Goal: Ask a question: Seek information or help from site administrators or community

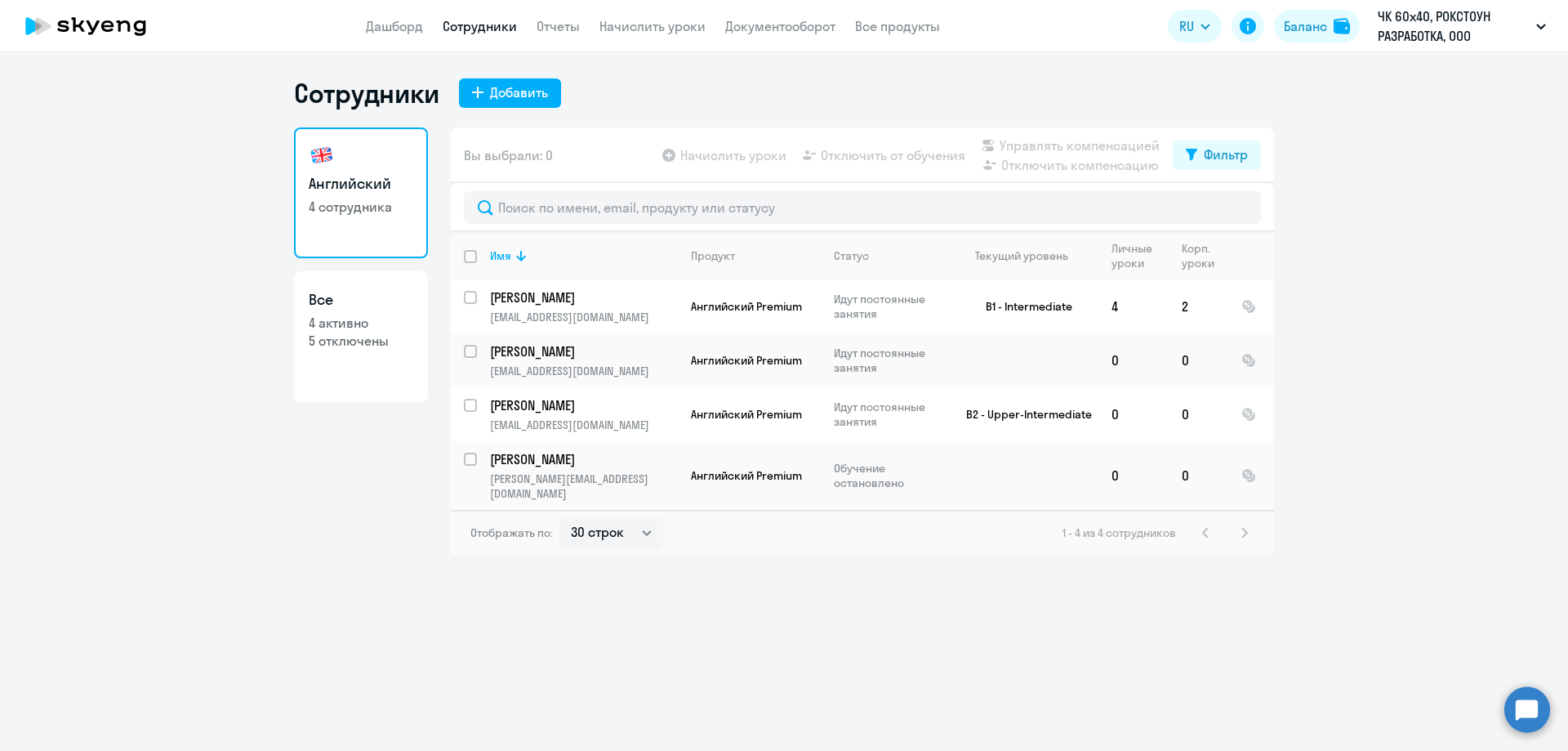
select select "30"
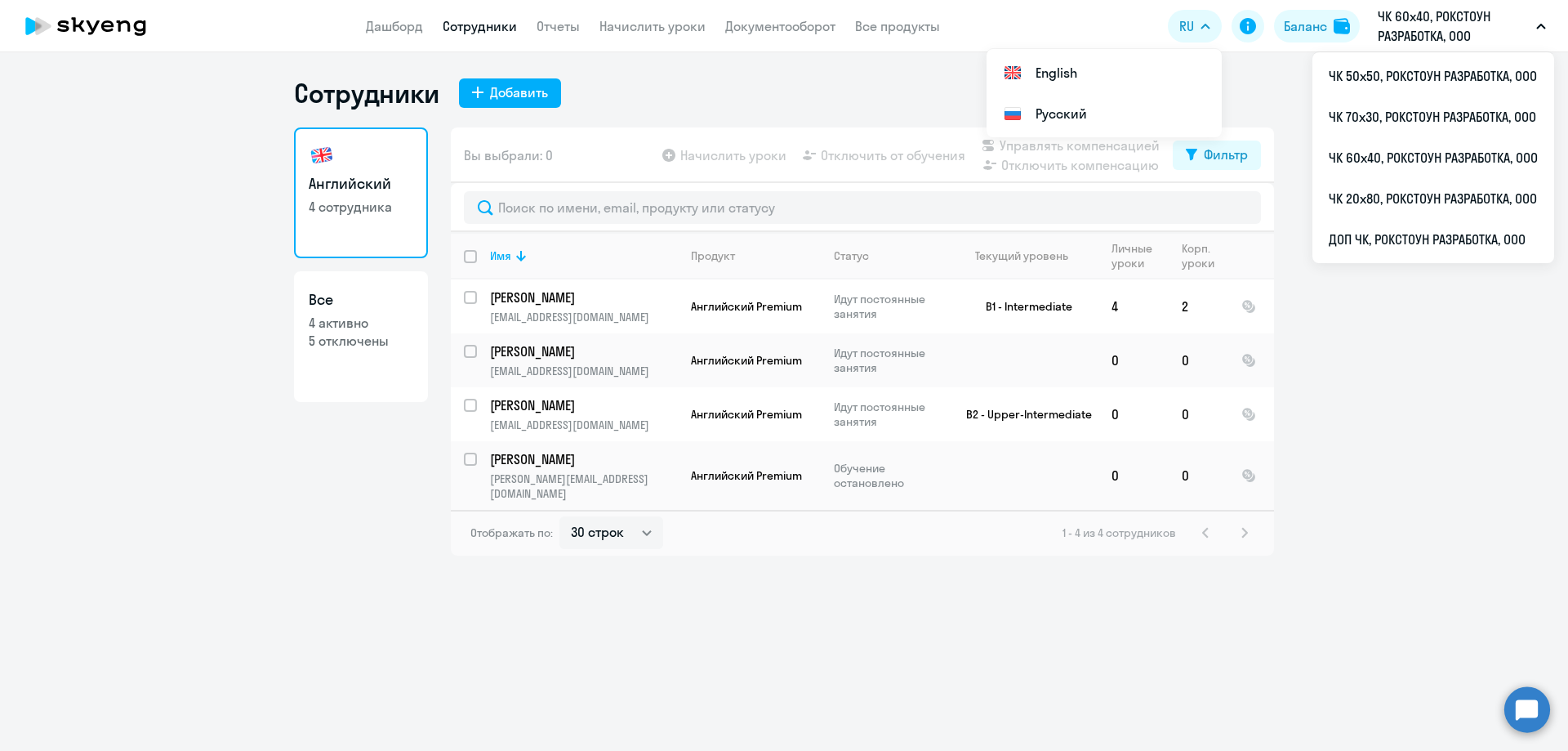
click at [468, 26] on link "Сотрудники" at bounding box center [480, 27] width 74 height 17
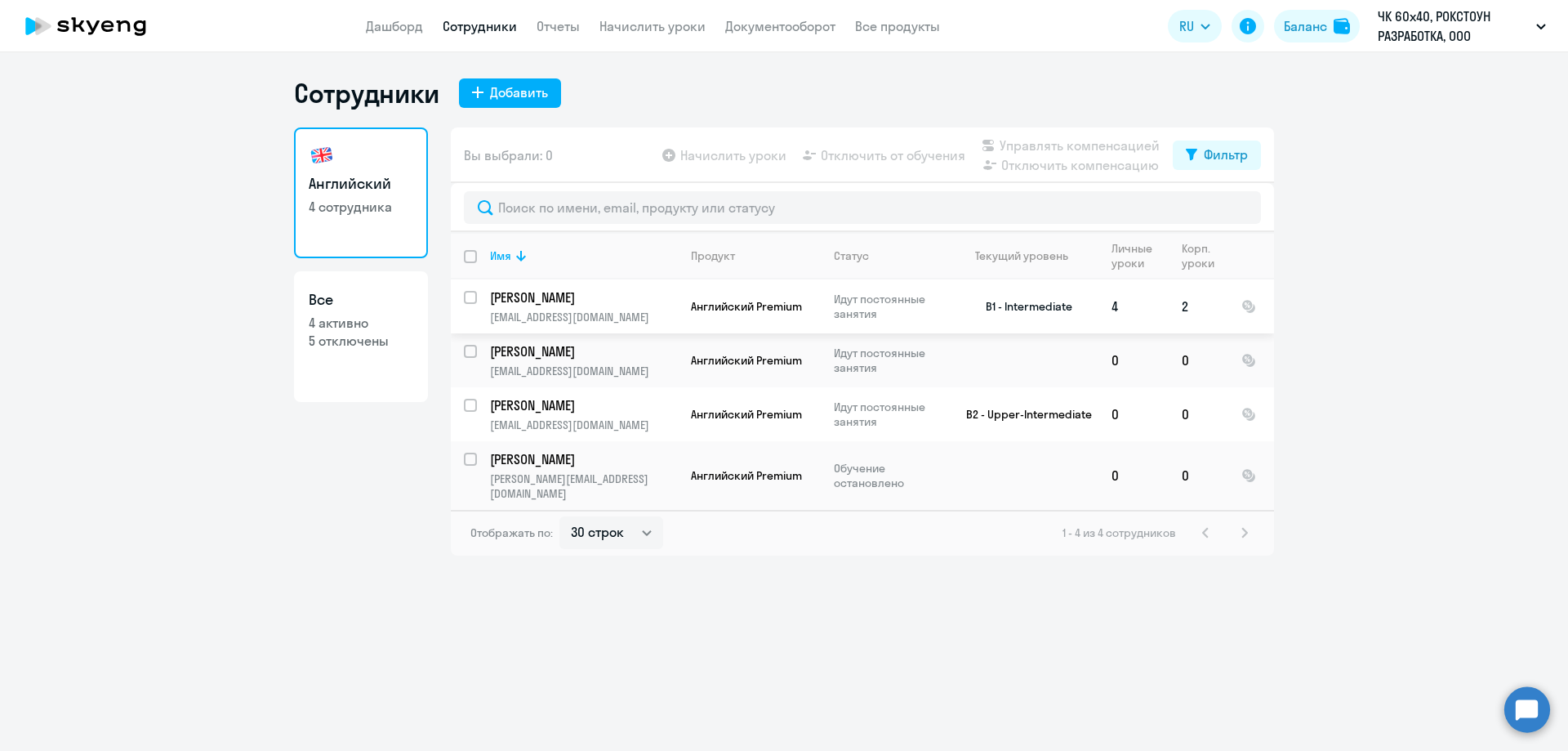
click at [593, 307] on td "Табашникова Ксения ks-ks112@mail.ru" at bounding box center [578, 306] width 201 height 54
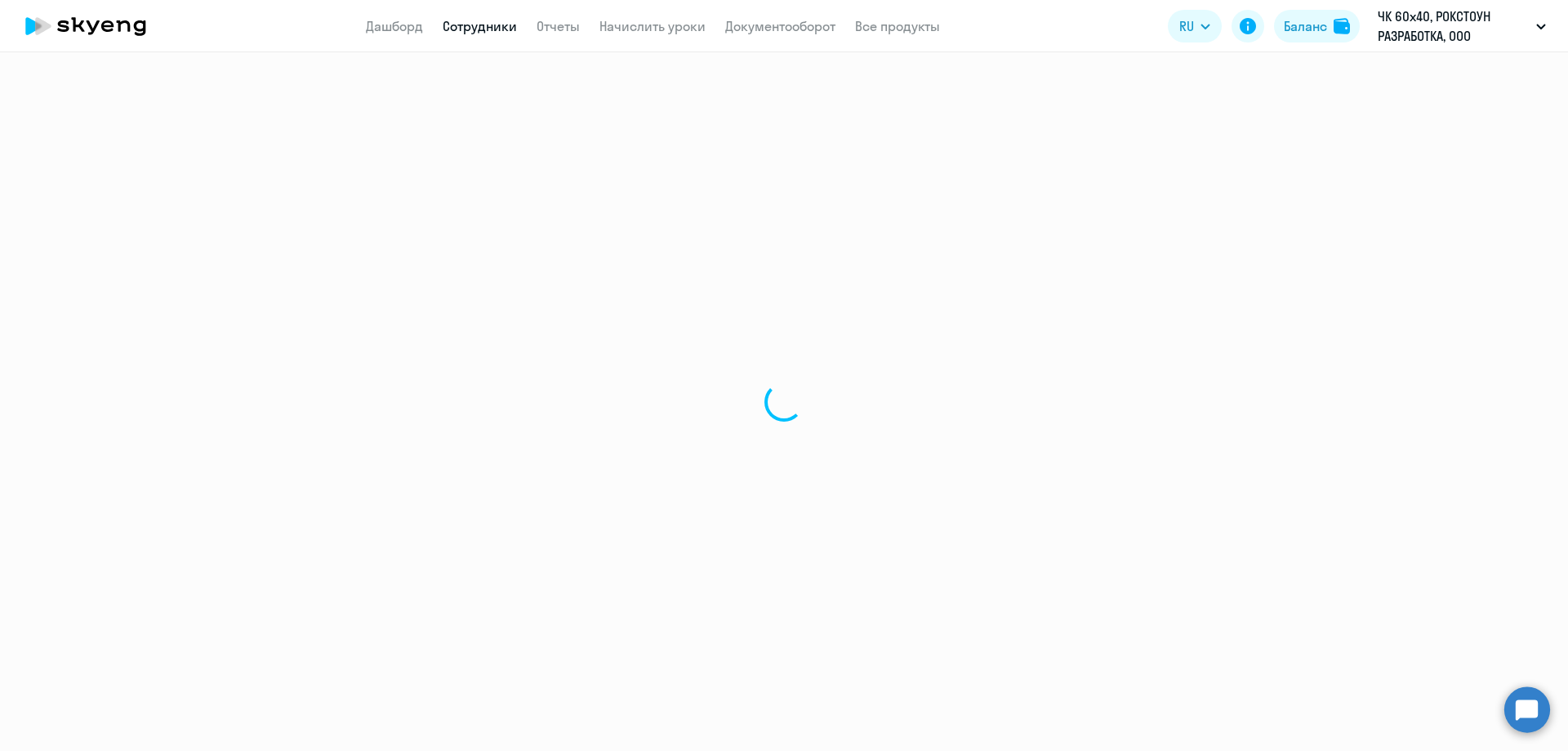
select select "english"
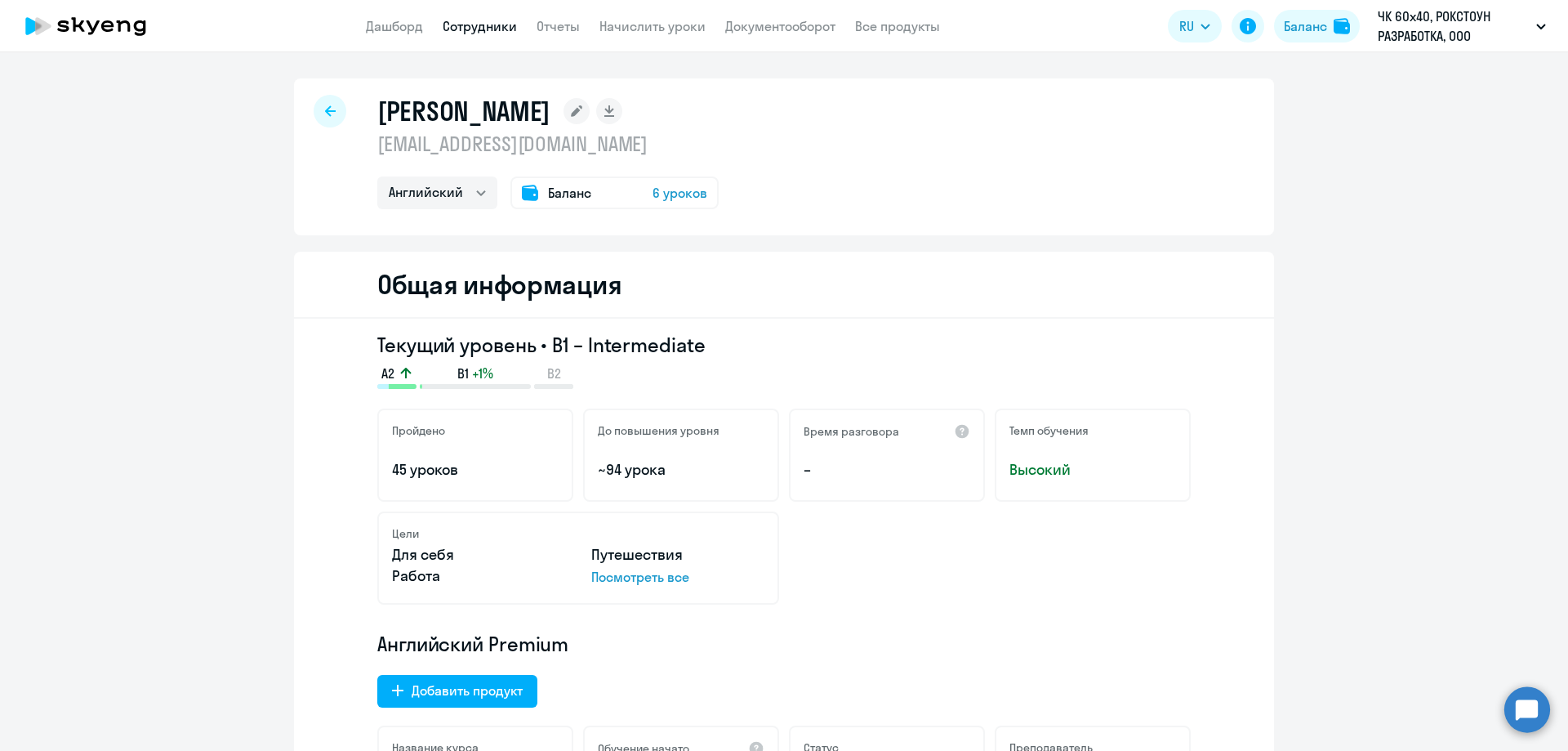
click at [659, 192] on span "6 уроков" at bounding box center [680, 192] width 54 height 19
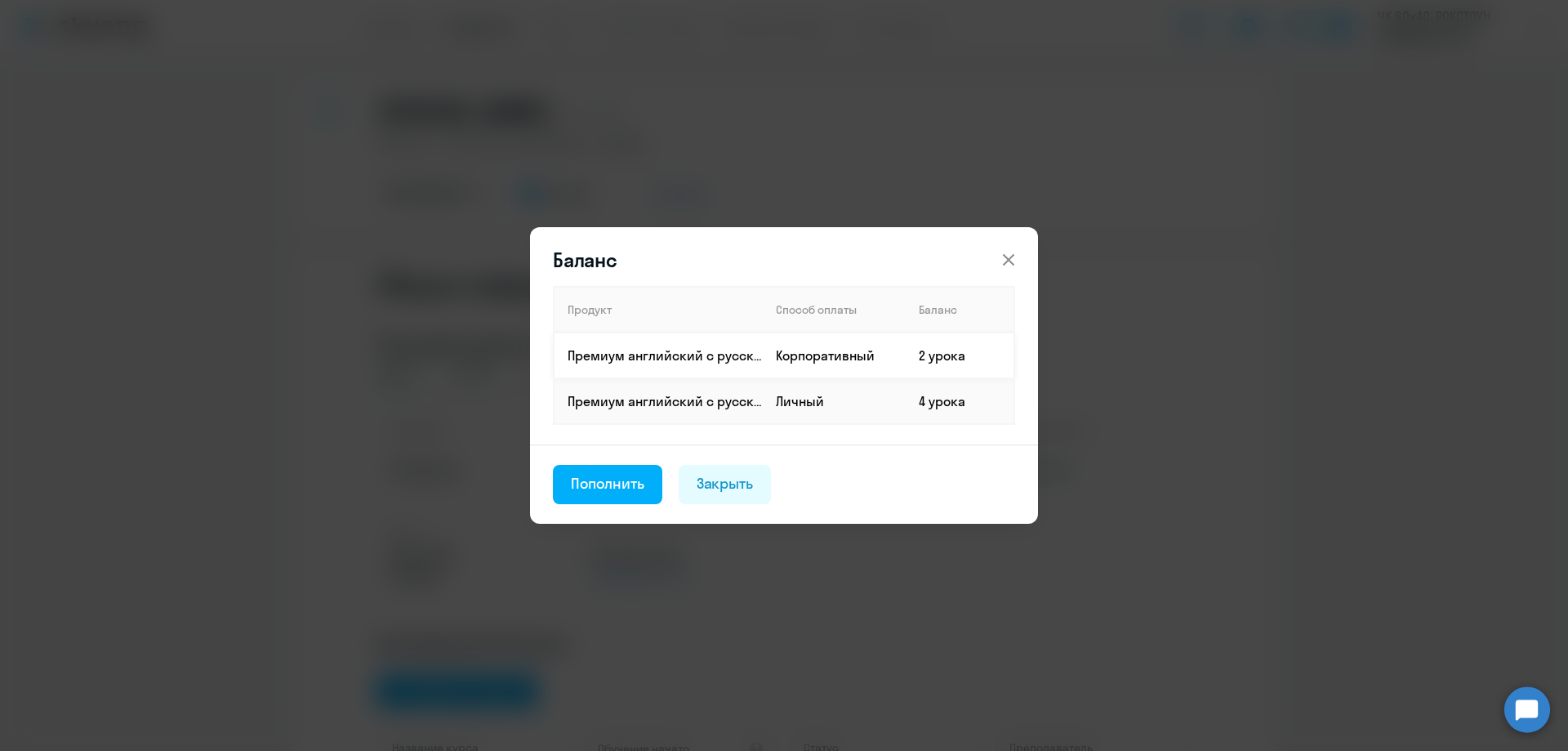
click at [918, 362] on td "2 урока" at bounding box center [960, 355] width 109 height 46
click at [1076, 347] on div "Баланс Продукт Способ оплаты Баланс Премиум английский с русскоговорящим препод…" at bounding box center [784, 376] width 791 height 457
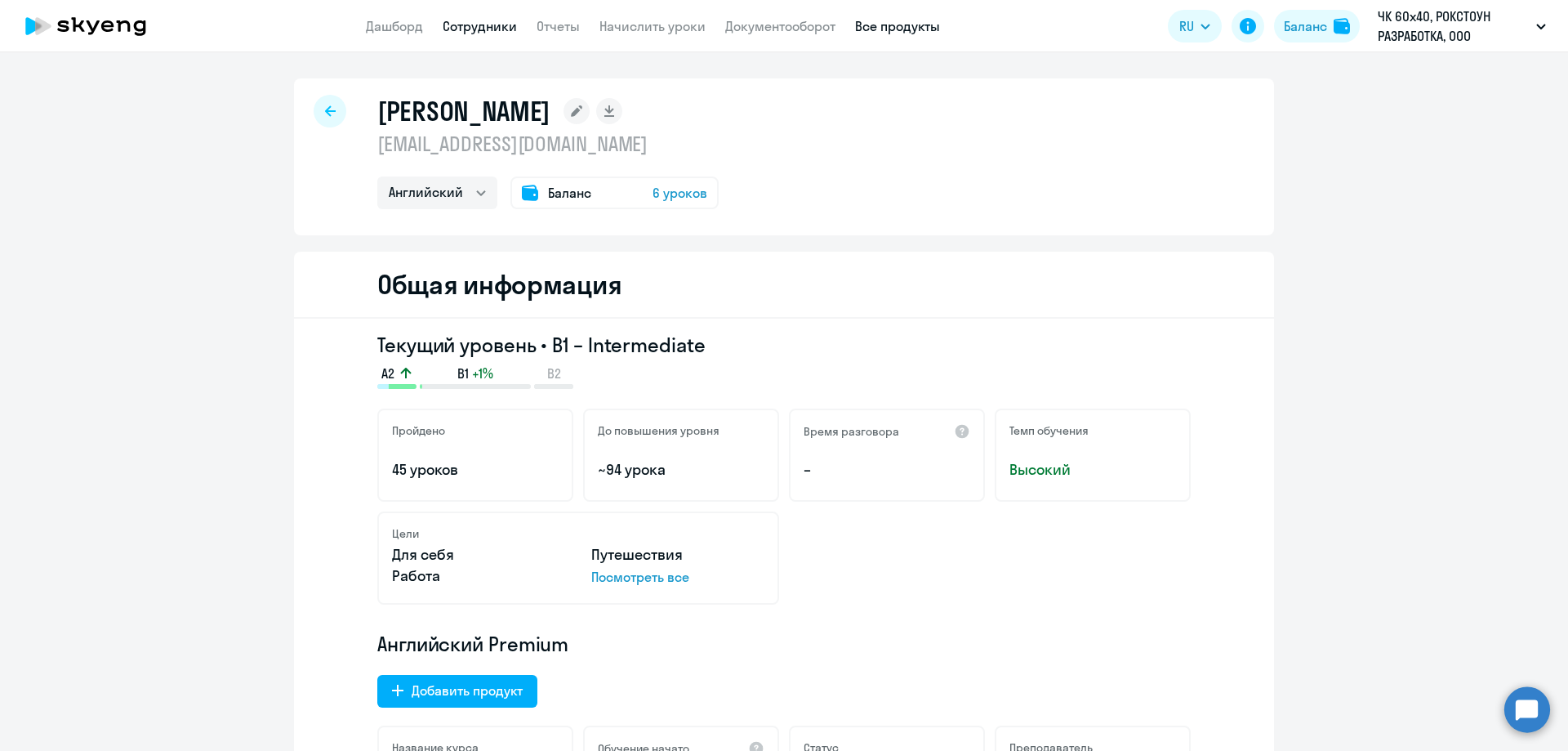
drag, startPoint x: 899, startPoint y: 34, endPoint x: 891, endPoint y: 23, distance: 13.6
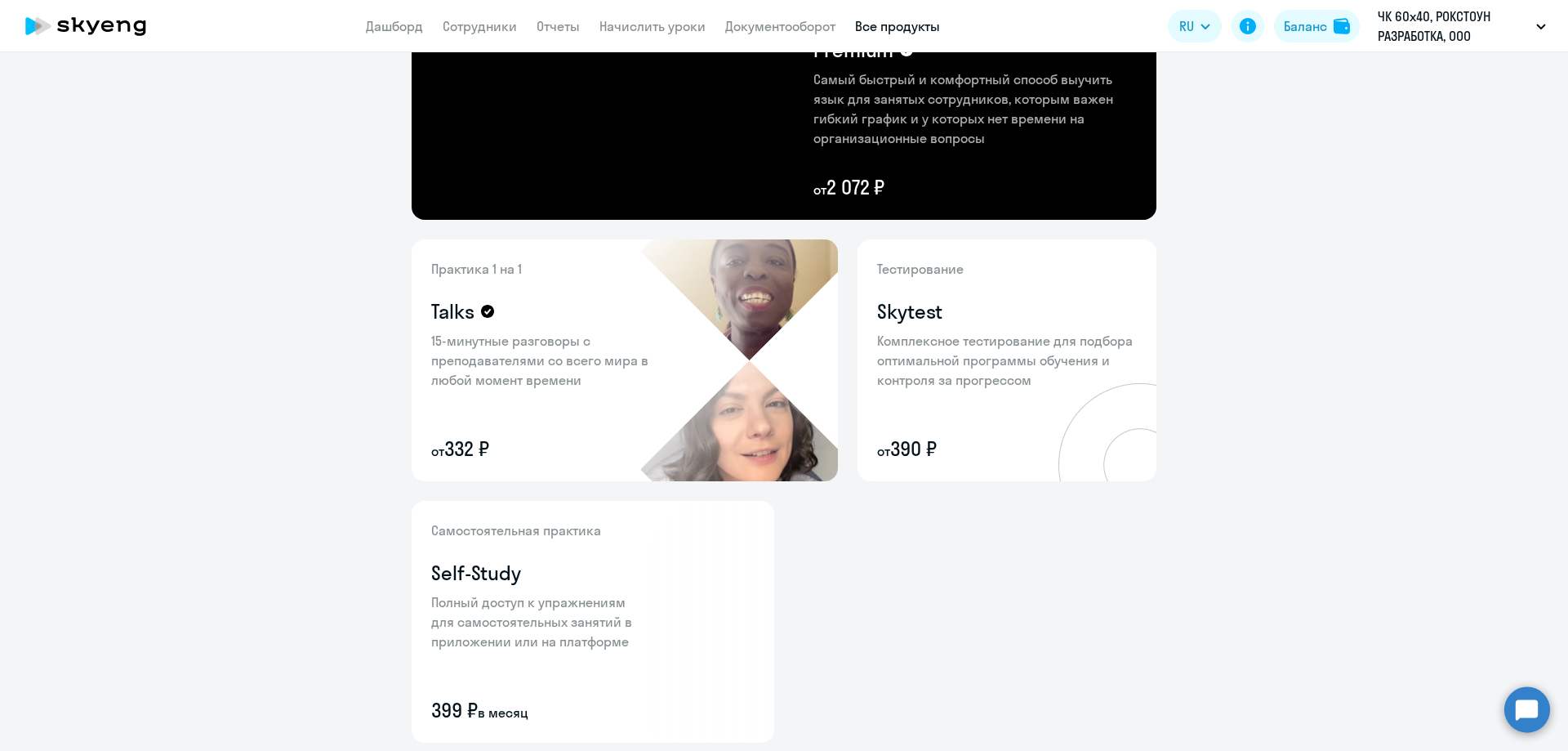
scroll to position [537, 0]
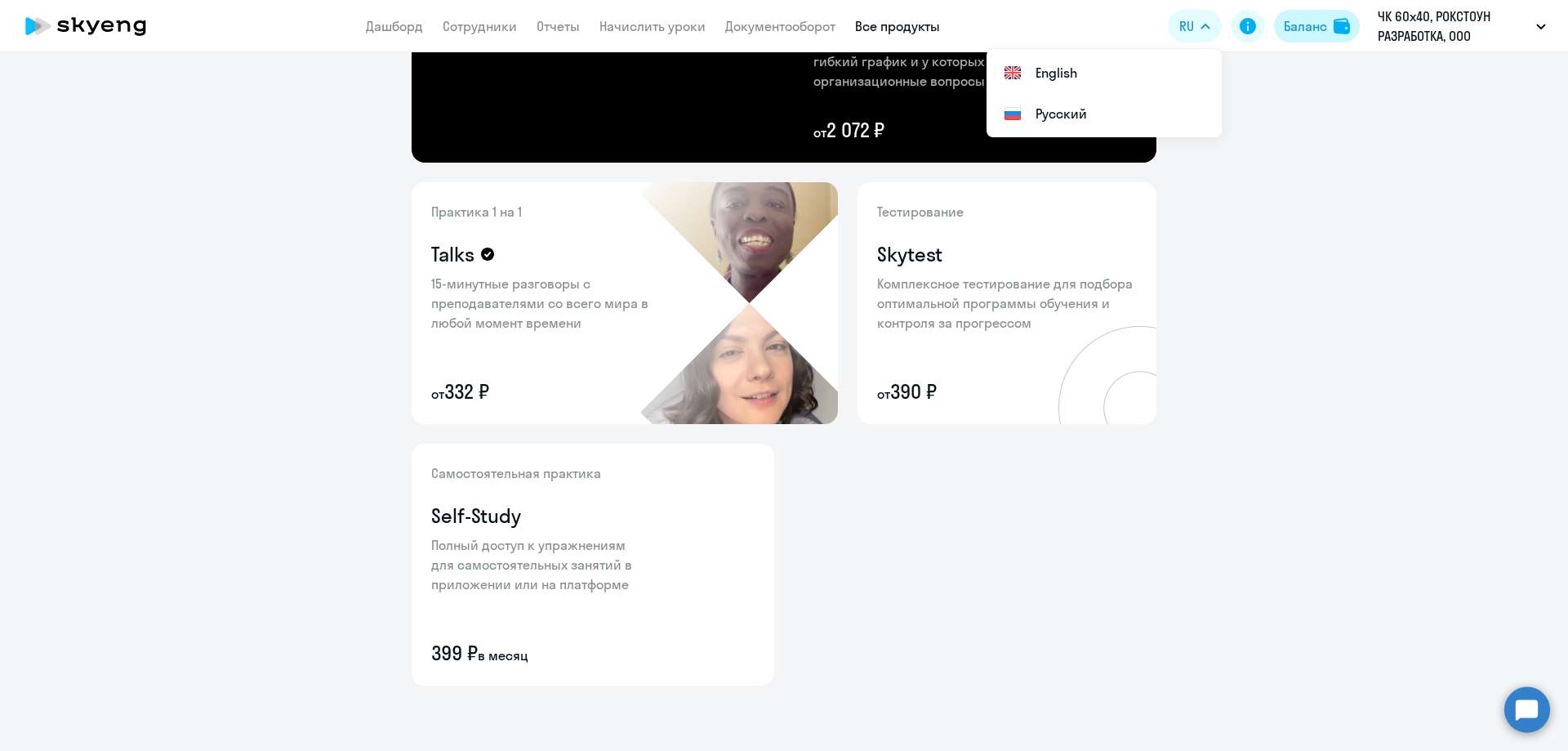
click at [1309, 26] on div "Баланс" at bounding box center [1306, 26] width 43 height 19
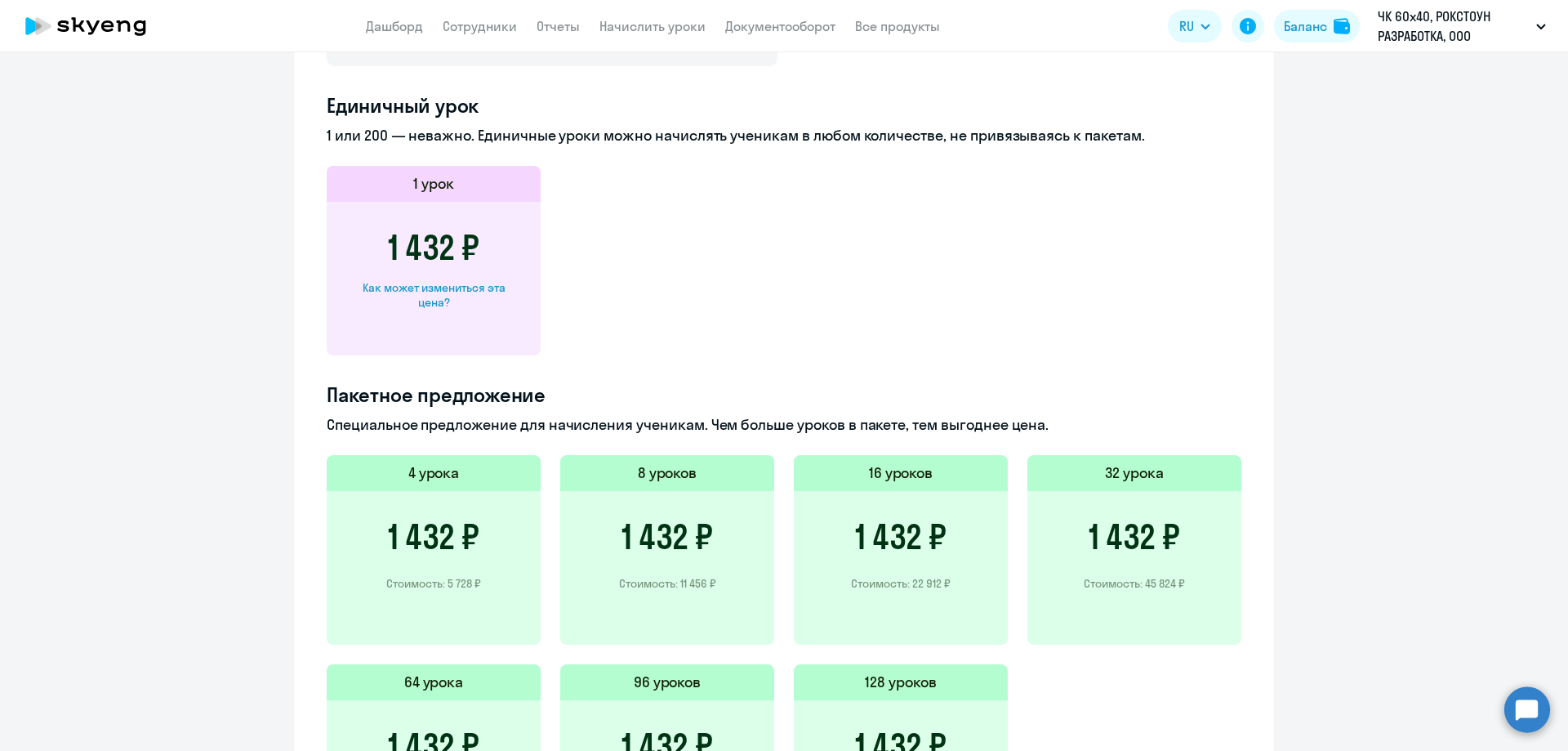
scroll to position [223, 0]
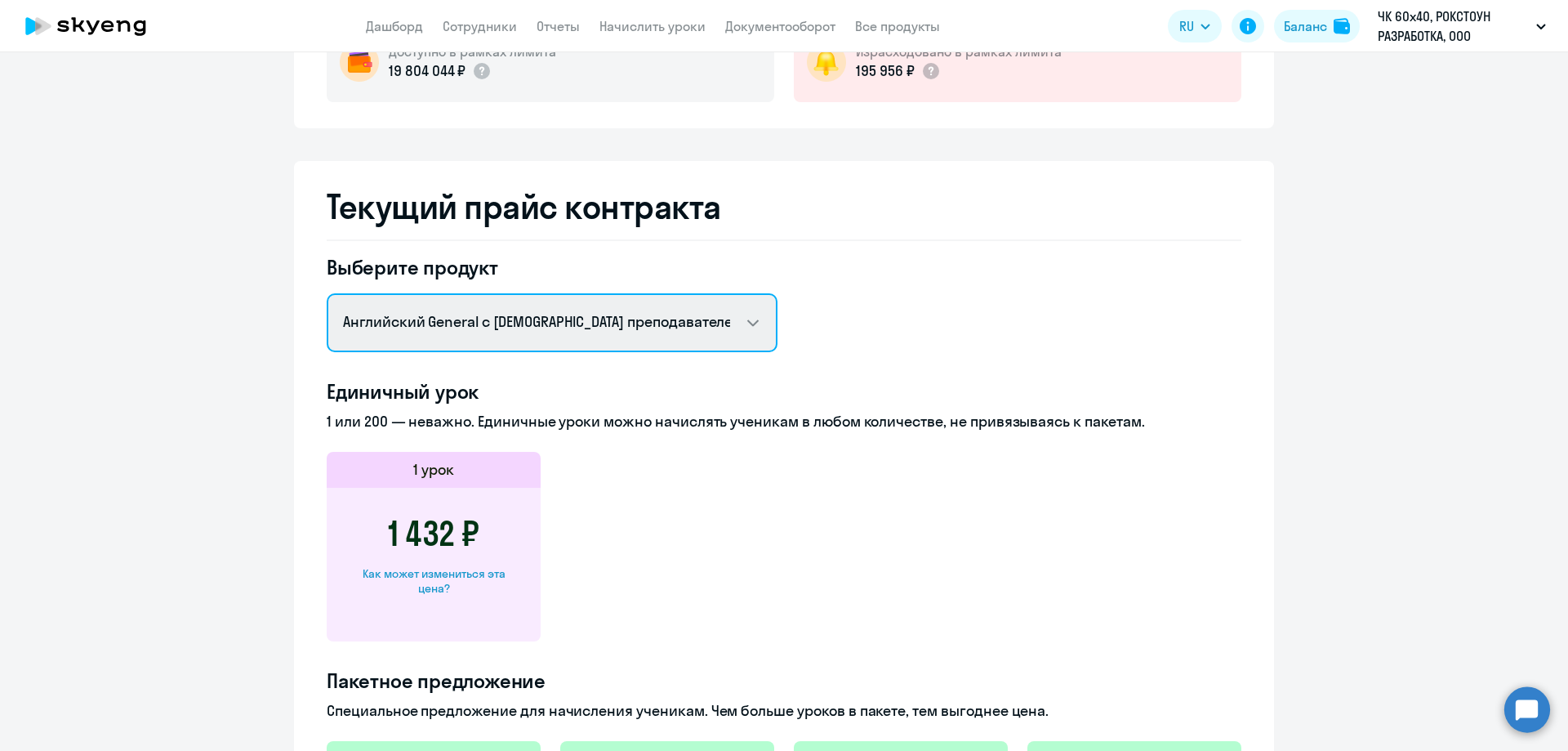
click at [433, 321] on select "Английский General с [DEMOGRAPHIC_DATA] преподавателем Английский General с [DE…" at bounding box center [552, 323] width 451 height 59
select select "english_adult_not_native_speaker_premium"
click at [327, 294] on select "Английский General с [DEMOGRAPHIC_DATA] преподавателем Английский General с [DE…" at bounding box center [552, 323] width 451 height 59
click at [628, 326] on select "Английский General с [DEMOGRAPHIC_DATA] преподавателем Английский General с [DE…" at bounding box center [552, 323] width 451 height 59
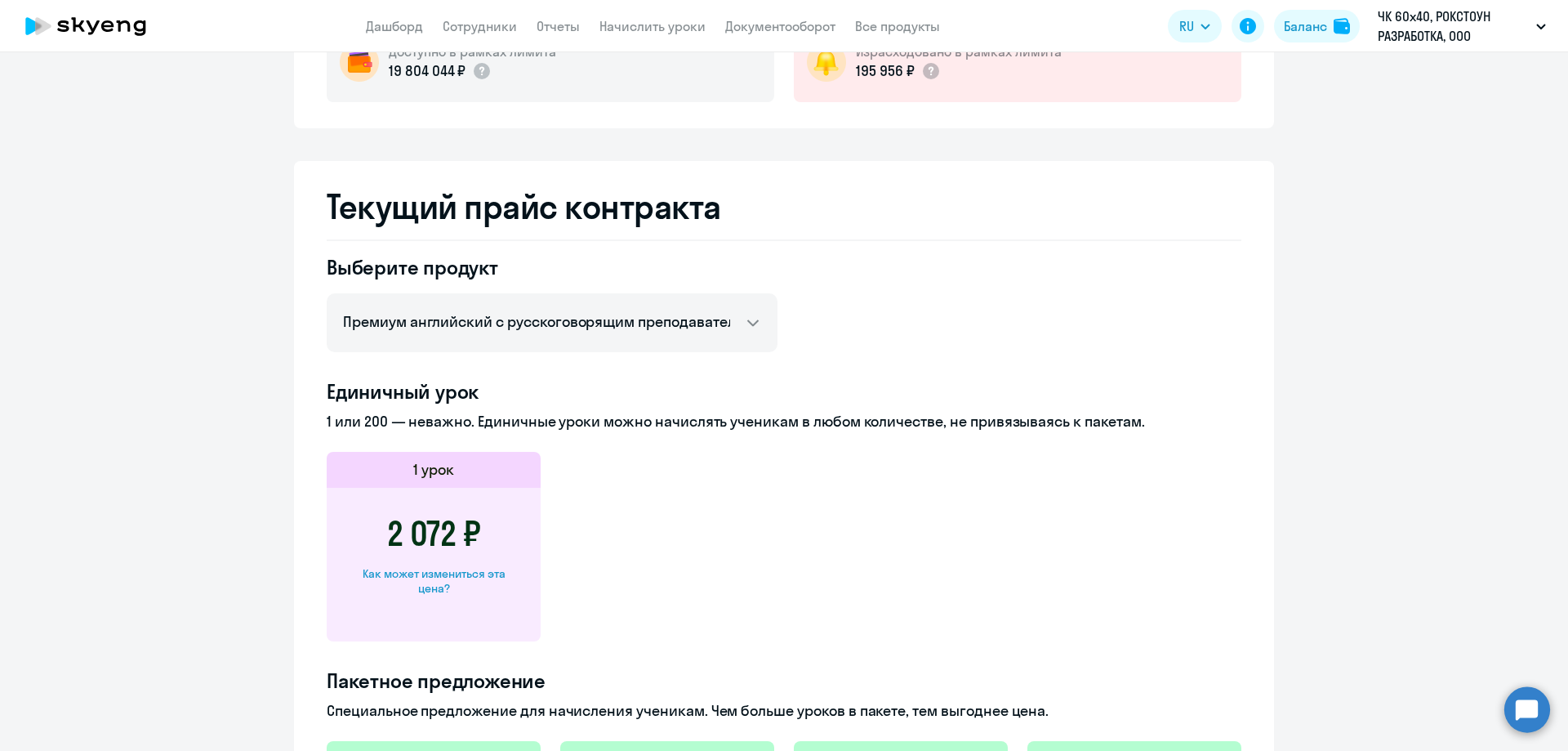
click at [943, 298] on div "Выберите продукт Английский General с русскоговорящим преподавателем Английский…" at bounding box center [784, 707] width 915 height 906
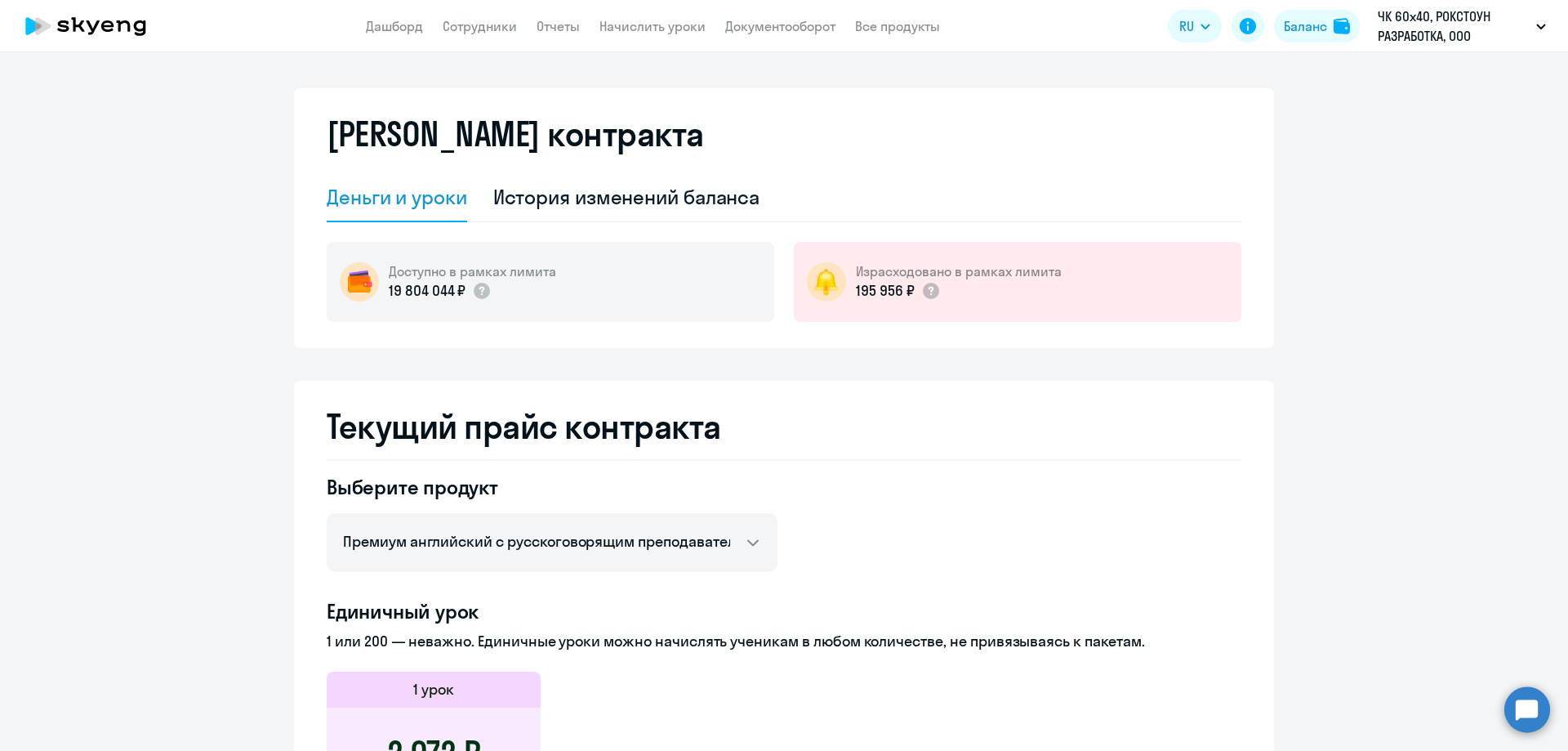
scroll to position [0, 0]
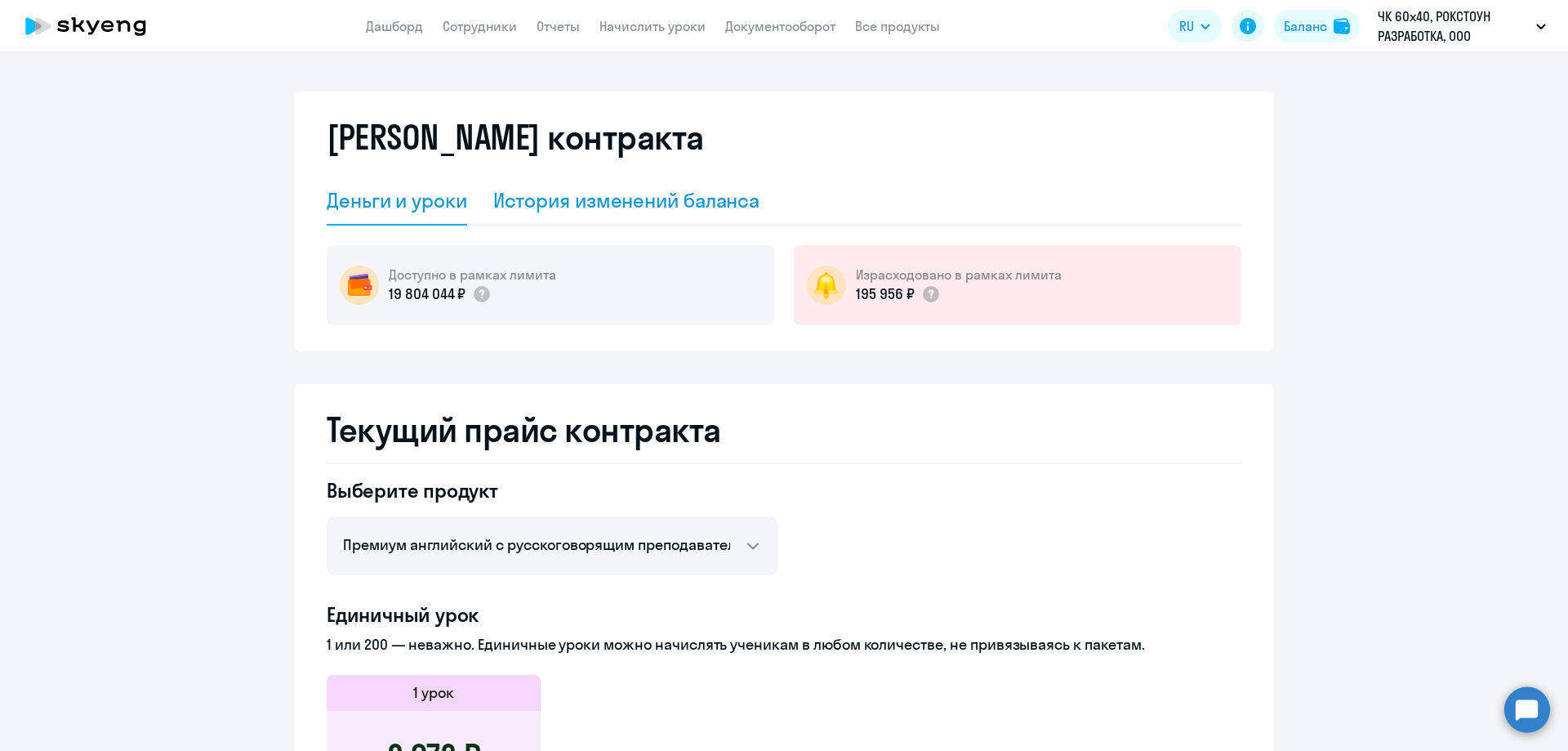
click at [569, 201] on div "История изменений баланса" at bounding box center [627, 200] width 267 height 26
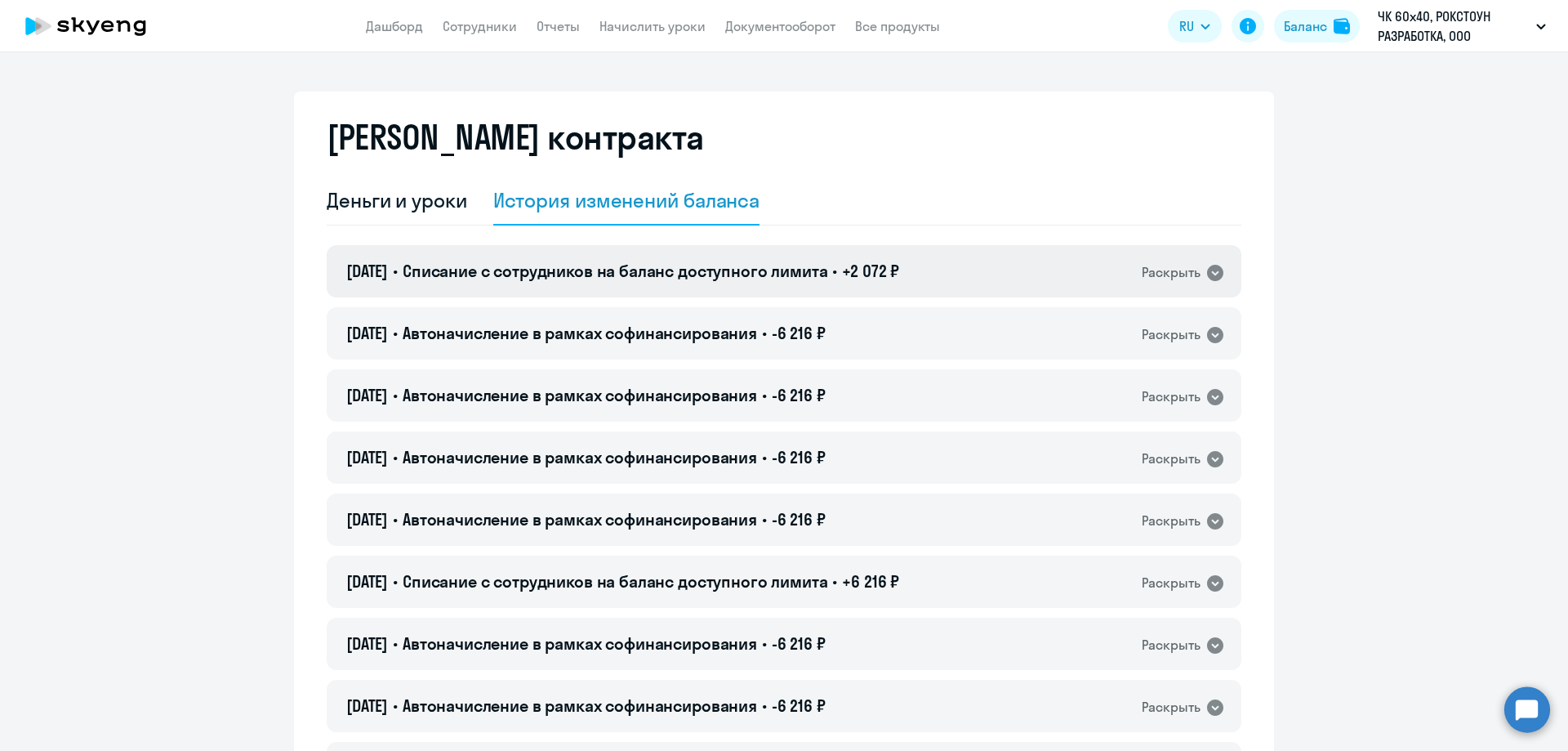
click at [740, 273] on span "Списание с сотрудников на баланс доступного лимита" at bounding box center [615, 271] width 425 height 20
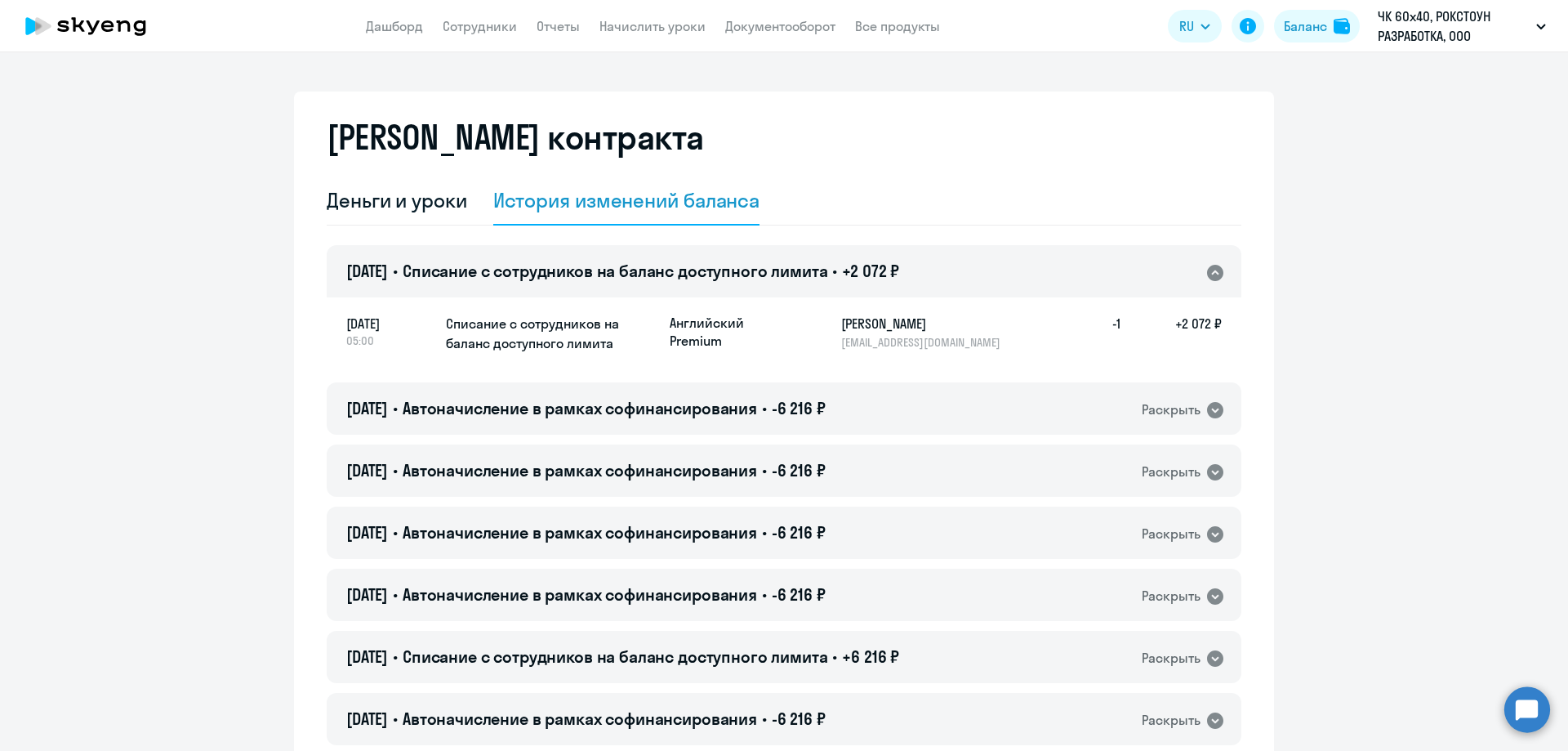
click at [741, 273] on span "Списание с сотрудников на баланс доступного лимита" at bounding box center [615, 271] width 425 height 20
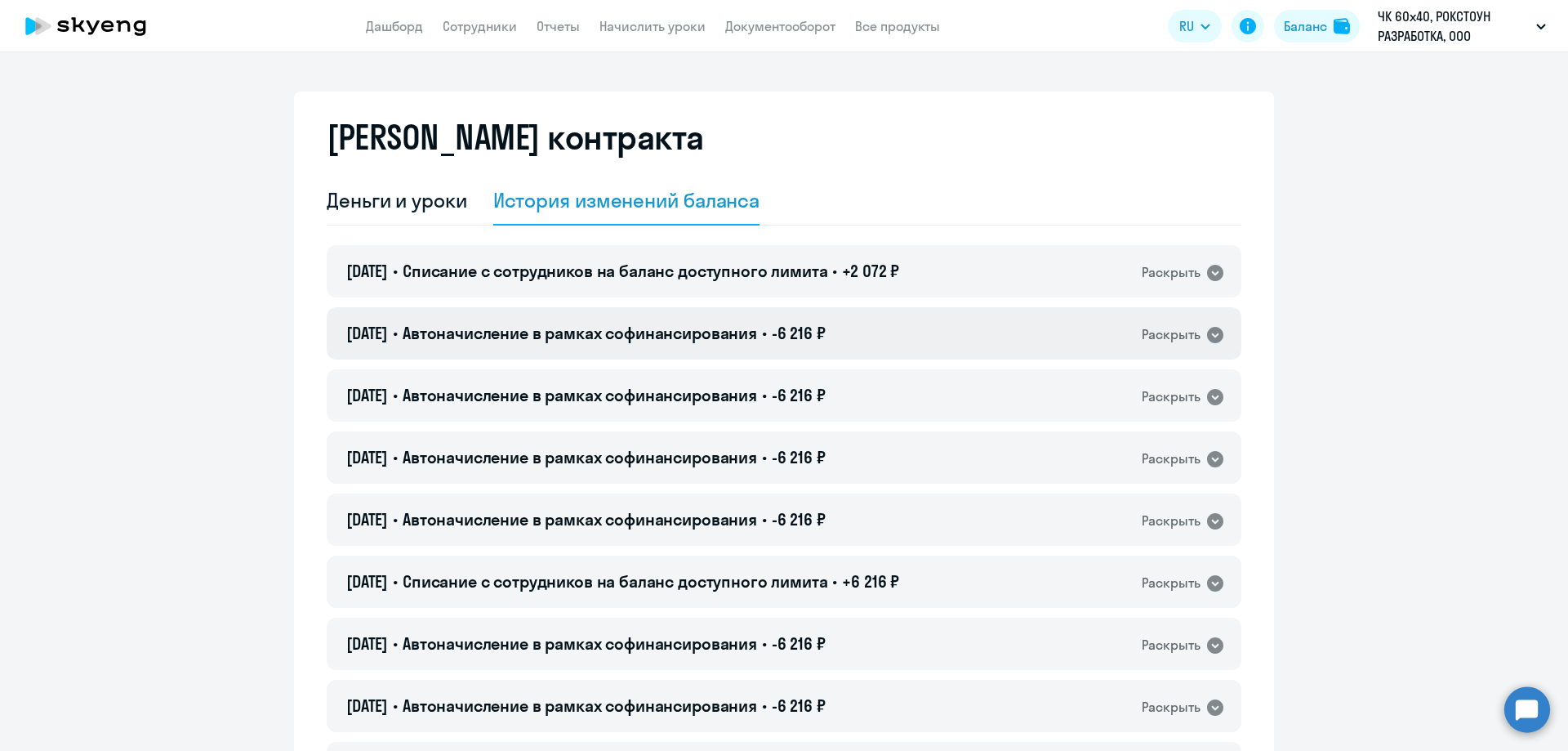
click at [743, 333] on span "Автоначисление в рамках софинансирования" at bounding box center [580, 333] width 354 height 20
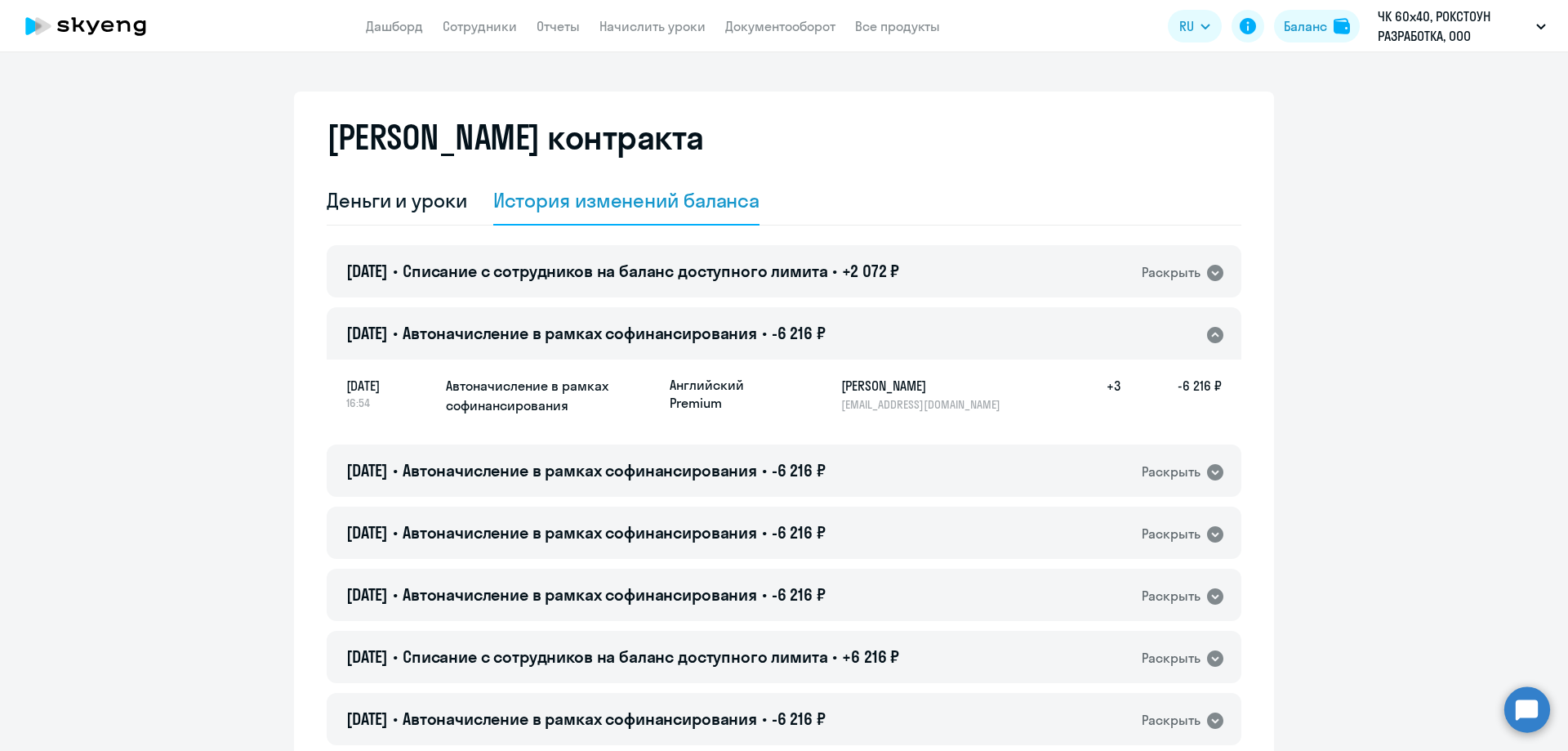
click at [743, 333] on span "Автоначисление в рамках софинансирования" at bounding box center [580, 333] width 354 height 20
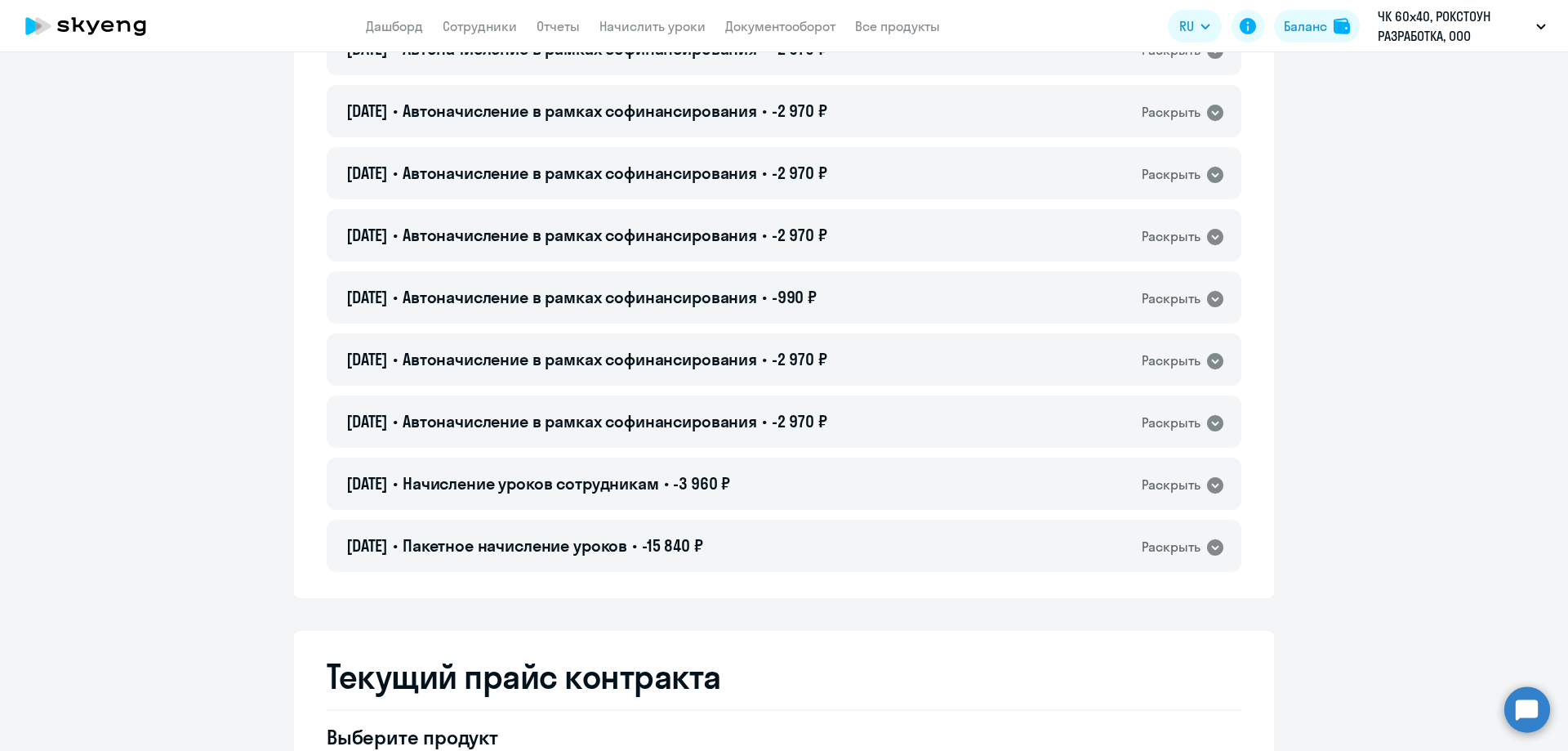
scroll to position [4168, 0]
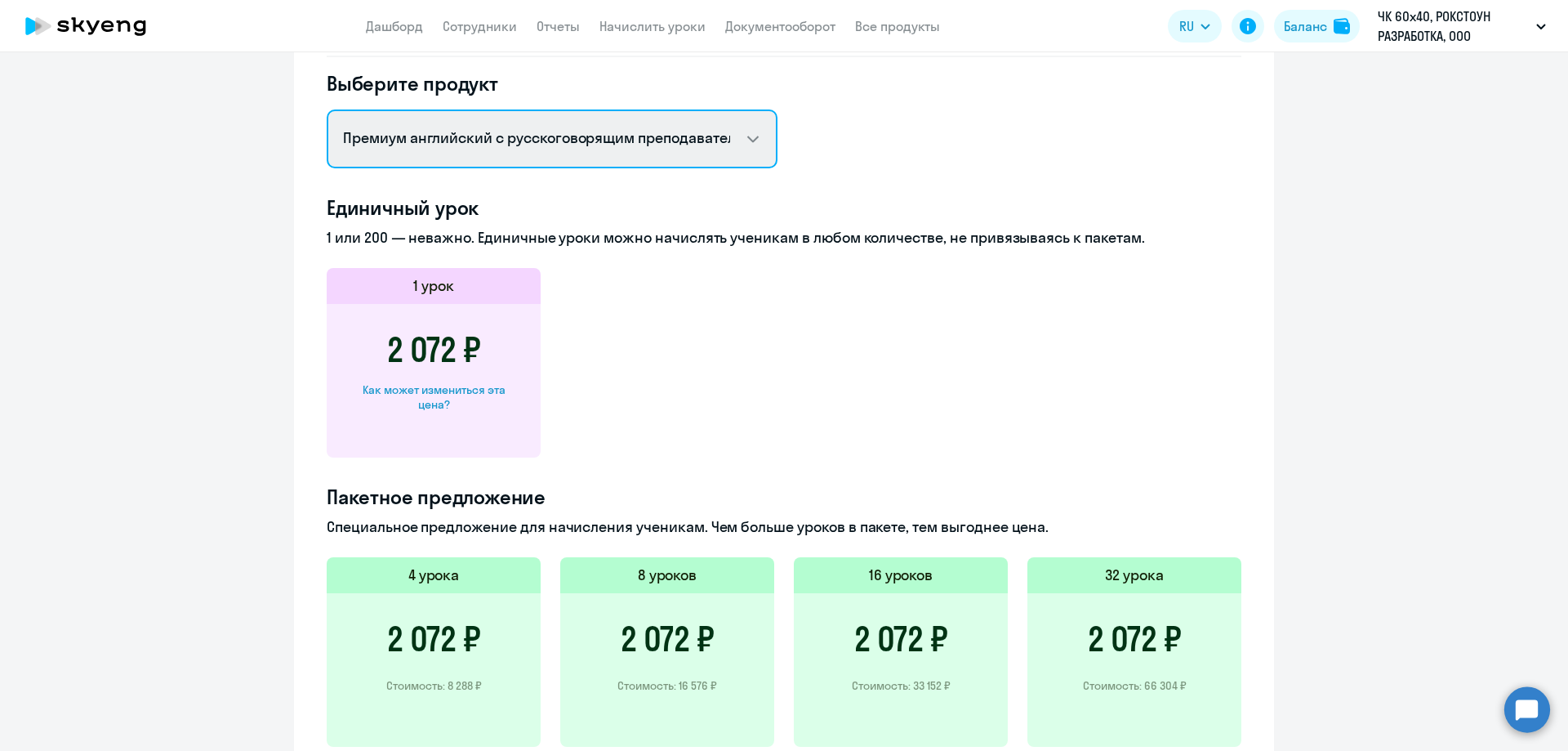
click at [622, 124] on select "Английский General с [DEMOGRAPHIC_DATA] преподавателем Английский General с [DE…" at bounding box center [552, 139] width 451 height 59
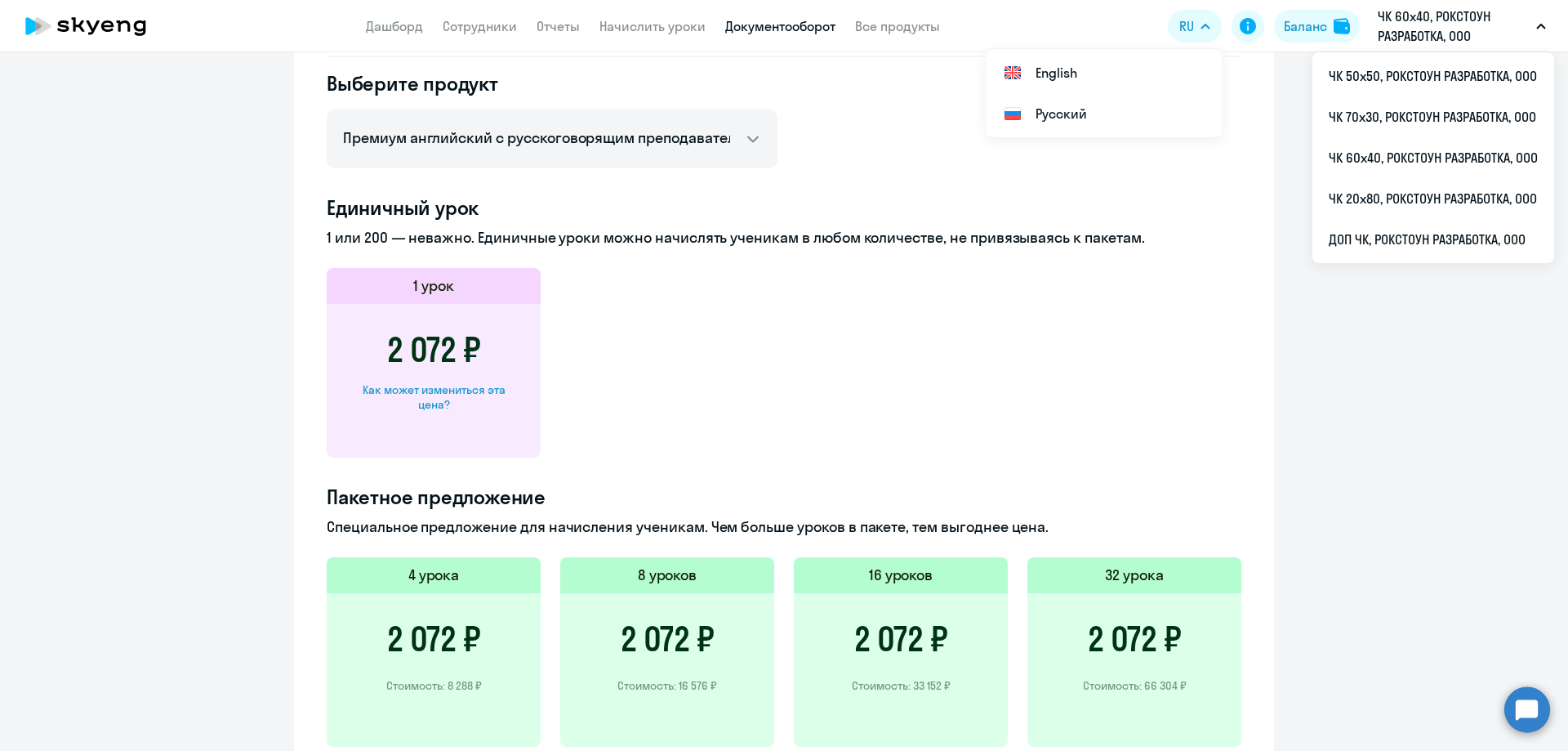
click at [809, 29] on link "Документооборот" at bounding box center [781, 27] width 110 height 17
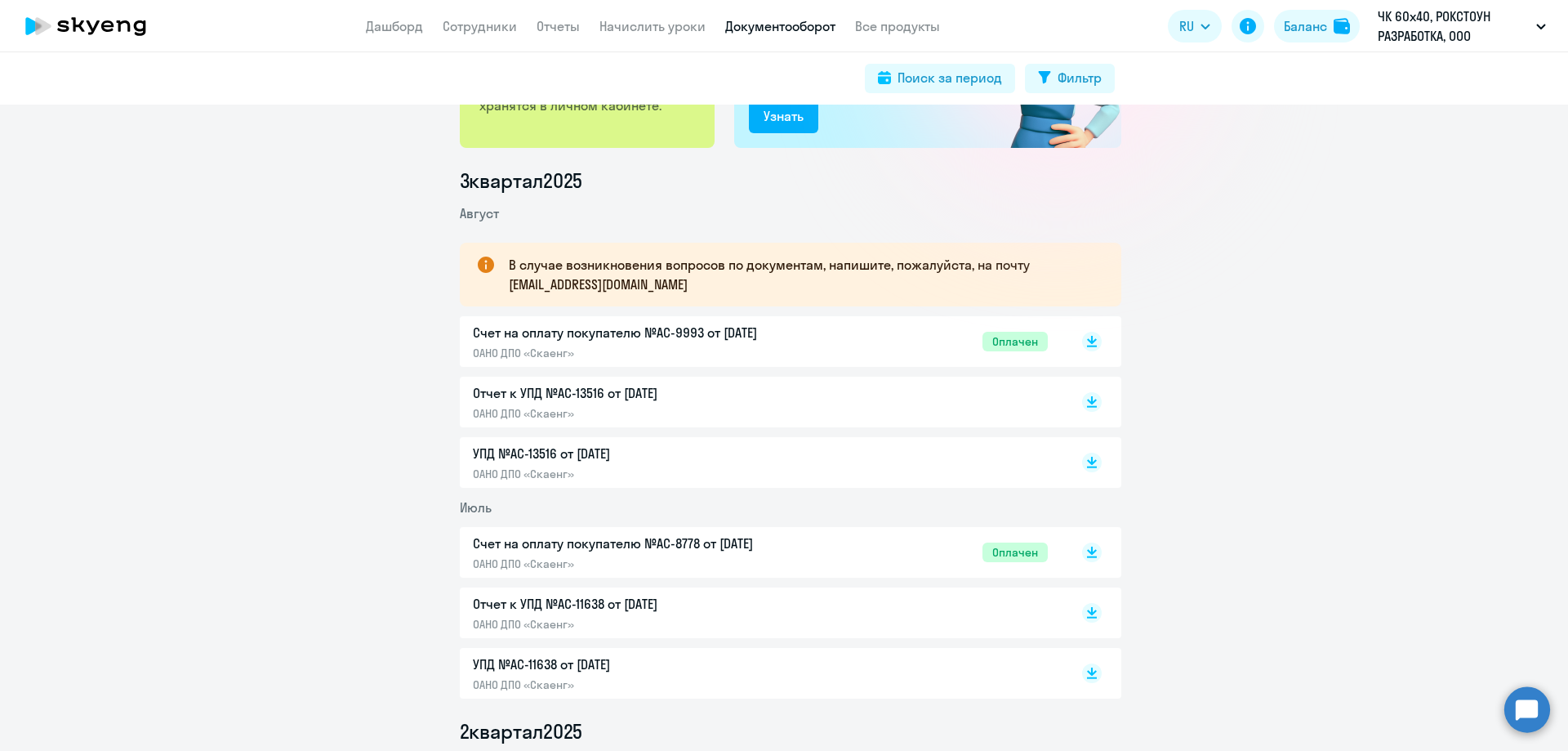
scroll to position [163, 0]
click at [651, 342] on div "Счет на оплату покупателю №AC-9993 от [DATE] ОАНО ДПО «Скаенг»" at bounding box center [644, 340] width 343 height 38
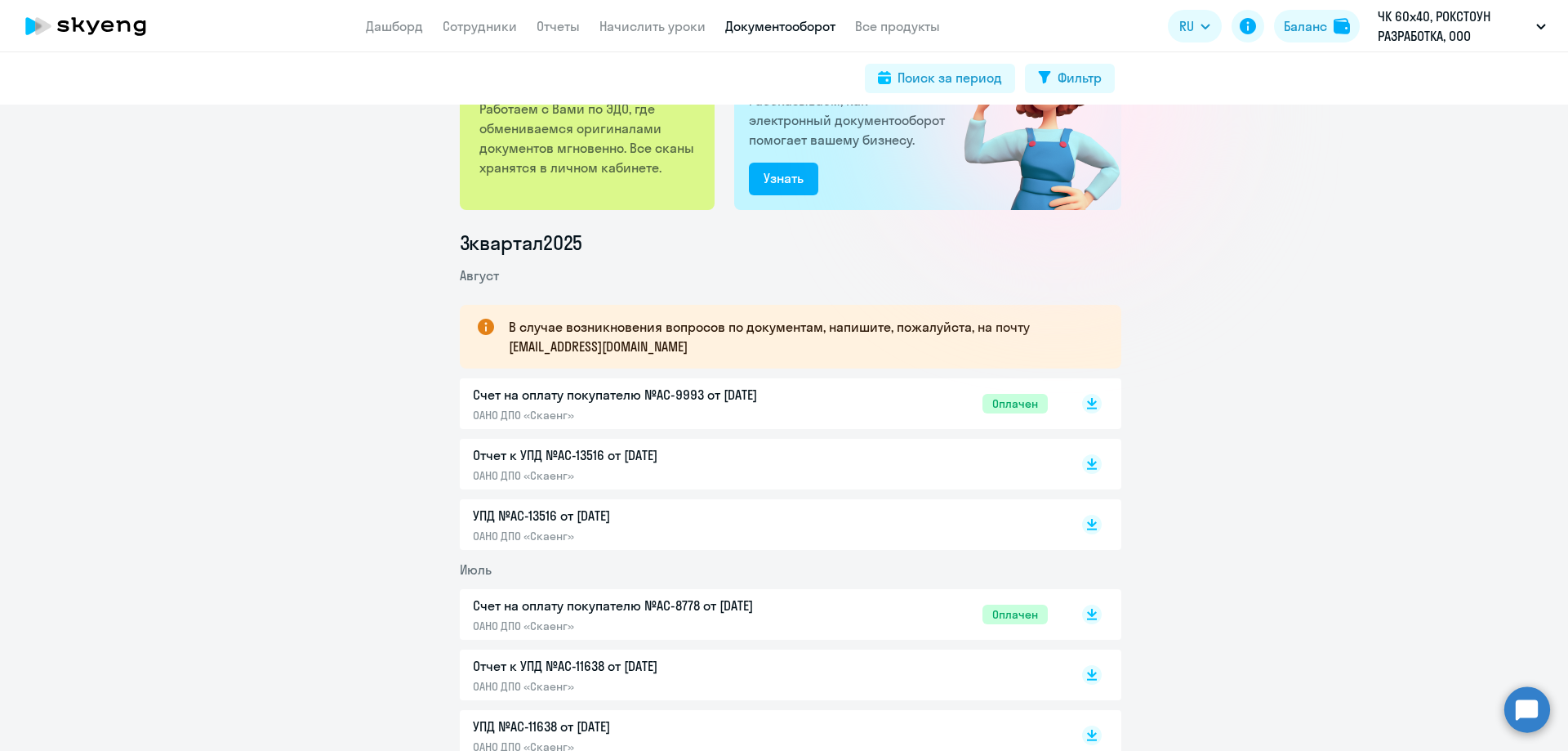
scroll to position [0, 0]
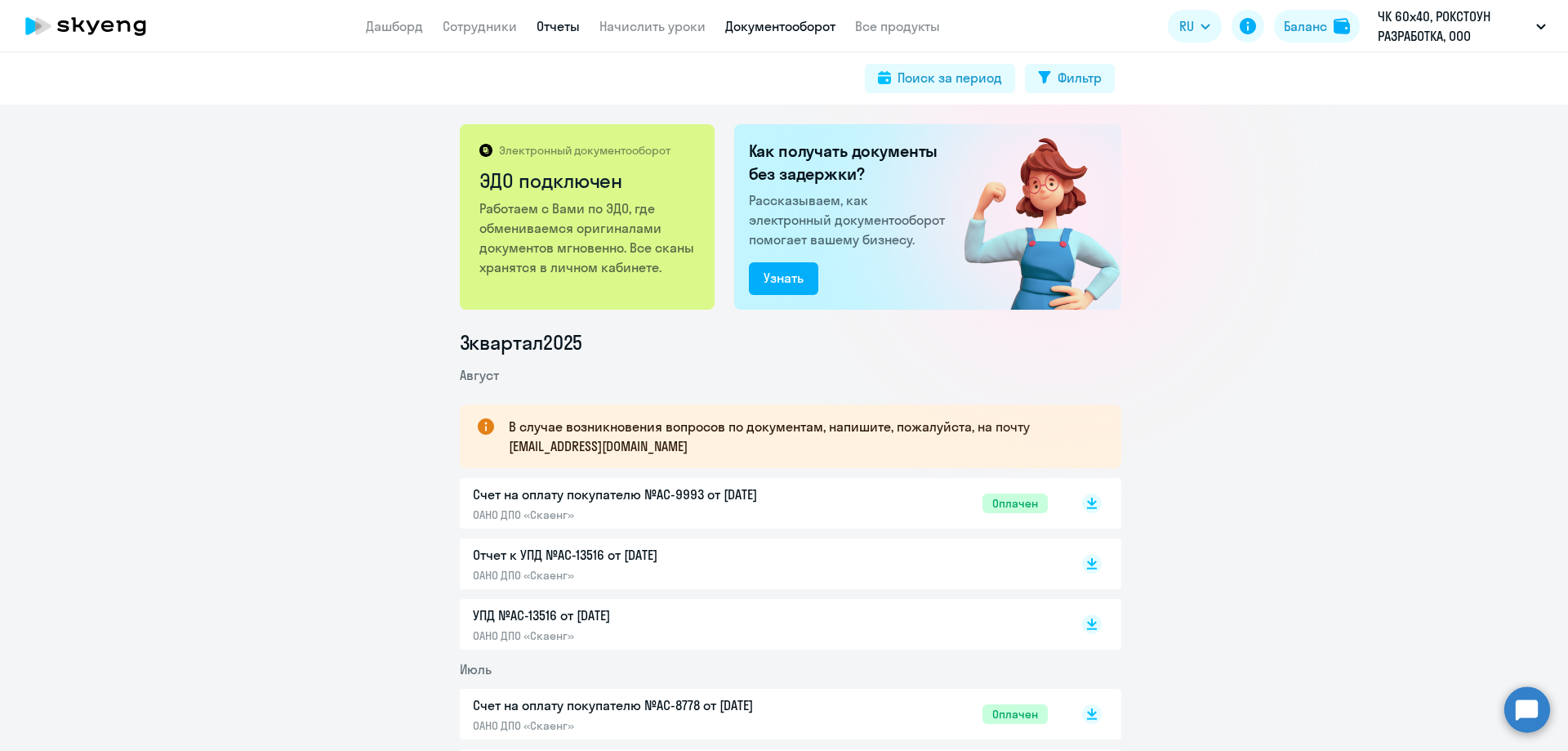
click at [547, 22] on link "Отчеты" at bounding box center [558, 27] width 43 height 17
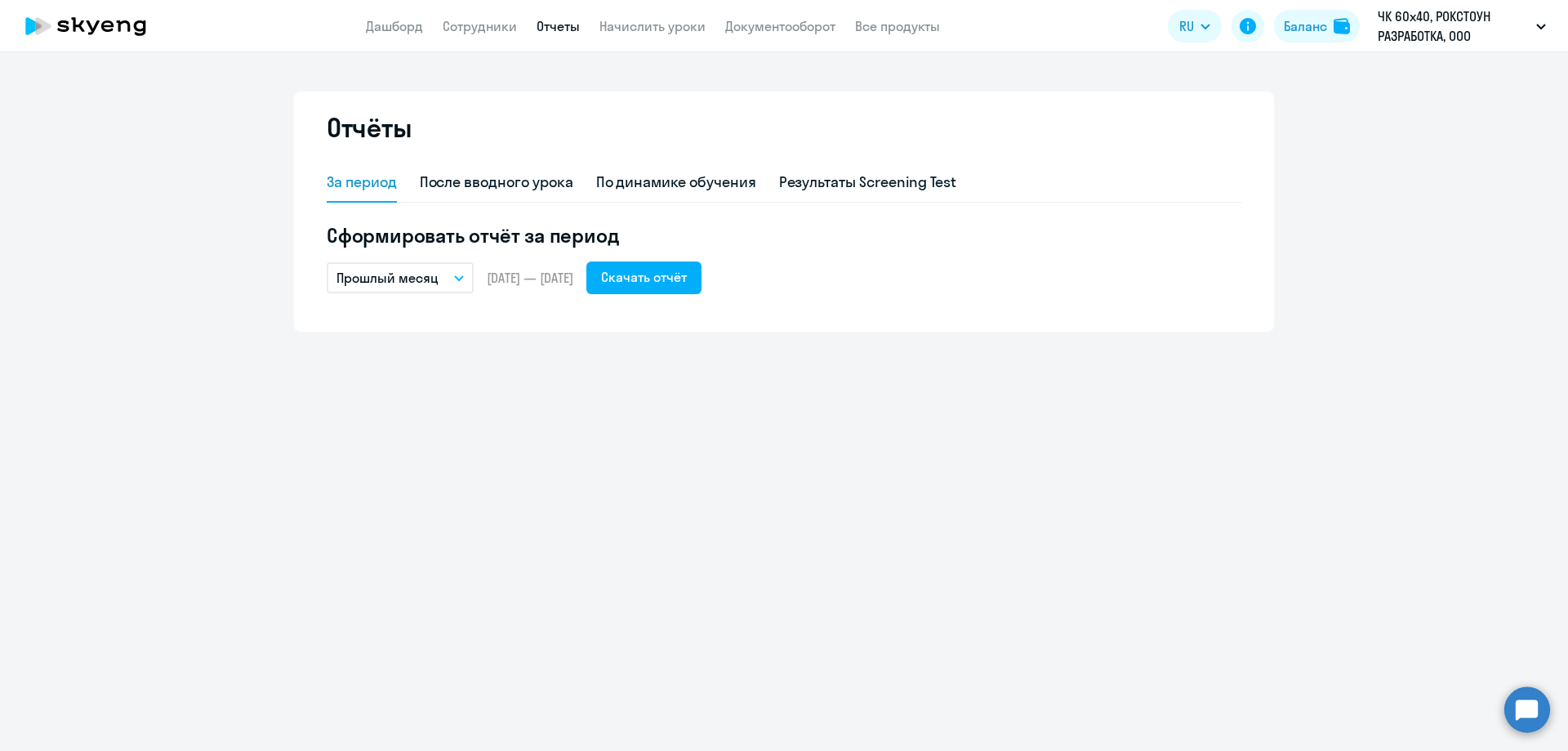
click at [468, 282] on button "Прошлый месяц" at bounding box center [400, 278] width 147 height 31
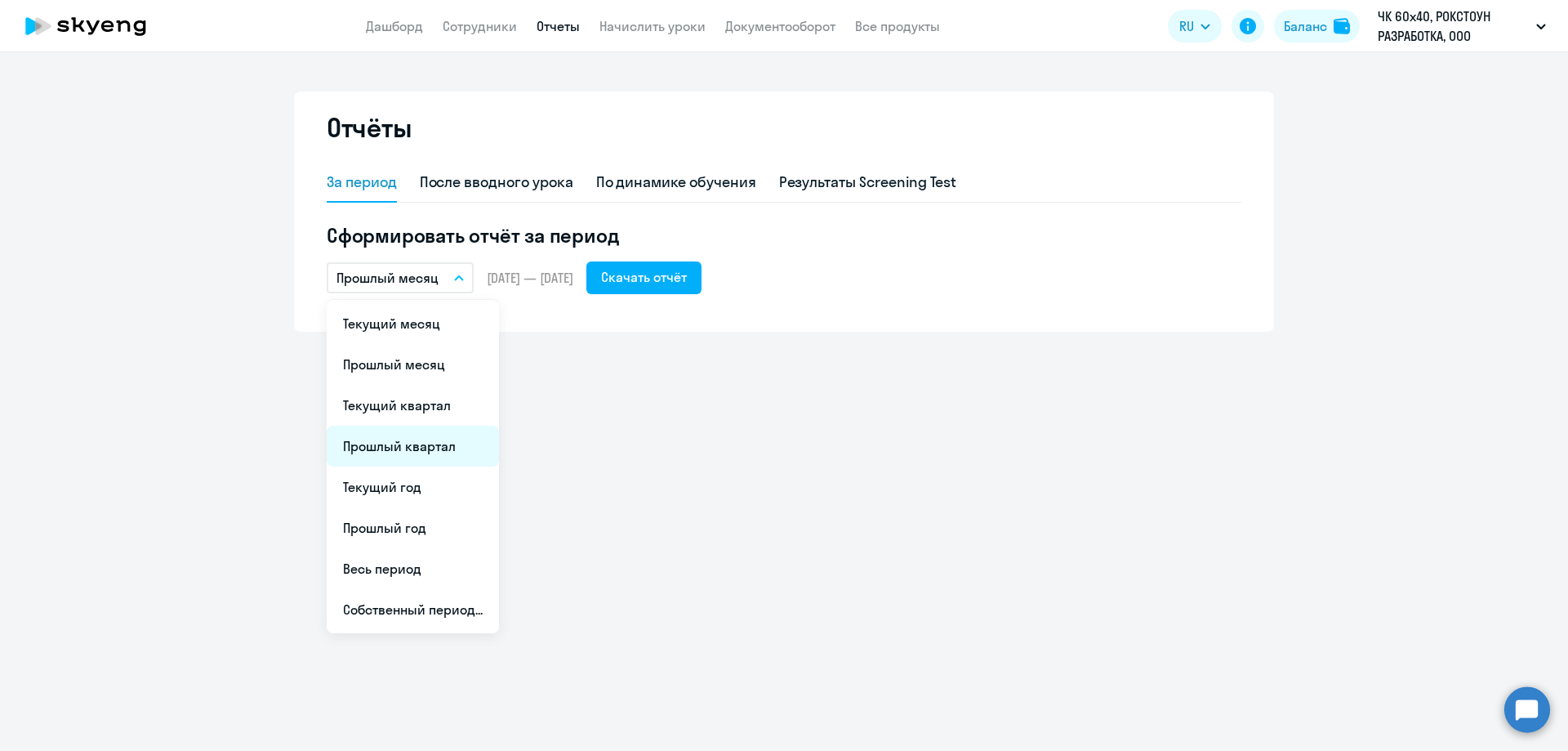
click at [437, 442] on li "Прошлый квартал" at bounding box center [413, 446] width 172 height 41
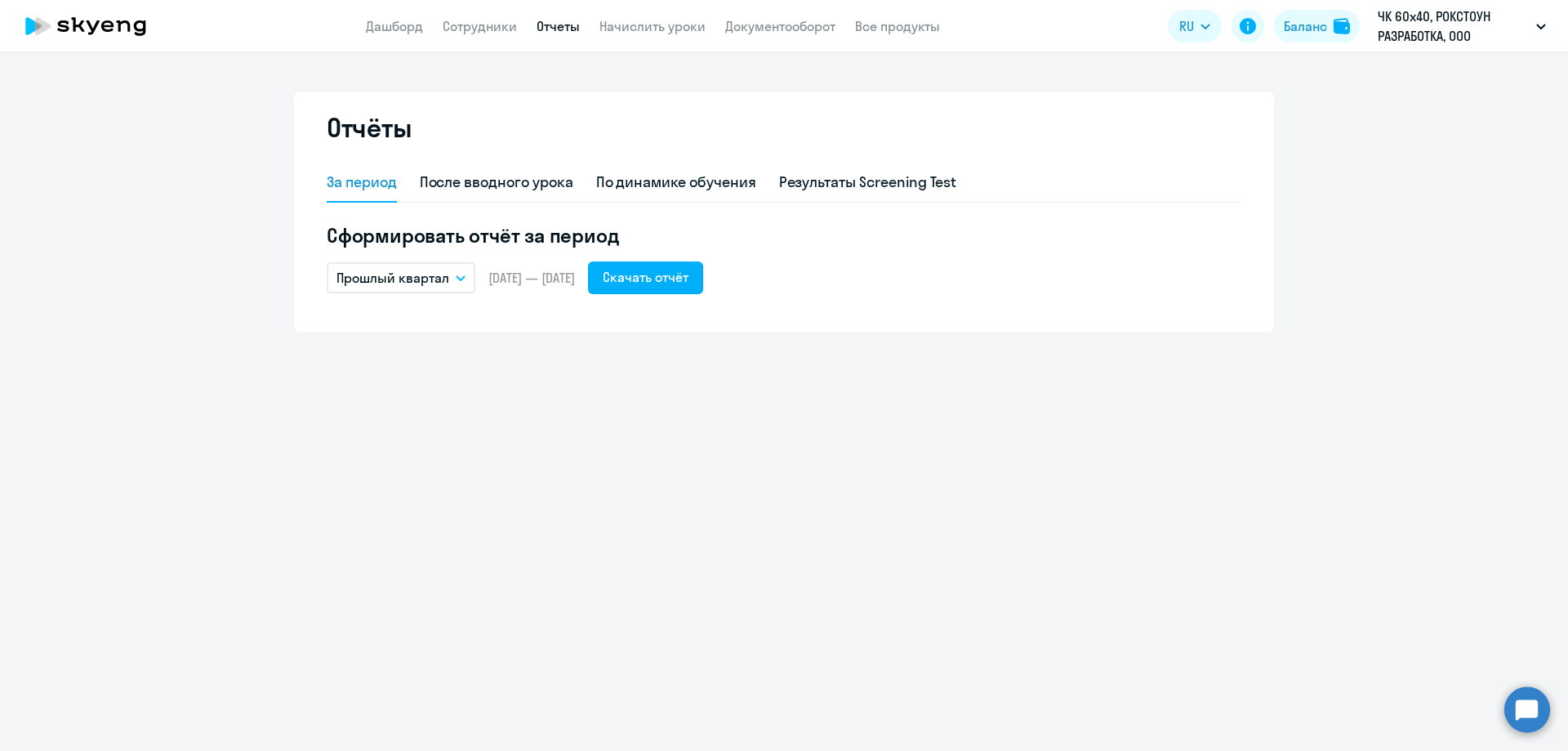
click at [675, 301] on div "За период После вводного урока По динамике обучения Результаты Screening Test С…" at bounding box center [784, 238] width 915 height 149
click at [534, 263] on div "Прошлый квартал Текущий месяц Прошлый месяц Текущий квартал [GEOGRAPHIC_DATA] к…" at bounding box center [784, 278] width 915 height 33
click at [532, 239] on h5 "Сформировать отчёт за период" at bounding box center [784, 235] width 915 height 26
click at [521, 184] on div "После вводного урока" at bounding box center [496, 181] width 154 height 21
select select "10"
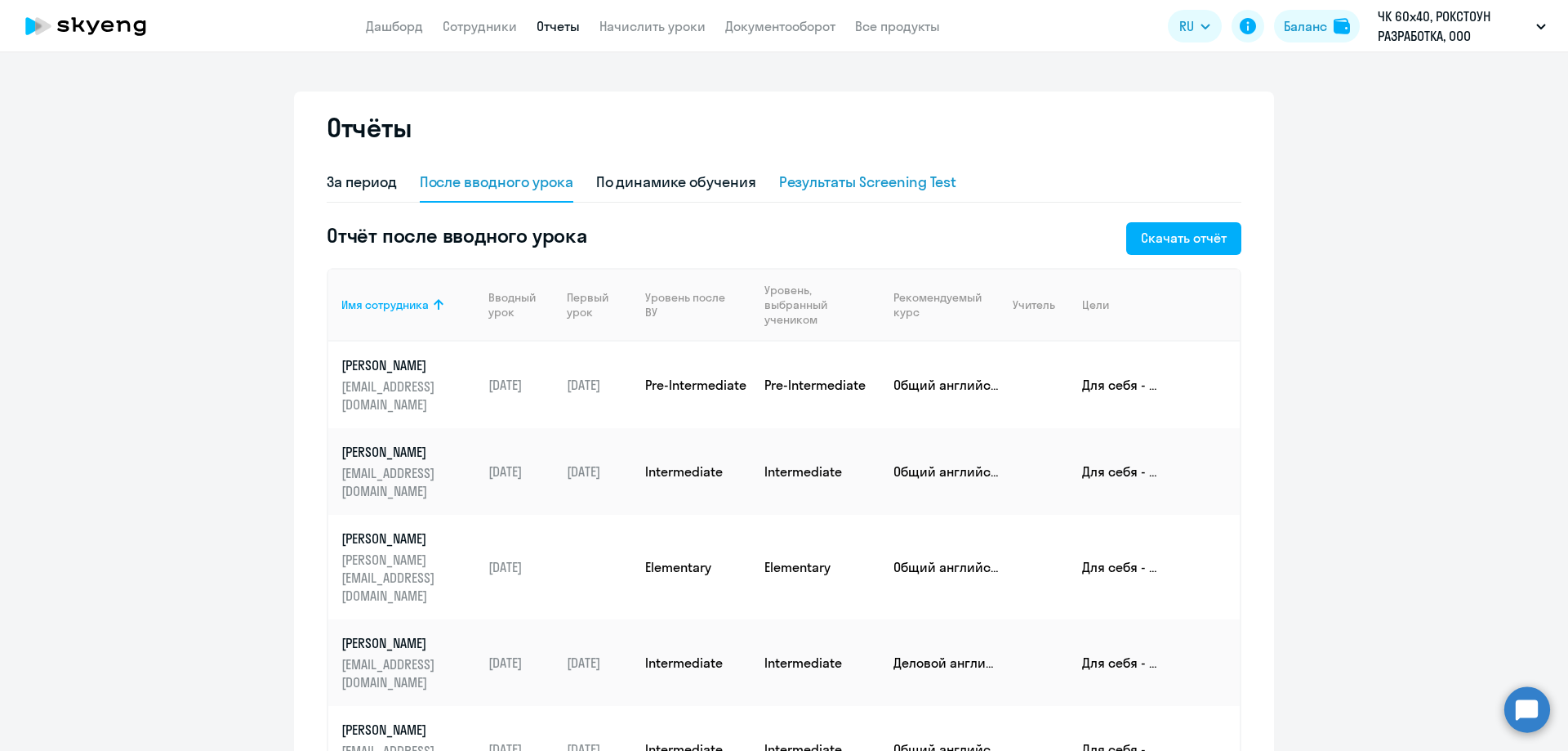
click at [789, 186] on div "Результаты Screening Test" at bounding box center [868, 181] width 178 height 21
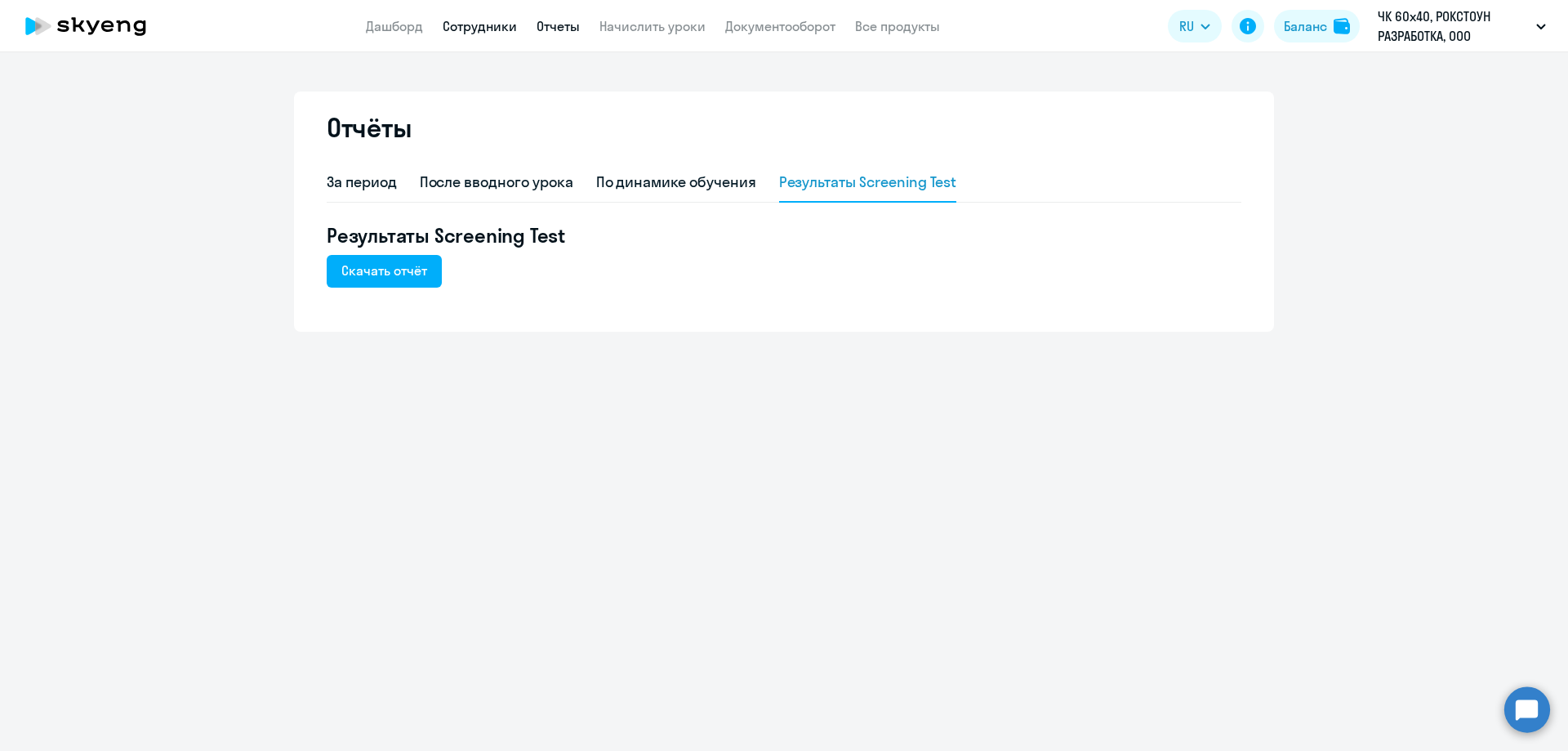
click at [494, 27] on link "Сотрудники" at bounding box center [480, 27] width 74 height 17
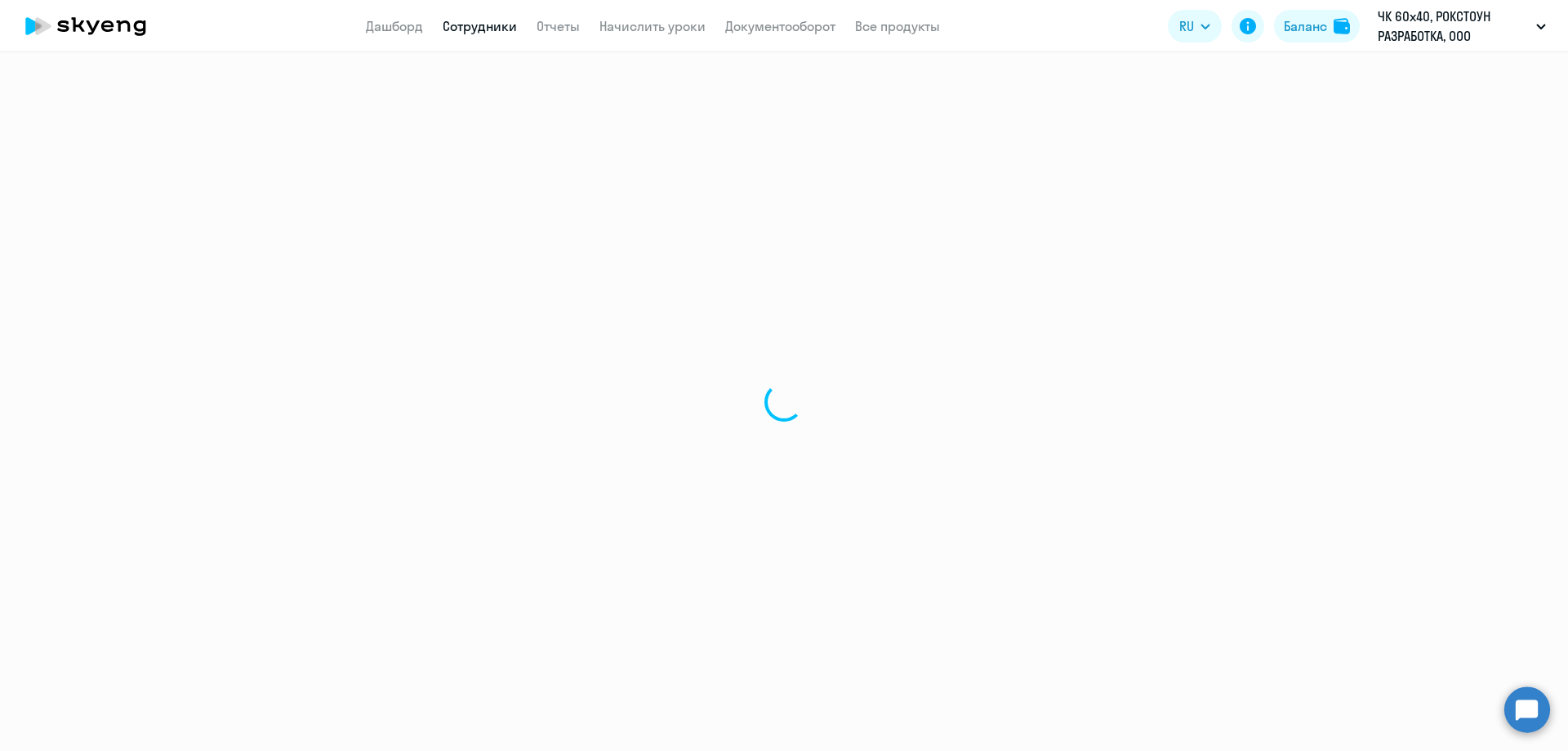
select select "30"
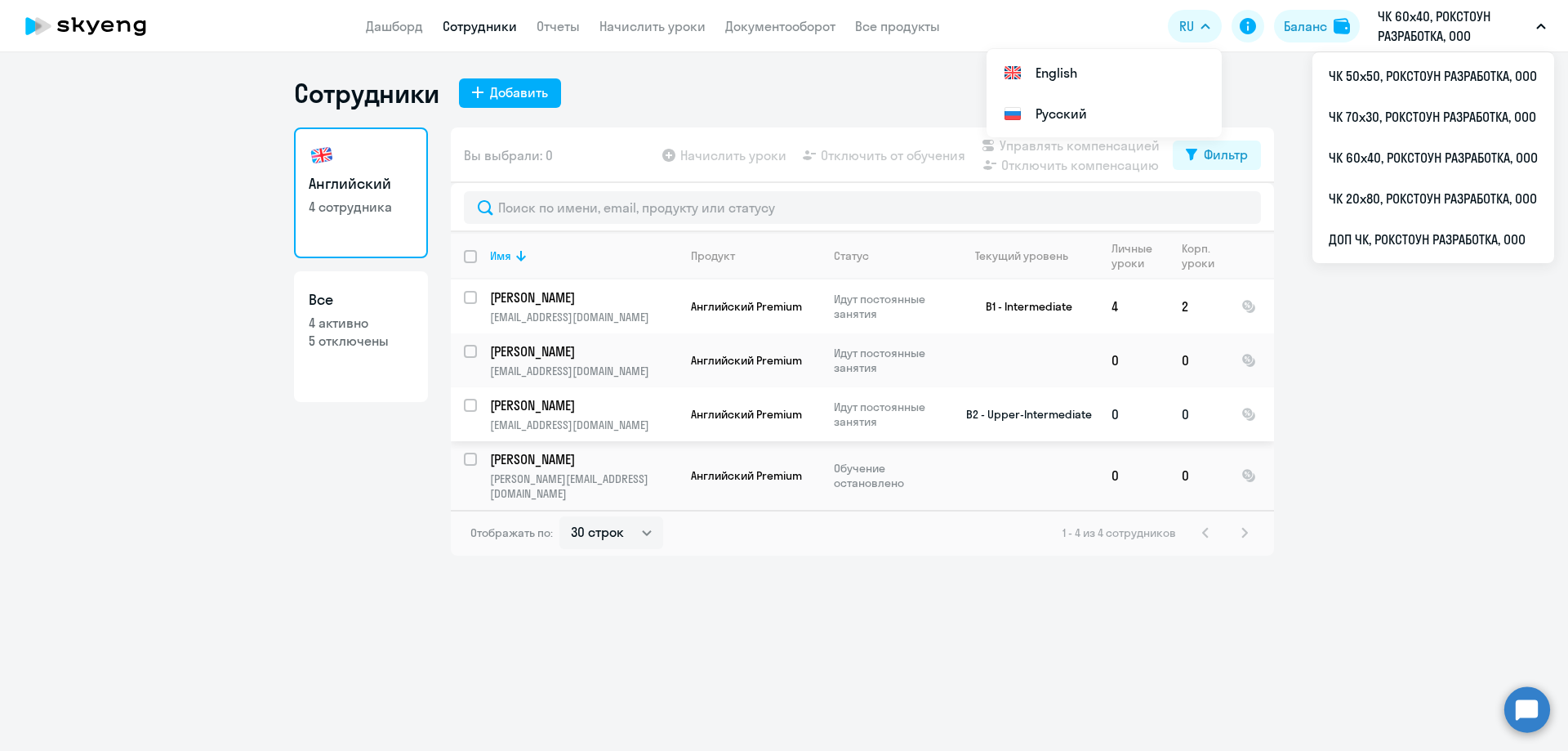
click at [608, 418] on p "[EMAIL_ADDRESS][DOMAIN_NAME]" at bounding box center [583, 425] width 187 height 15
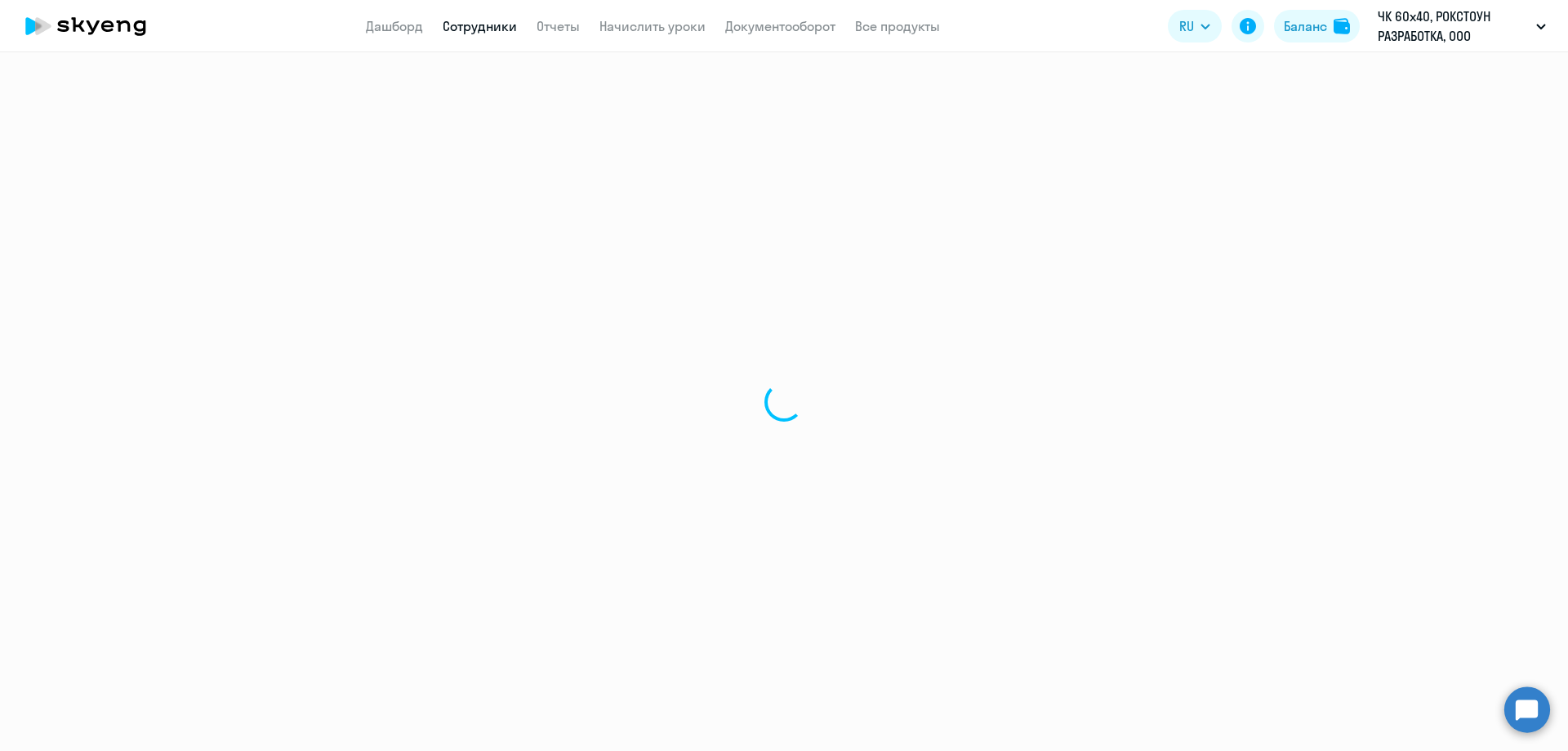
select select "english"
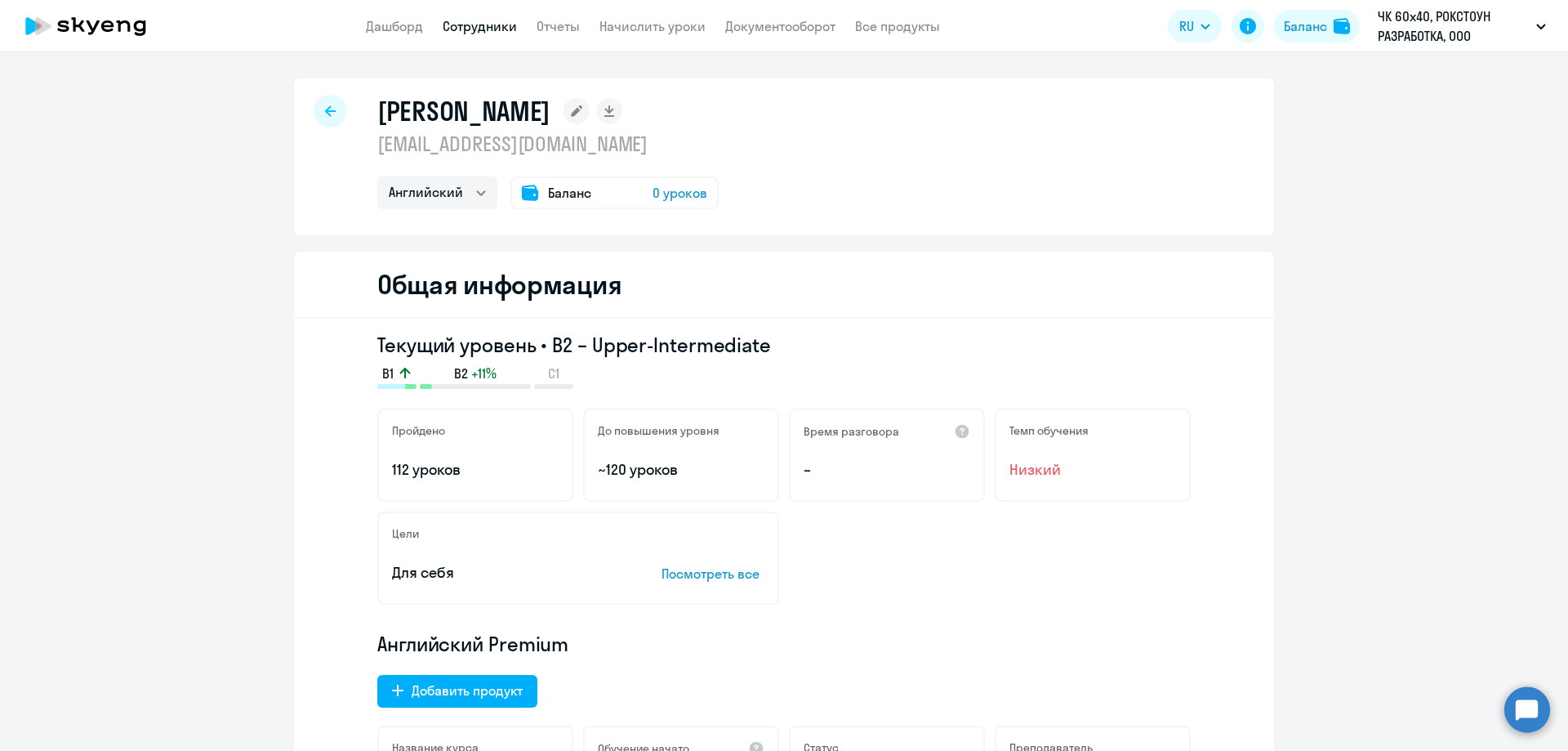
click at [659, 187] on span "0 уроков" at bounding box center [680, 192] width 54 height 19
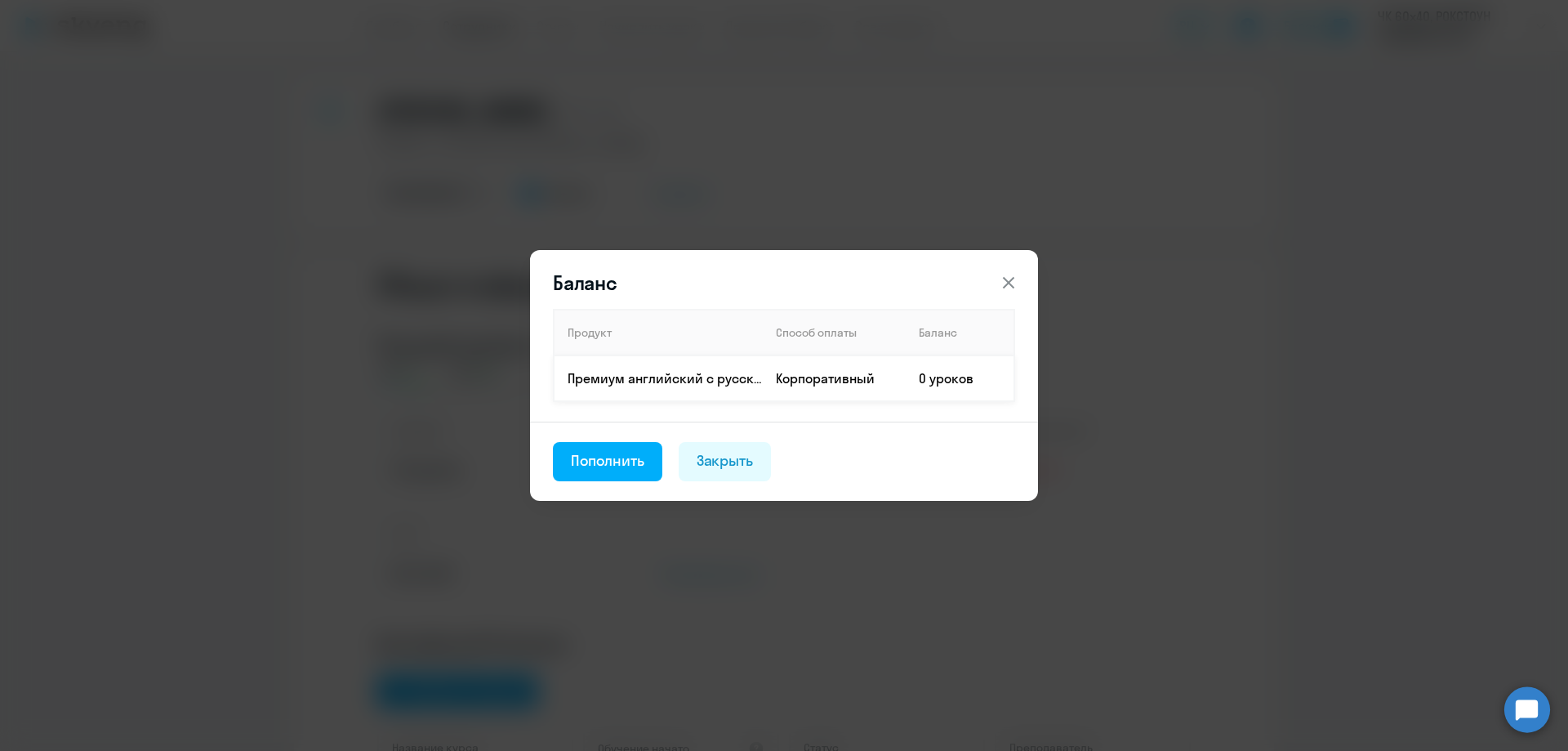
click at [762, 370] on td "Премиум английский с русскоговорящим преподавателем" at bounding box center [659, 378] width 209 height 46
click at [655, 445] on button "Пополнить" at bounding box center [608, 462] width 109 height 39
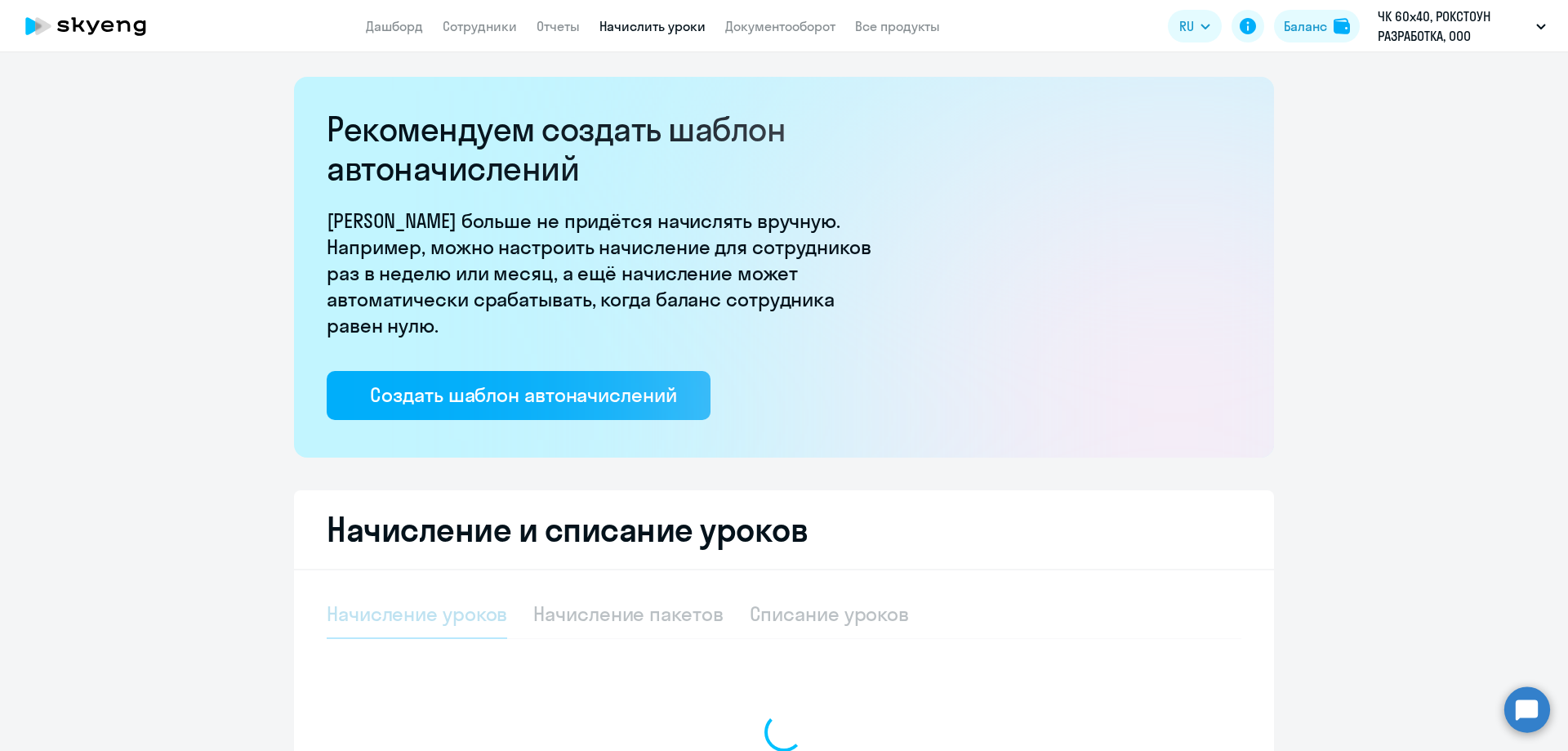
select select "10"
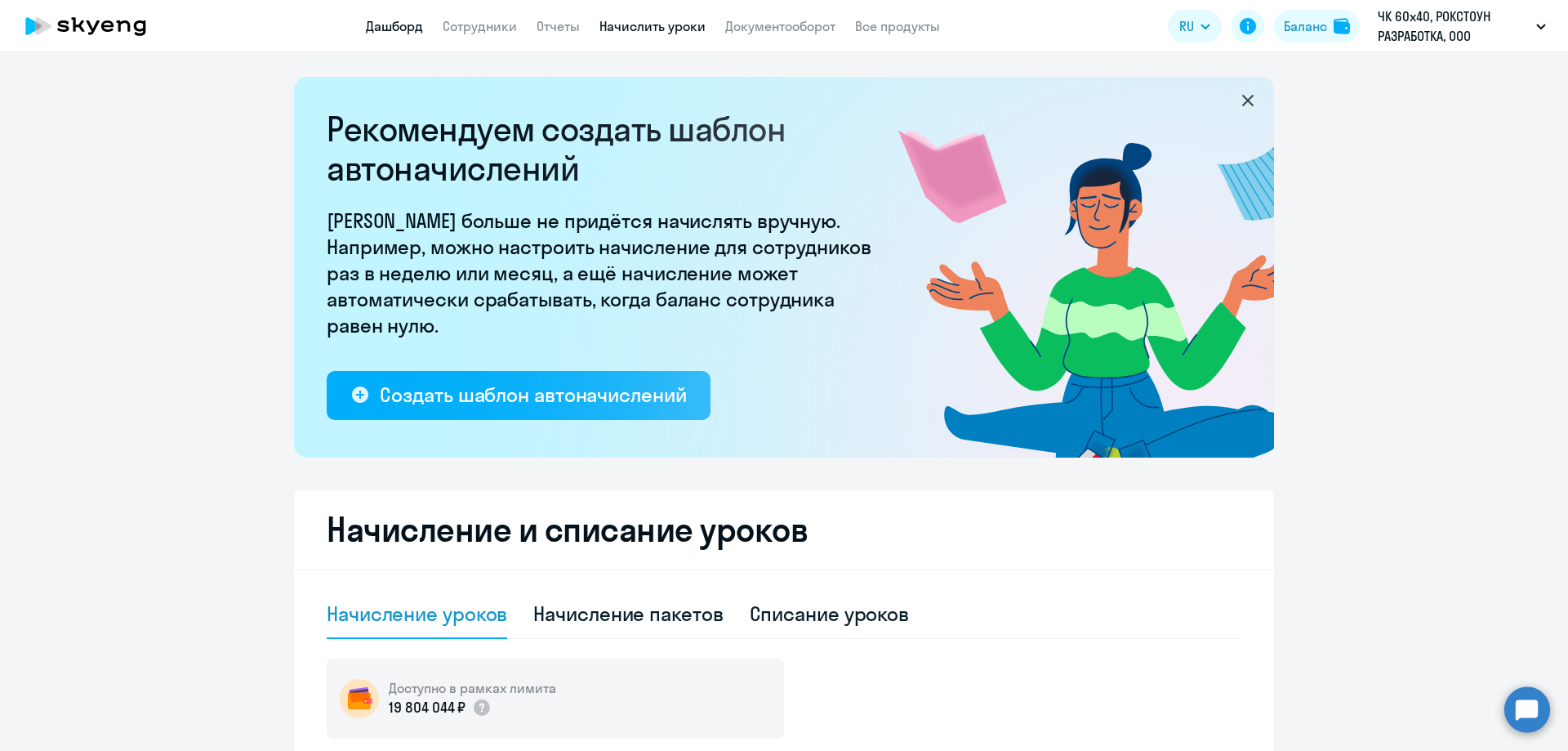
click at [411, 30] on link "Дашборд" at bounding box center [395, 27] width 57 height 17
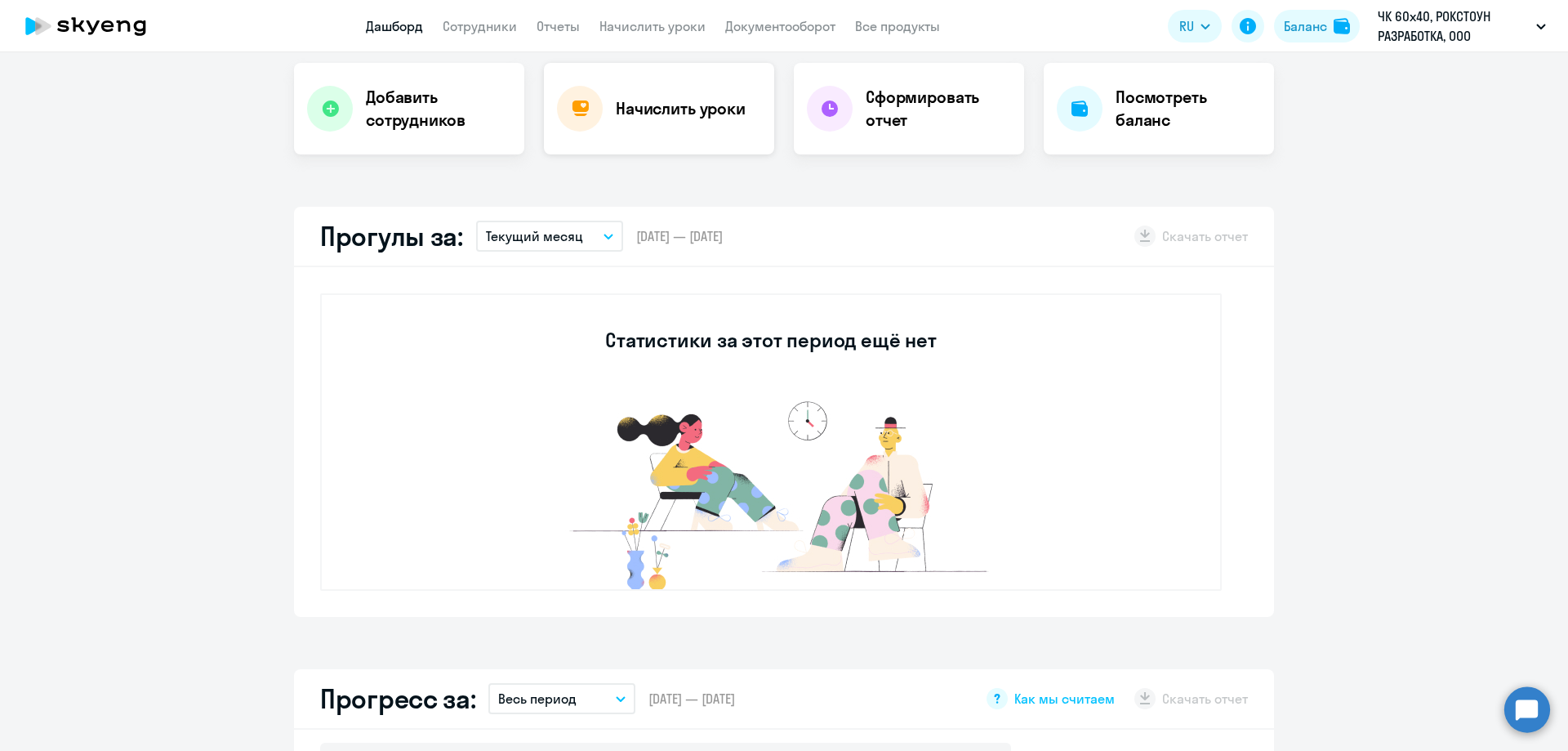
scroll to position [327, 0]
select select "30"
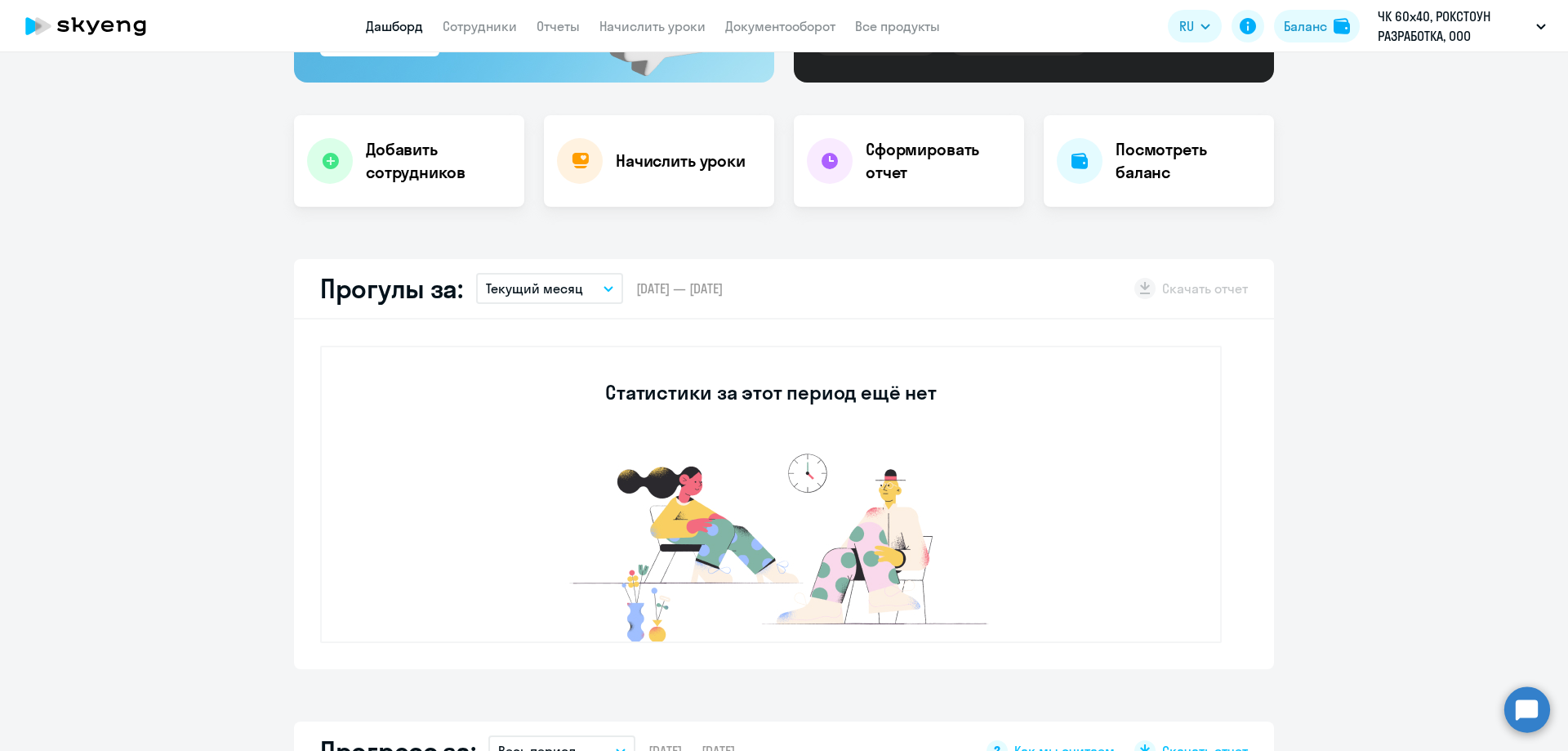
scroll to position [245, 0]
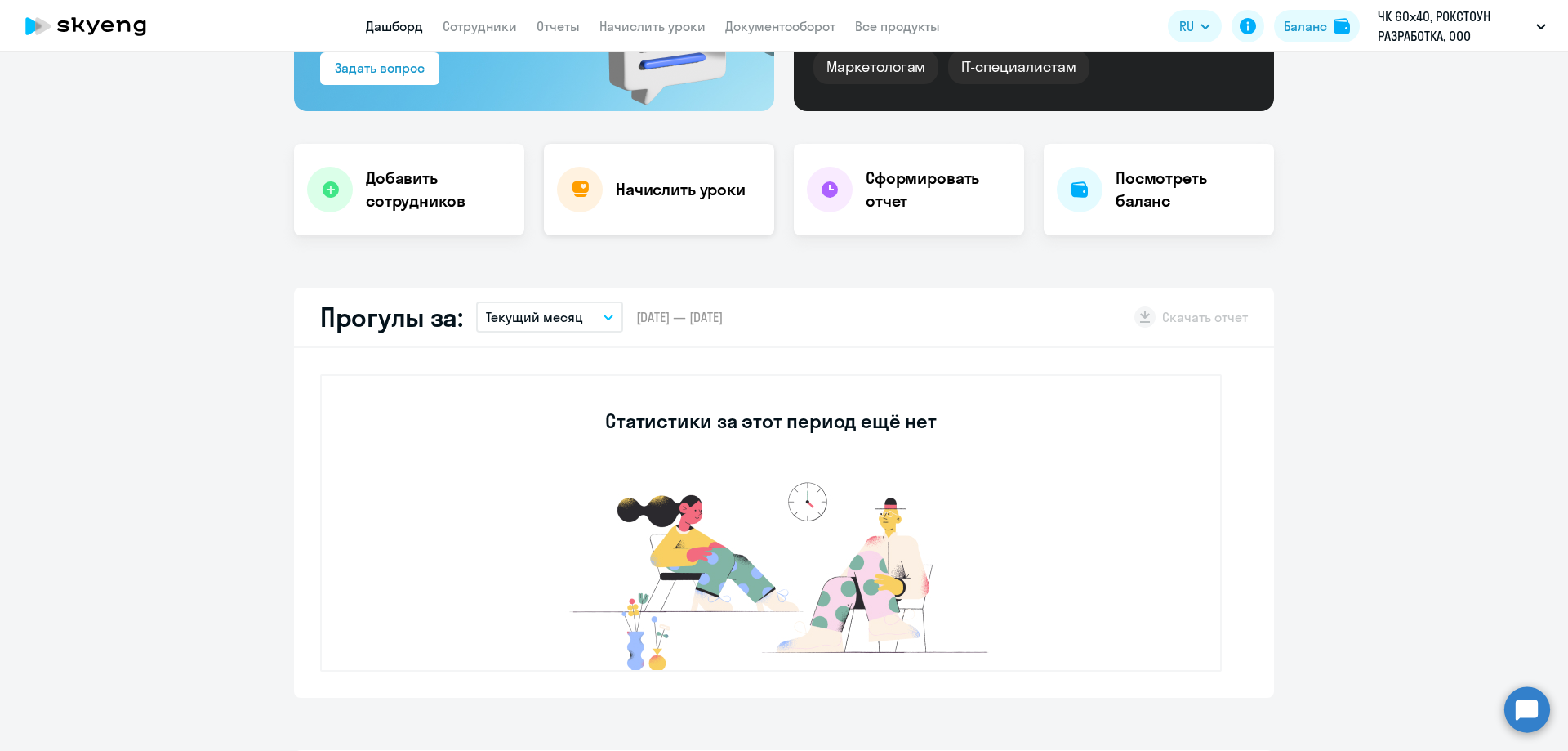
click at [735, 192] on h4 "Начислить уроки" at bounding box center [680, 189] width 130 height 23
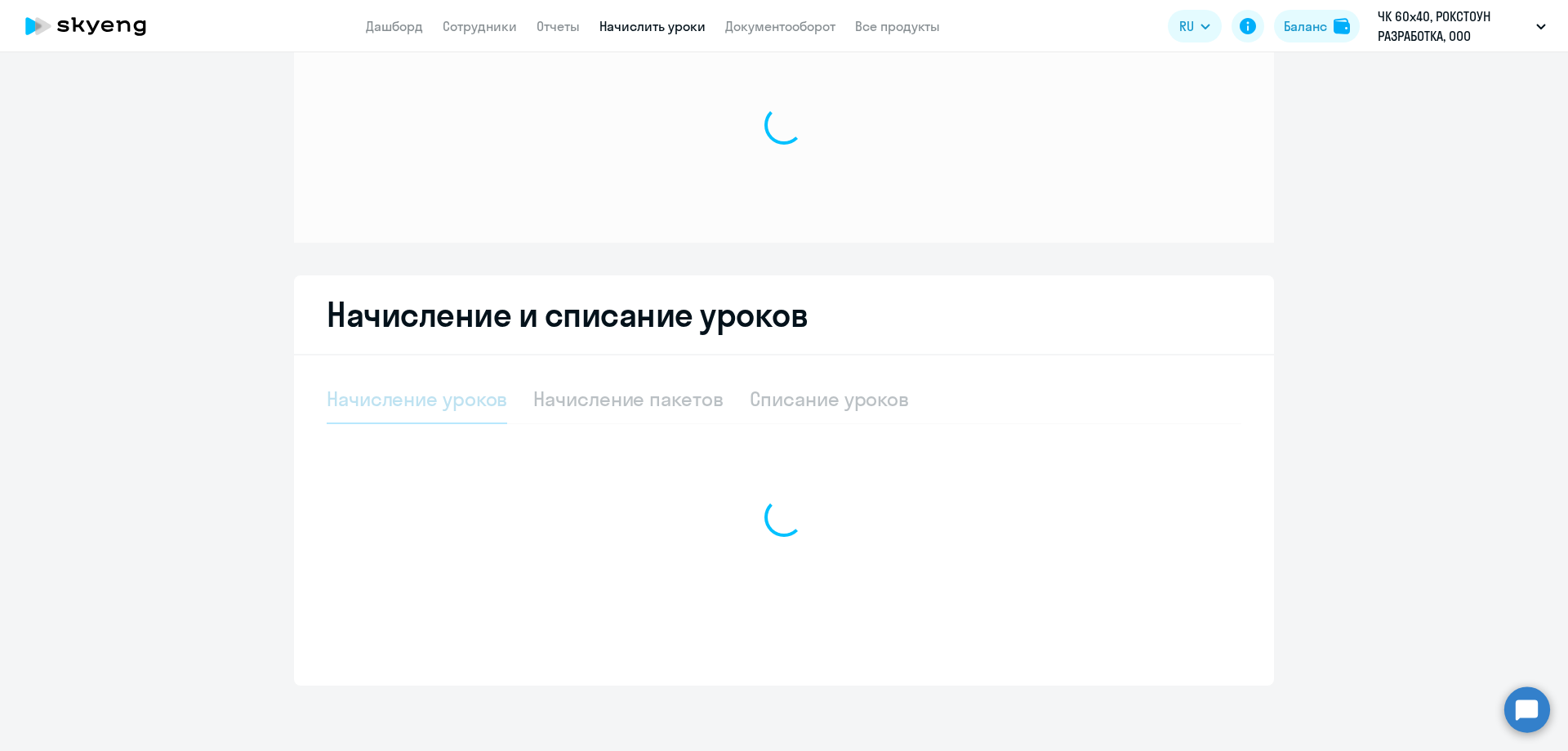
select select "10"
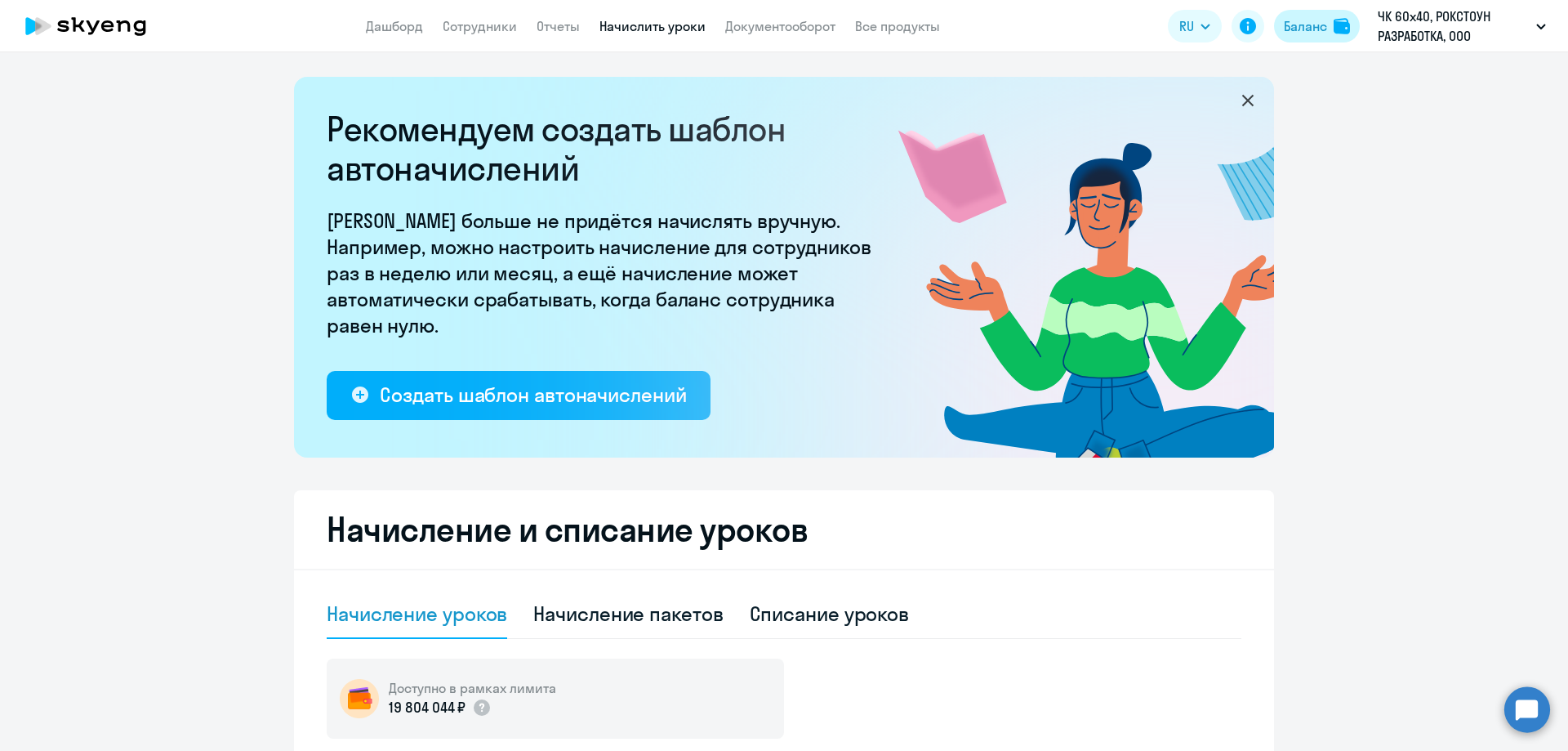
click at [1307, 19] on div "Баланс" at bounding box center [1306, 26] width 43 height 19
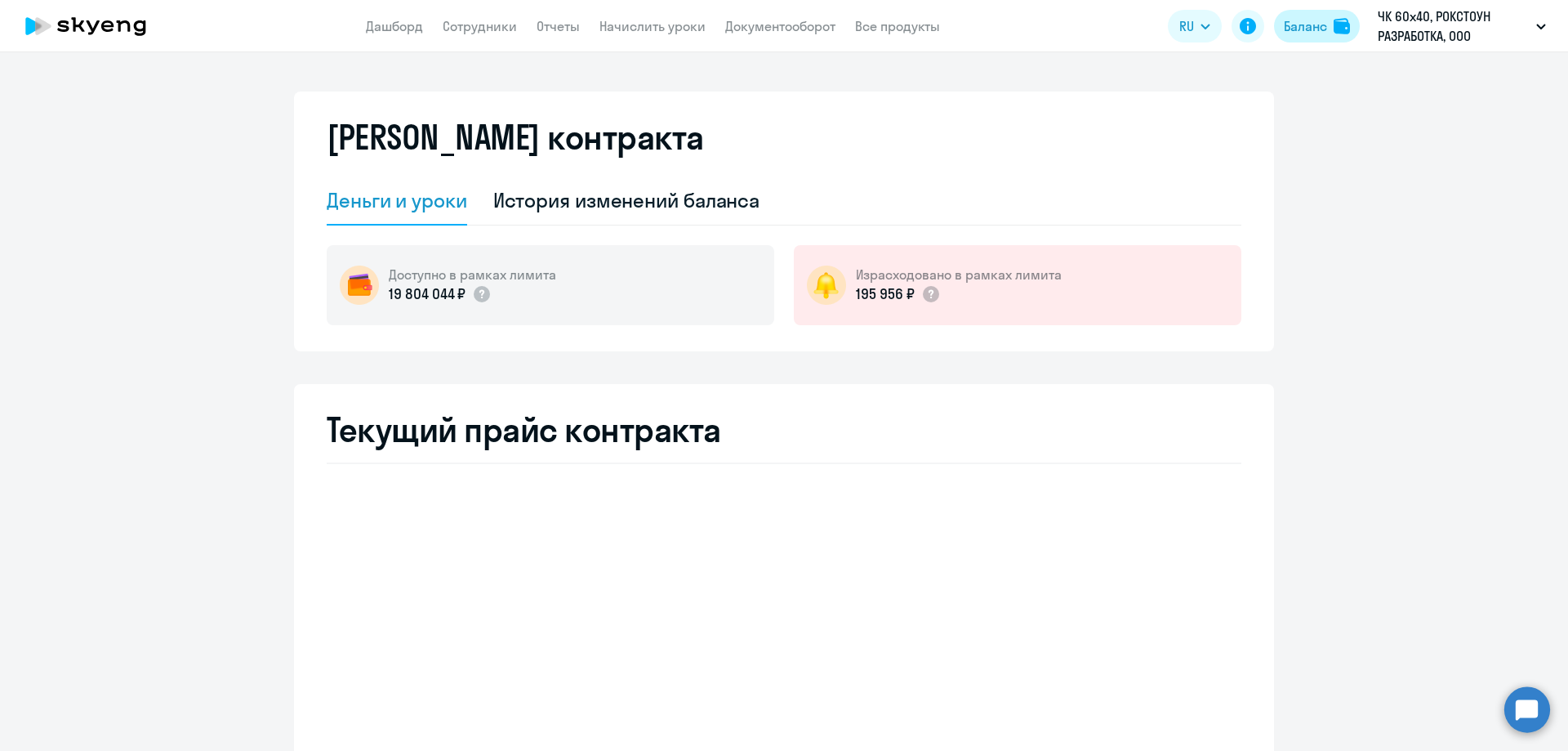
select select "english_adult_not_native_speaker"
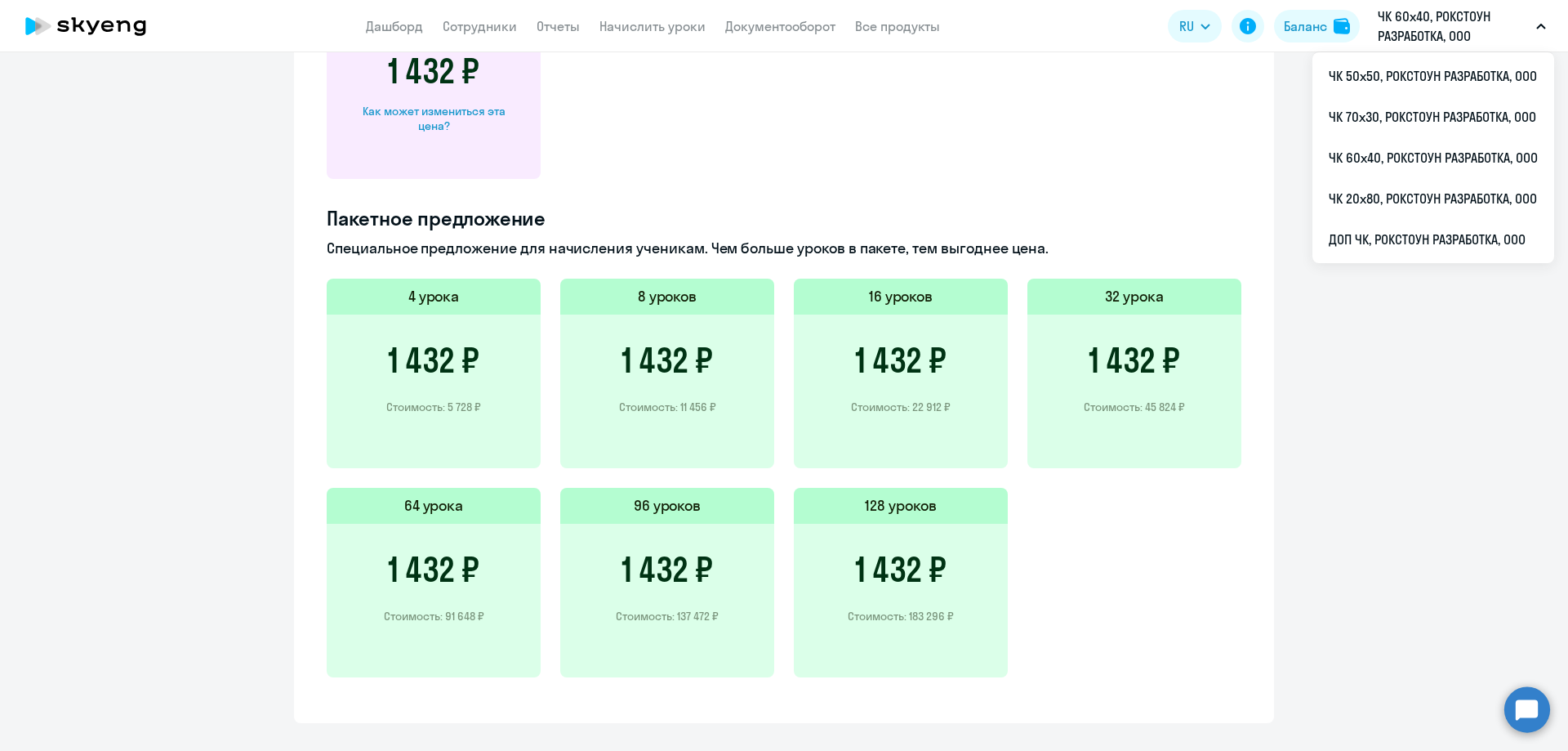
scroll to position [713, 0]
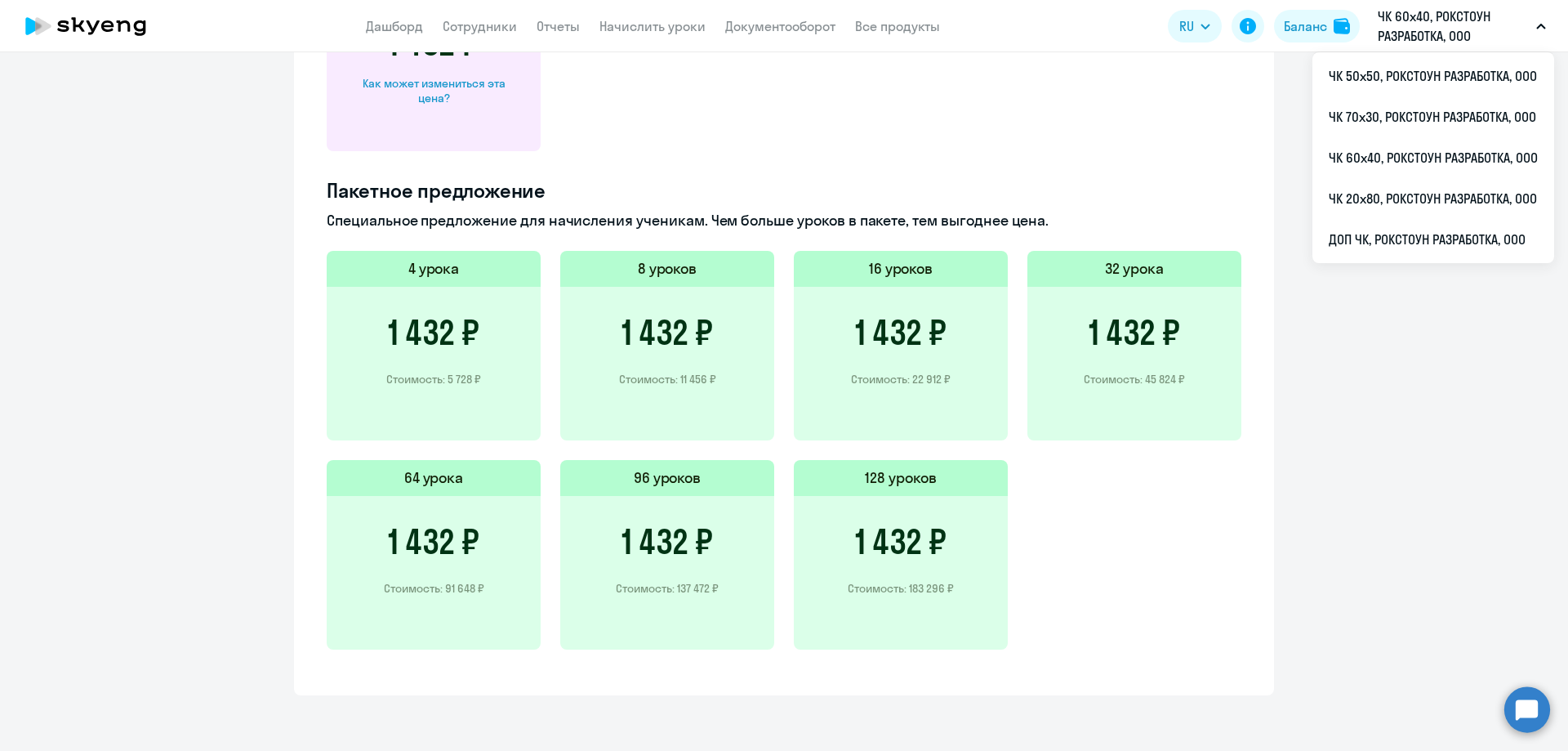
click at [1535, 700] on circle at bounding box center [1527, 709] width 46 height 46
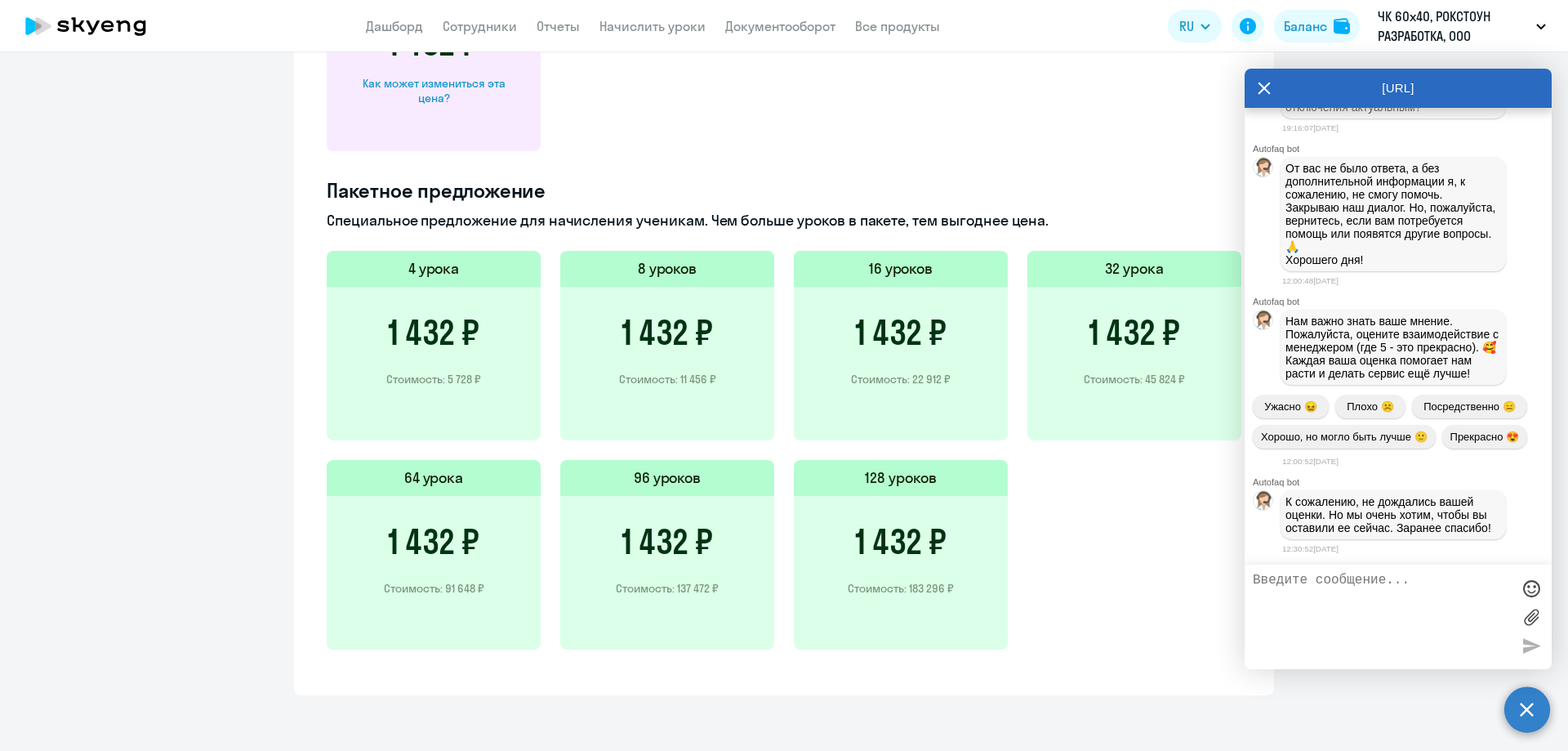
click at [1344, 592] on textarea at bounding box center [1382, 617] width 258 height 89
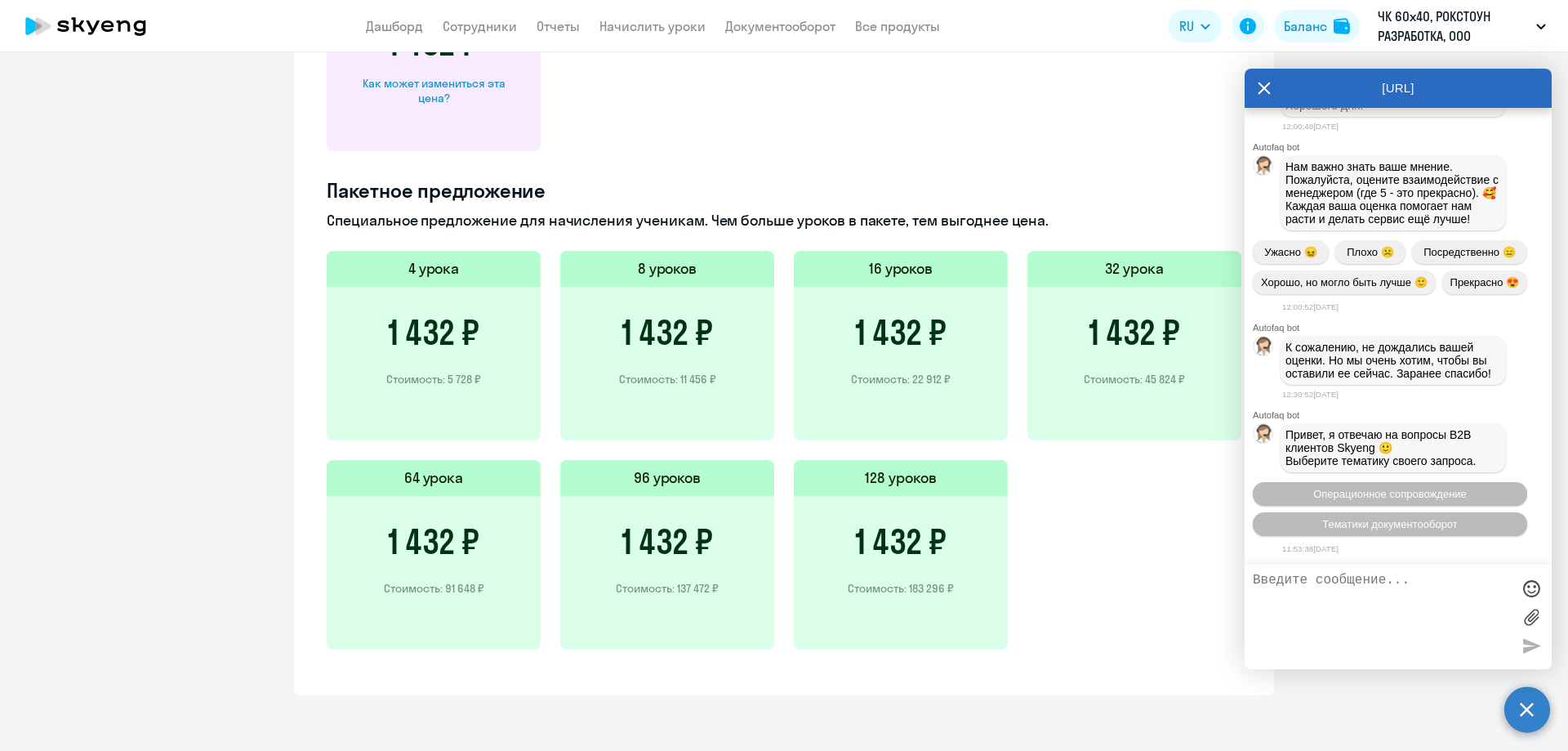
scroll to position [6920, 0]
click at [1399, 497] on span "Операционное сопровождение" at bounding box center [1390, 493] width 154 height 13
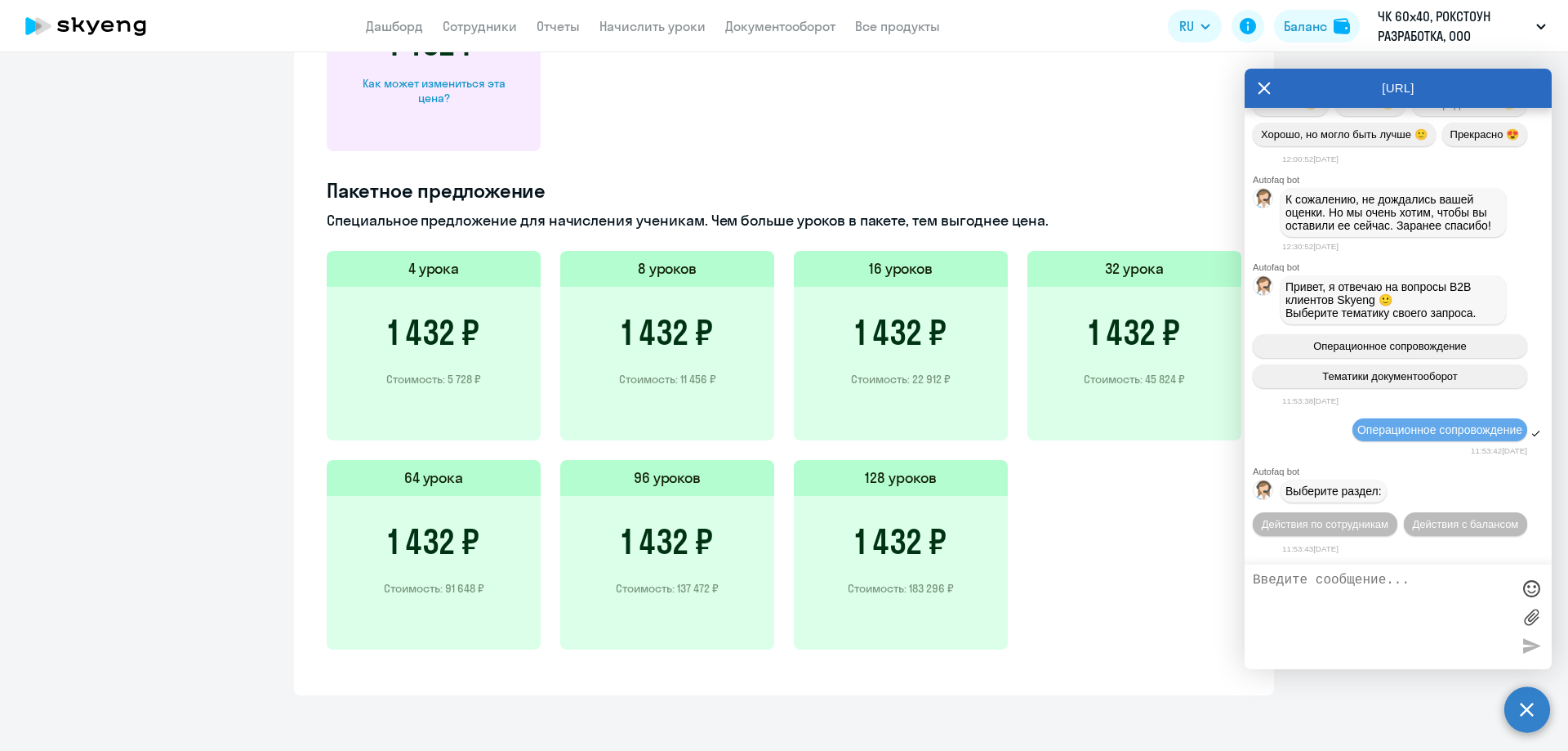
click at [1419, 522] on span "Действия с балансом" at bounding box center [1465, 524] width 106 height 13
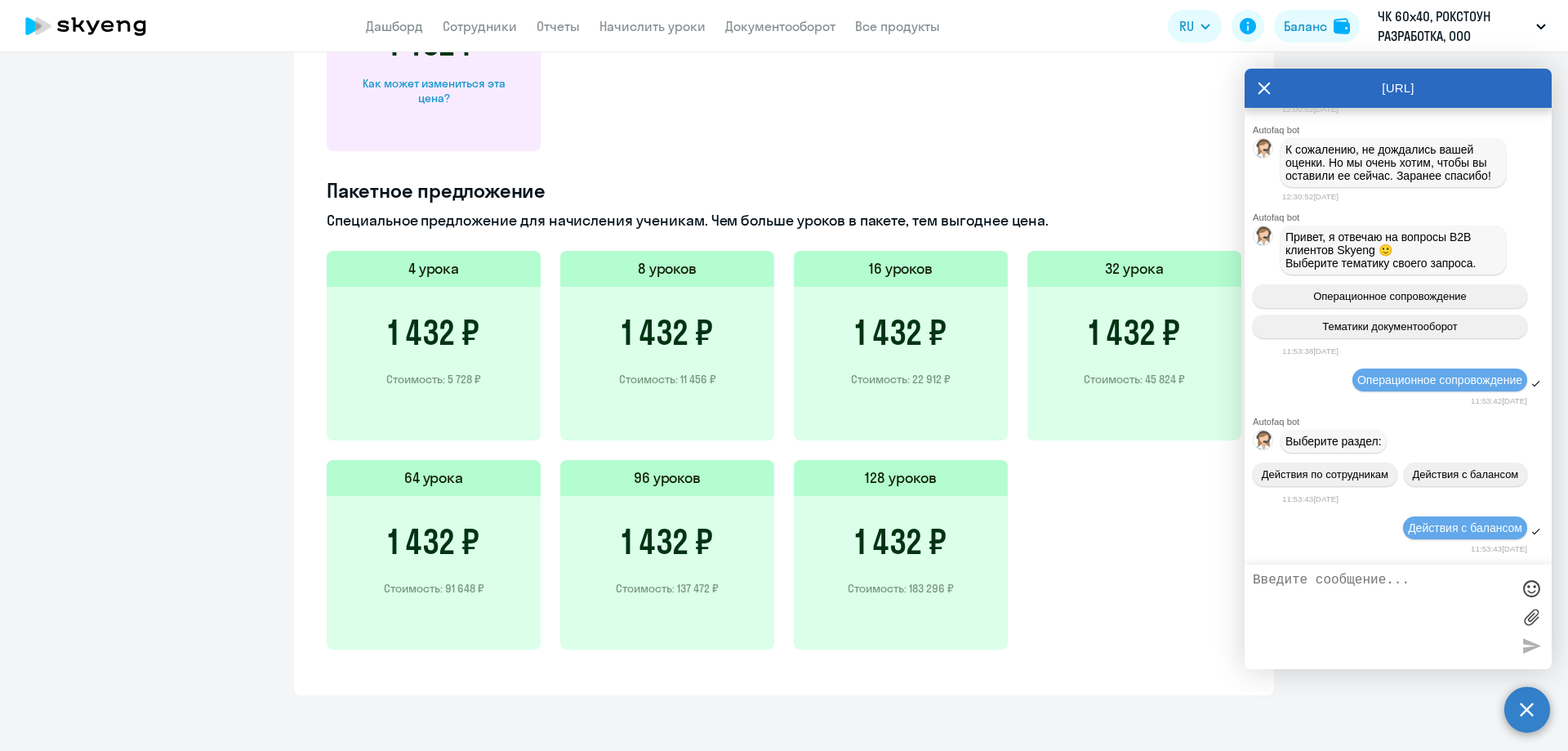
click at [1419, 522] on span "Действия с балансом" at bounding box center [1465, 529] width 115 height 13
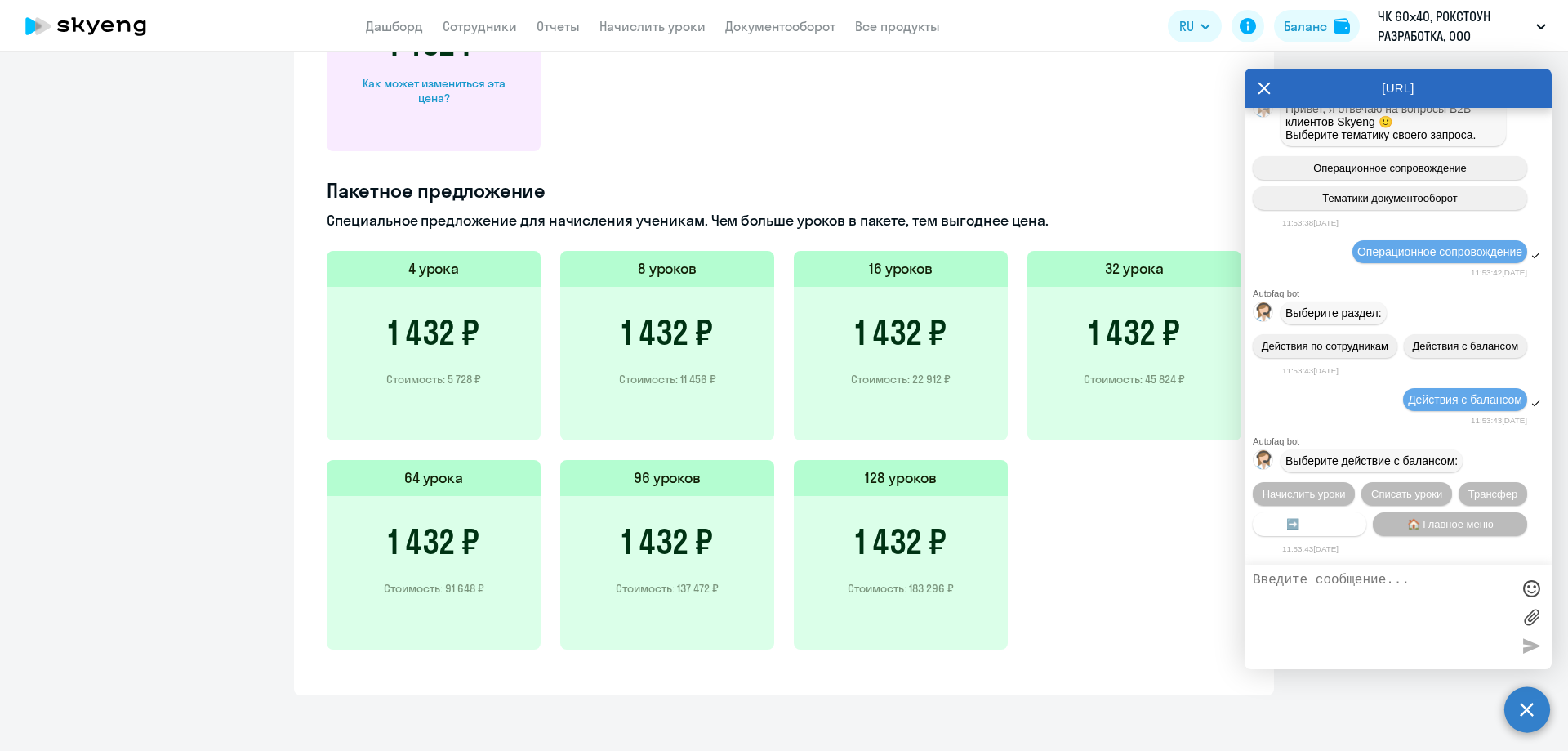
click at [1345, 521] on button "➡️ Назад" at bounding box center [1310, 524] width 114 height 23
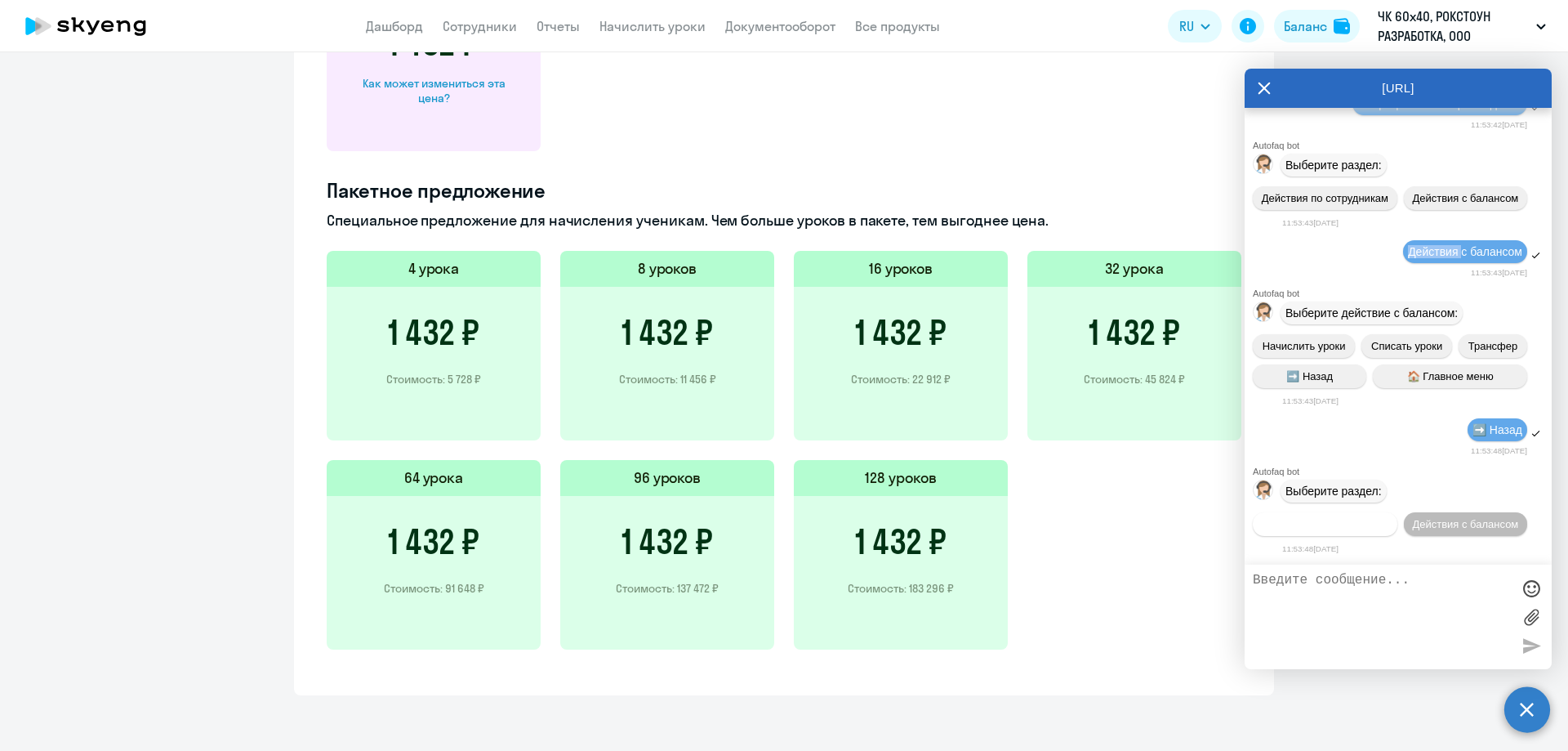
scroll to position [7459, 0]
click at [1384, 581] on textarea at bounding box center [1382, 617] width 258 height 89
type textarea "Добрый день! Сколько сейчас у нас стоимость 1 занятия для сотрудника?"
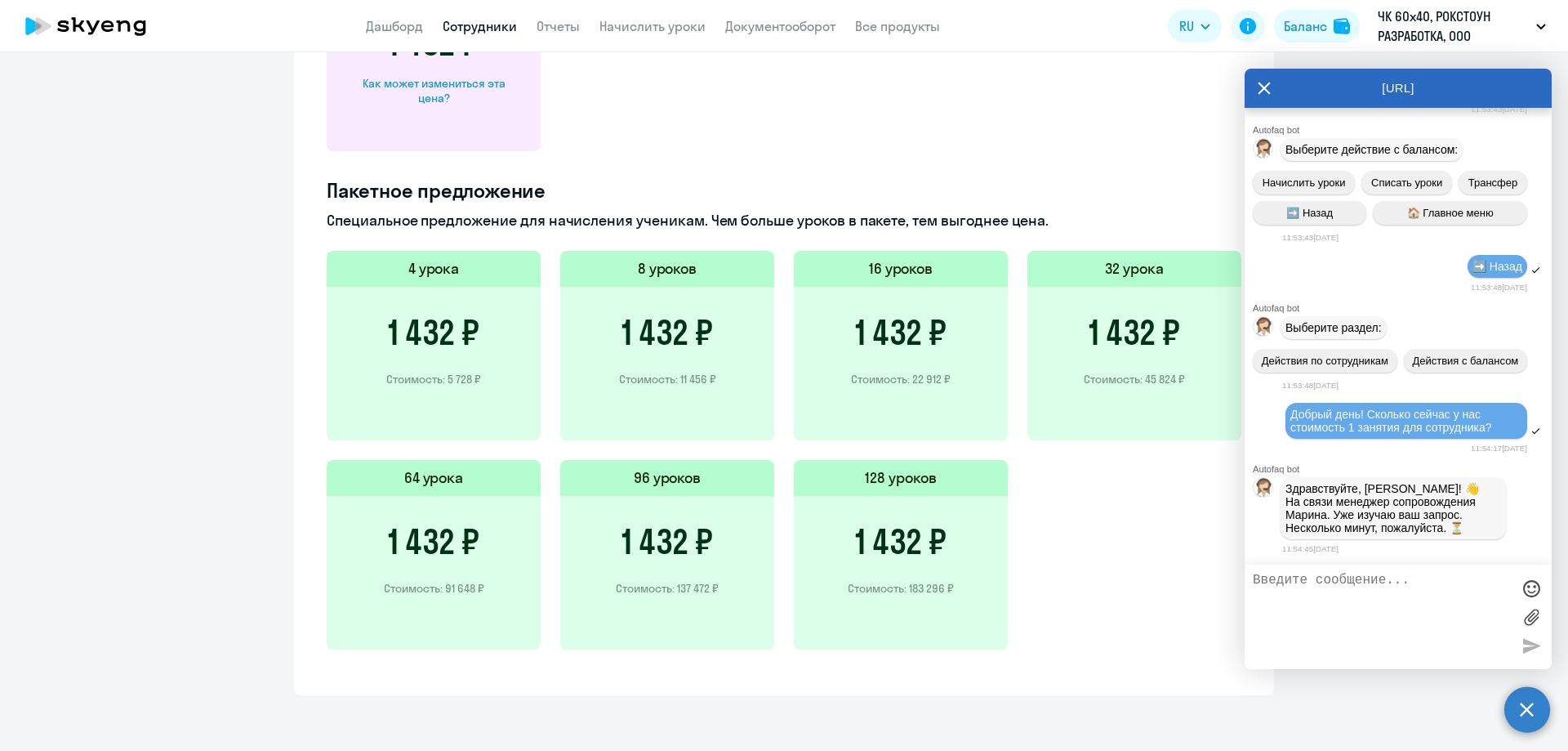
scroll to position [7627, 0]
drag, startPoint x: 1346, startPoint y: 515, endPoint x: 1465, endPoint y: 537, distance: 121.0
click at [1465, 537] on div "Здравствуйте, [PERSON_NAME]! 👋 ﻿На связи менеджер сопровождения [PERSON_NAME]. …" at bounding box center [1393, 508] width 226 height 62
click at [1473, 534] on p "Здравствуйте, [PERSON_NAME]! 👋 ﻿На связи менеджер сопровождения [PERSON_NAME]. …" at bounding box center [1393, 508] width 216 height 53
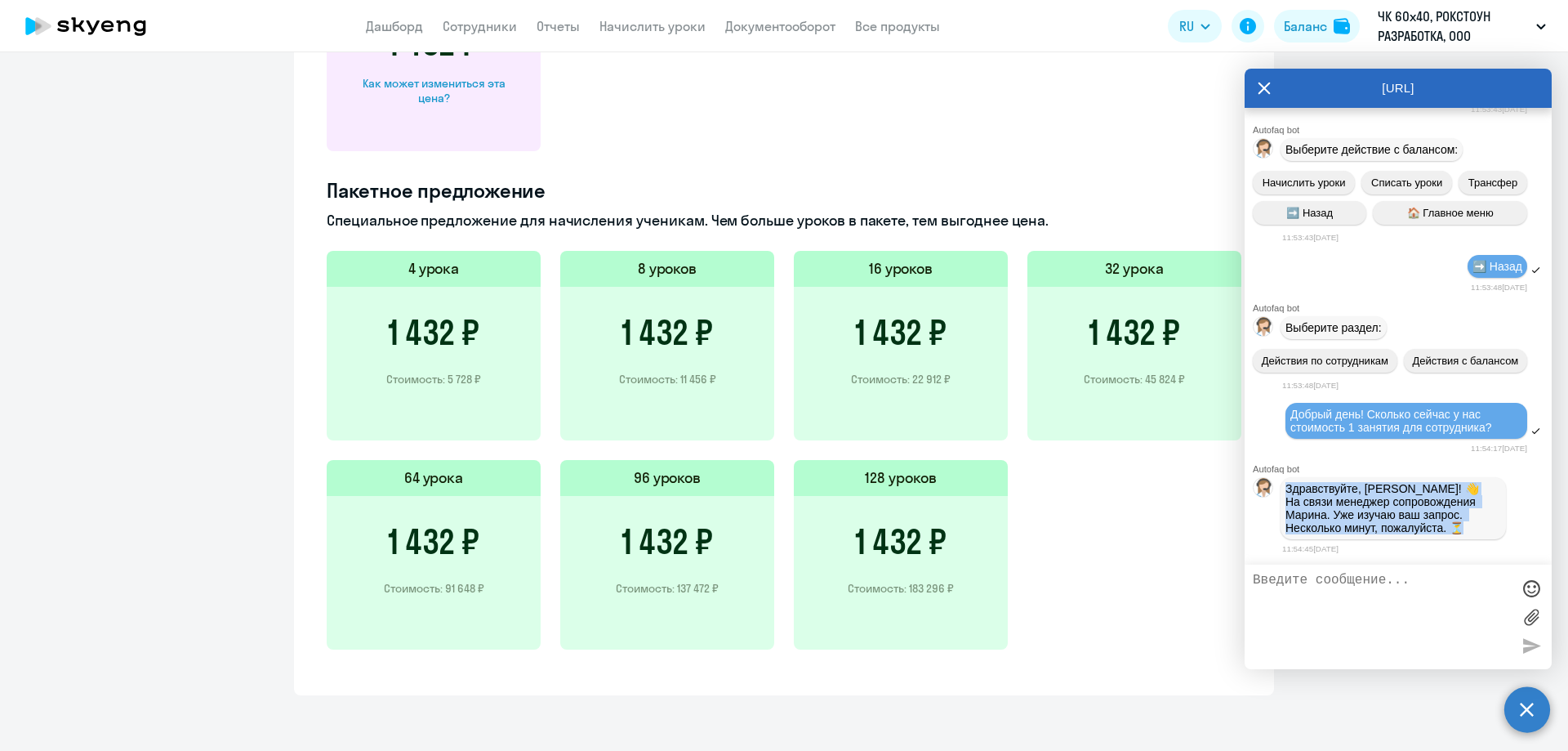
drag, startPoint x: 1473, startPoint y: 534, endPoint x: 1382, endPoint y: 478, distance: 106.9
click at [1382, 483] on p "Здравствуйте, [PERSON_NAME]! 👋 ﻿На связи менеджер сопровождения [PERSON_NAME]. …" at bounding box center [1393, 508] width 216 height 53
click at [1377, 483] on p "Здравствуйте, [PERSON_NAME]! 👋 ﻿На связи менеджер сопровождения [PERSON_NAME]. …" at bounding box center [1393, 508] width 216 height 53
drag, startPoint x: 1377, startPoint y: 483, endPoint x: 1378, endPoint y: 535, distance: 52.0
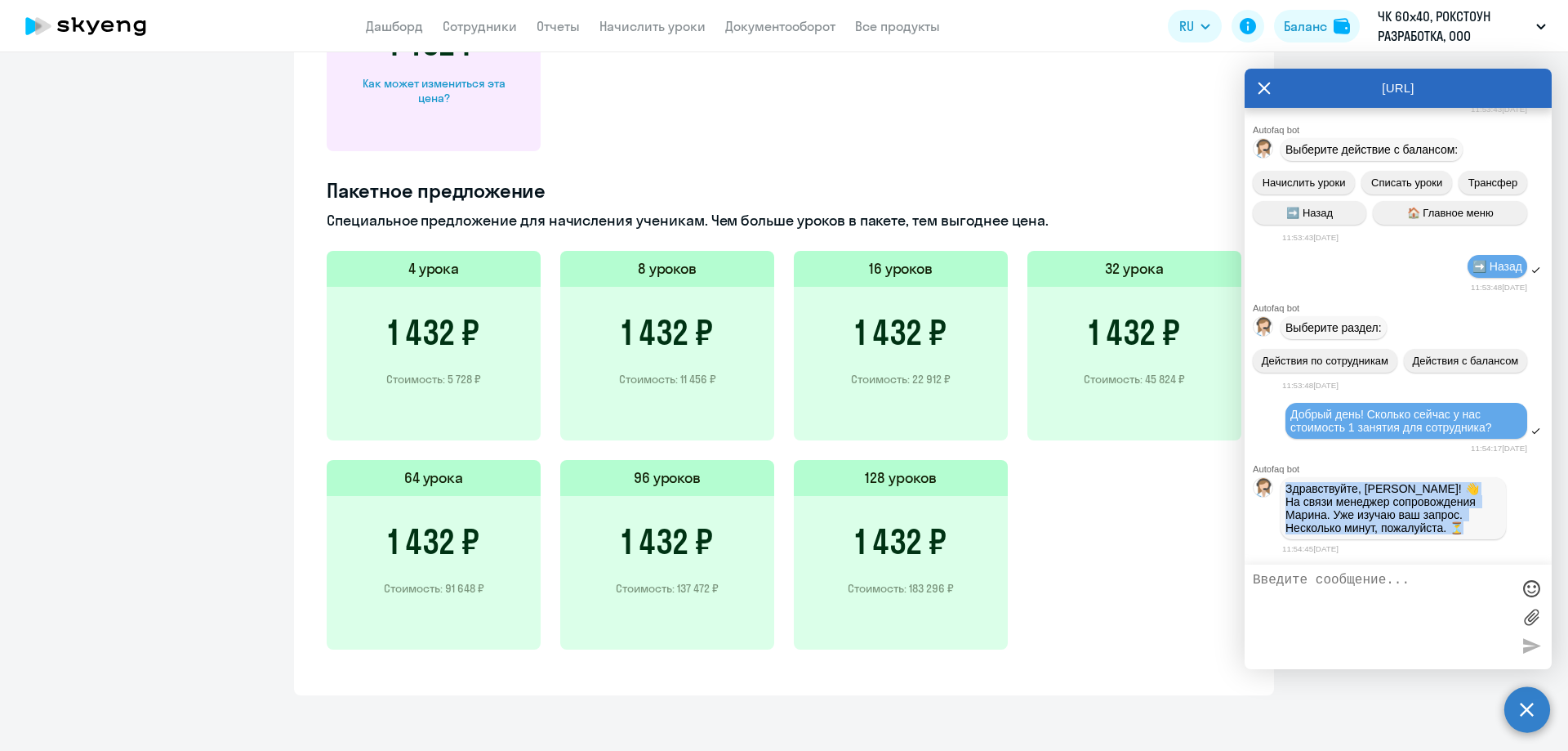
click at [1378, 535] on div "Здравствуйте, [PERSON_NAME]! 👋 ﻿На связи менеджер сопровождения [PERSON_NAME]. …" at bounding box center [1393, 508] width 226 height 62
drag, startPoint x: 1378, startPoint y: 535, endPoint x: 1352, endPoint y: 479, distance: 61.7
click at [1352, 479] on div "Здравствуйте, [PERSON_NAME]! 👋 ﻿На связи менеджер сопровождения [PERSON_NAME]. …" at bounding box center [1393, 508] width 226 height 62
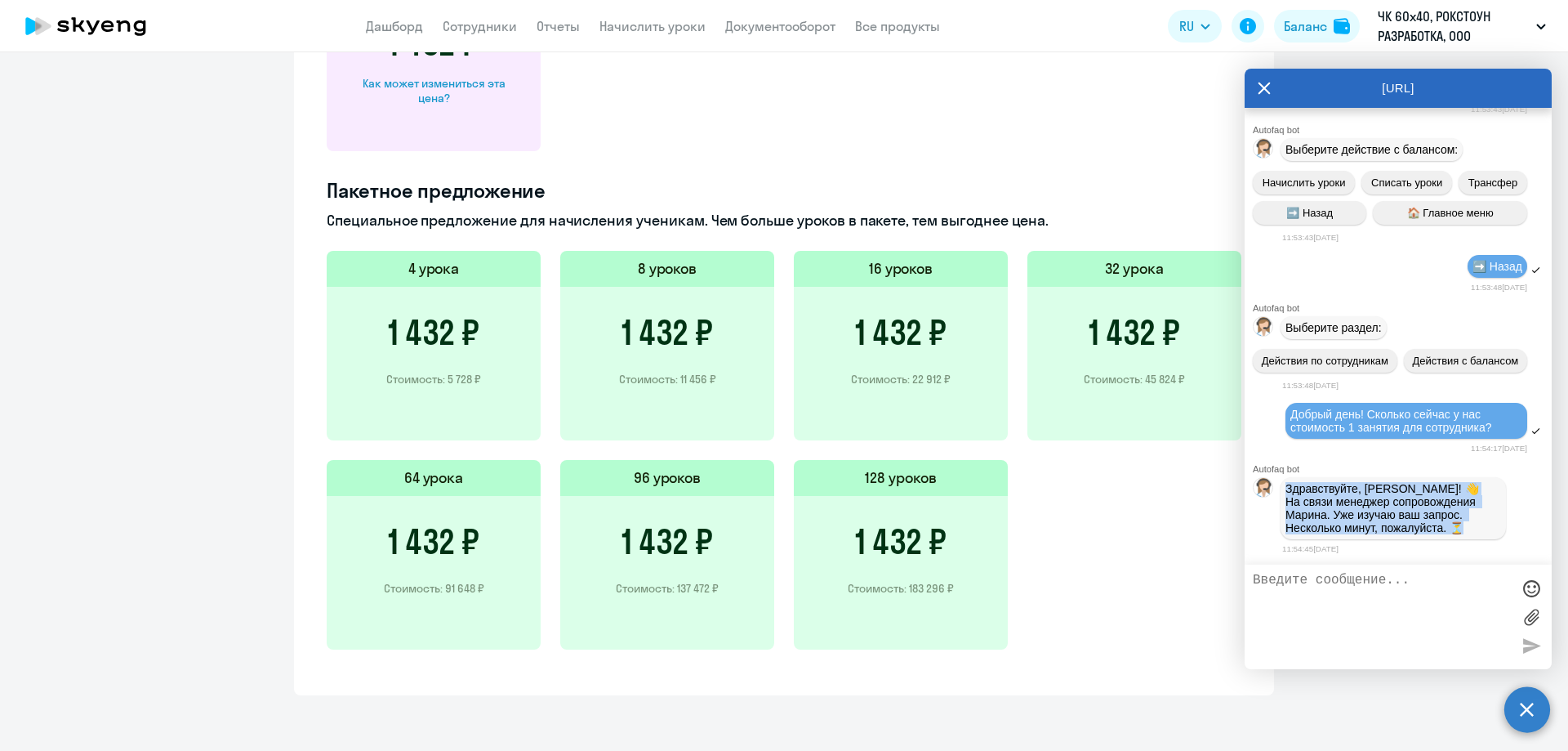
click at [1352, 483] on p "Здравствуйте, [PERSON_NAME]! 👋 ﻿На связи менеджер сопровождения [PERSON_NAME]. …" at bounding box center [1393, 508] width 216 height 53
drag, startPoint x: 1352, startPoint y: 478, endPoint x: 1373, endPoint y: 528, distance: 54.2
click at [1373, 528] on p "Здравствуйте, [PERSON_NAME]! 👋 ﻿На связи менеджер сопровождения [PERSON_NAME]. …" at bounding box center [1393, 508] width 216 height 53
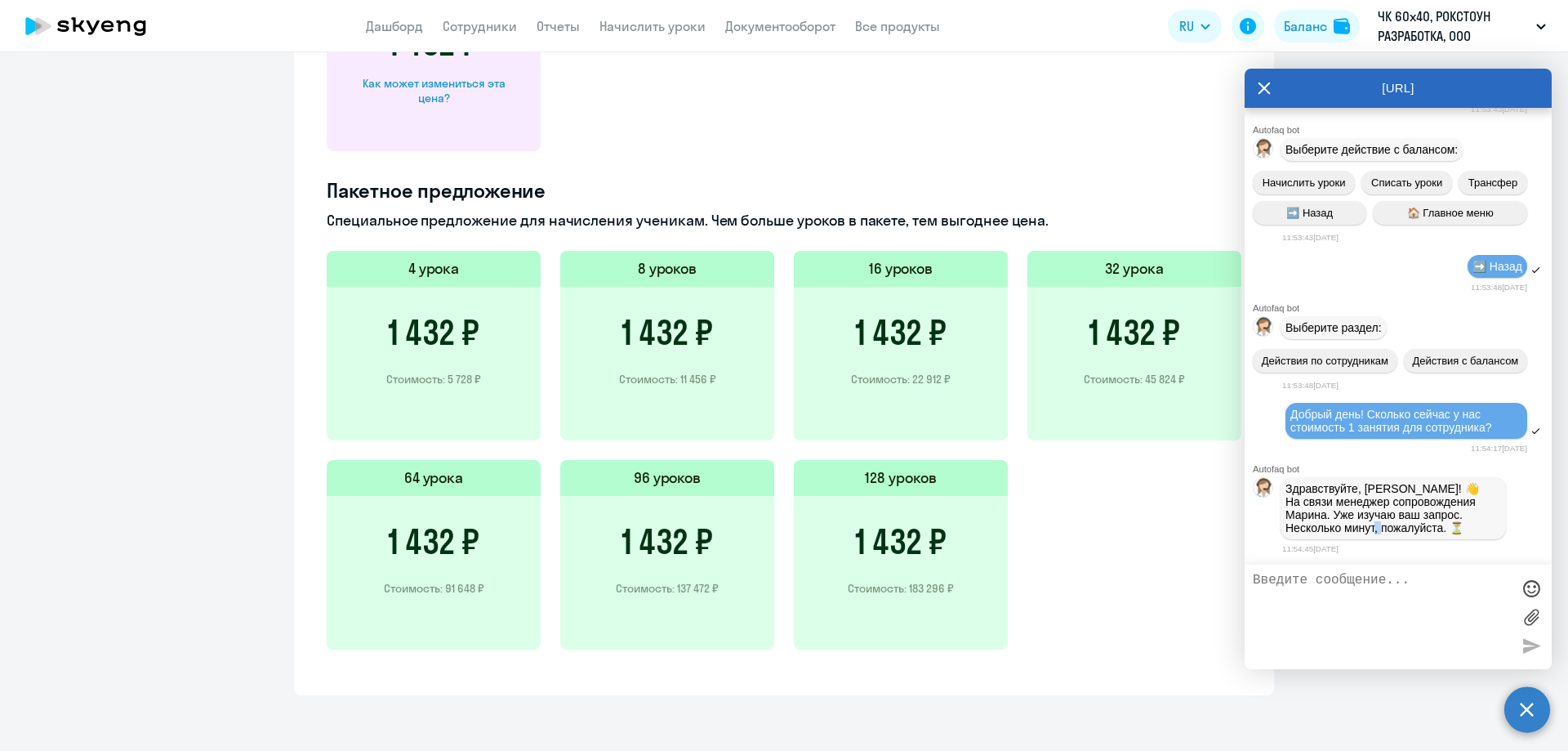
click at [1373, 528] on p "Здравствуйте, [PERSON_NAME]! 👋 ﻿На связи менеджер сопровождения [PERSON_NAME]. …" at bounding box center [1393, 508] width 216 height 53
drag, startPoint x: 1373, startPoint y: 528, endPoint x: 1375, endPoint y: 488, distance: 40.0
click at [1375, 489] on p "Здравствуйте, [PERSON_NAME]! 👋 ﻿На связи менеджер сопровождения [PERSON_NAME]. …" at bounding box center [1393, 508] width 216 height 53
click at [1375, 488] on p "Здравствуйте, [PERSON_NAME]! 👋 ﻿На связи менеджер сопровождения [PERSON_NAME]. …" at bounding box center [1393, 508] width 216 height 53
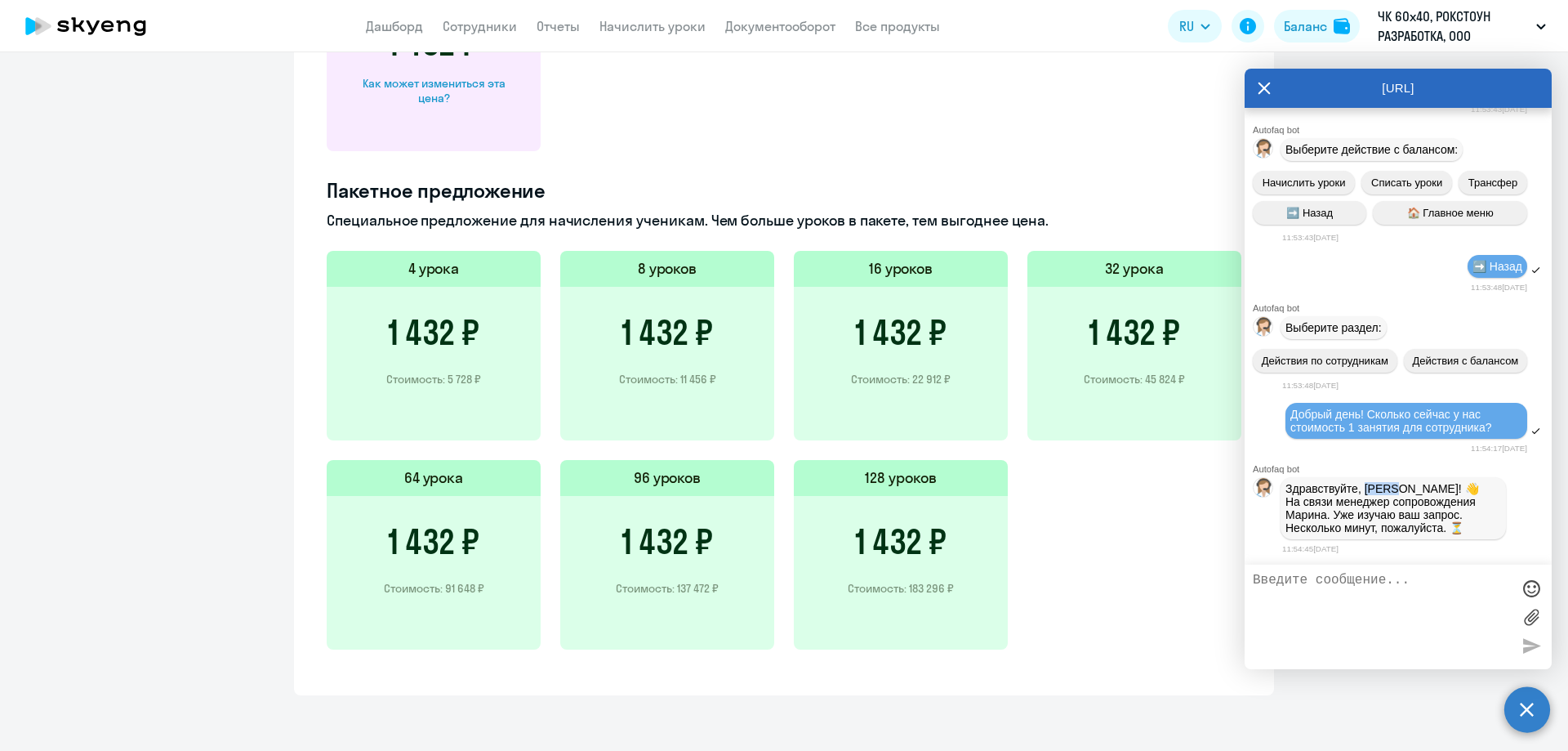
click at [1375, 488] on p "Здравствуйте, [PERSON_NAME]! 👋 ﻿На связи менеджер сопровождения [PERSON_NAME]. …" at bounding box center [1393, 508] width 216 height 53
drag, startPoint x: 1375, startPoint y: 488, endPoint x: 1372, endPoint y: 523, distance: 35.1
click at [1372, 523] on p "Здравствуйте, [PERSON_NAME]! 👋 ﻿На связи менеджер сопровождения [PERSON_NAME]. …" at bounding box center [1393, 508] width 216 height 53
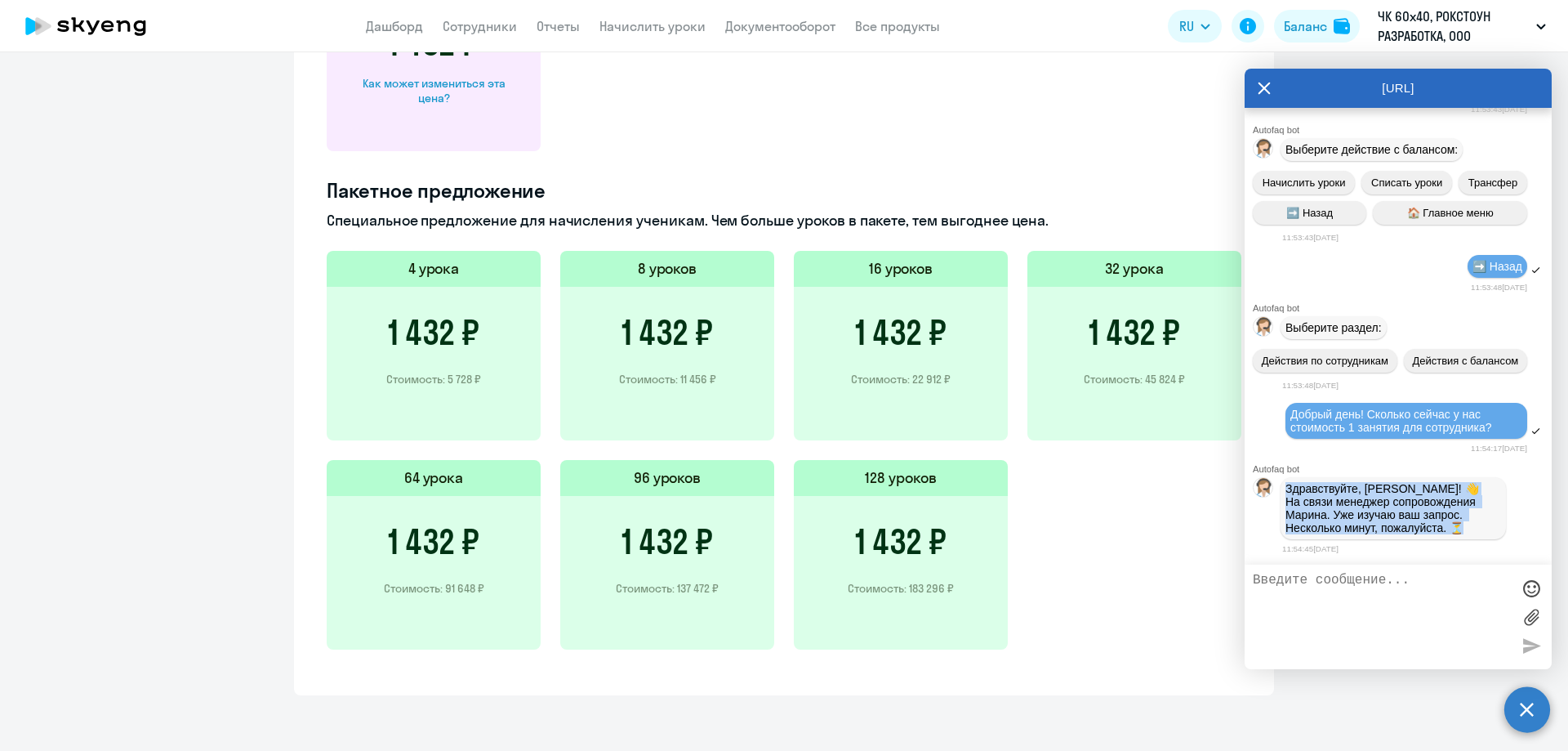
click at [1372, 523] on p "Здравствуйте, [PERSON_NAME]! 👋 ﻿На связи менеджер сопровождения [PERSON_NAME]. …" at bounding box center [1393, 508] width 216 height 53
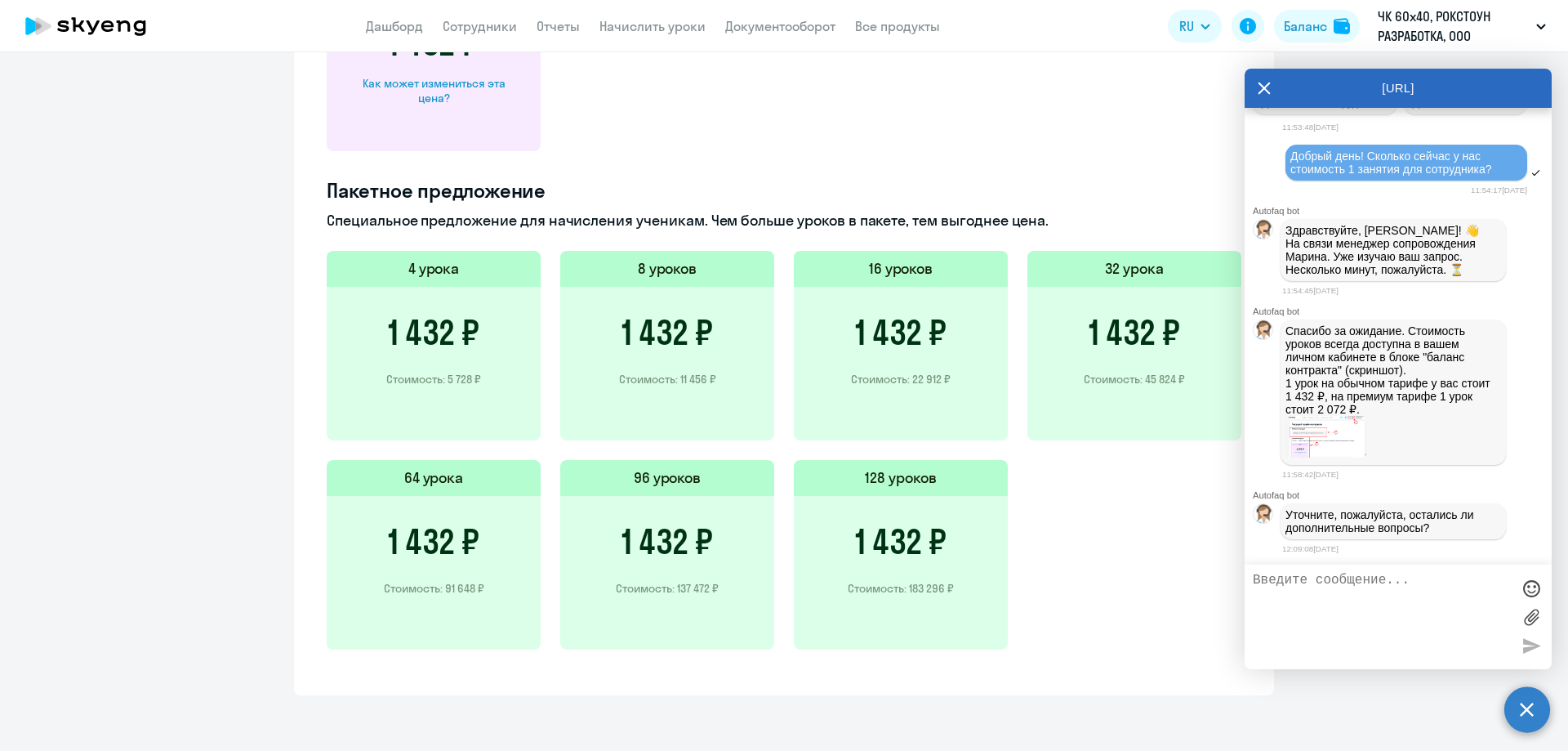
scroll to position [7886, 0]
click at [1312, 335] on p "Спасибо за ожидание. Стоимость уроков всегда доступна в вашем личном кабинете в…" at bounding box center [1393, 370] width 216 height 91
drag, startPoint x: 1312, startPoint y: 335, endPoint x: 1357, endPoint y: 360, distance: 51.5
click at [1357, 360] on p "Спасибо за ожидание. Стоимость уроков всегда доступна в вашем личном кабинете в…" at bounding box center [1393, 370] width 216 height 91
drag, startPoint x: 1357, startPoint y: 360, endPoint x: 1374, endPoint y: 360, distance: 17.0
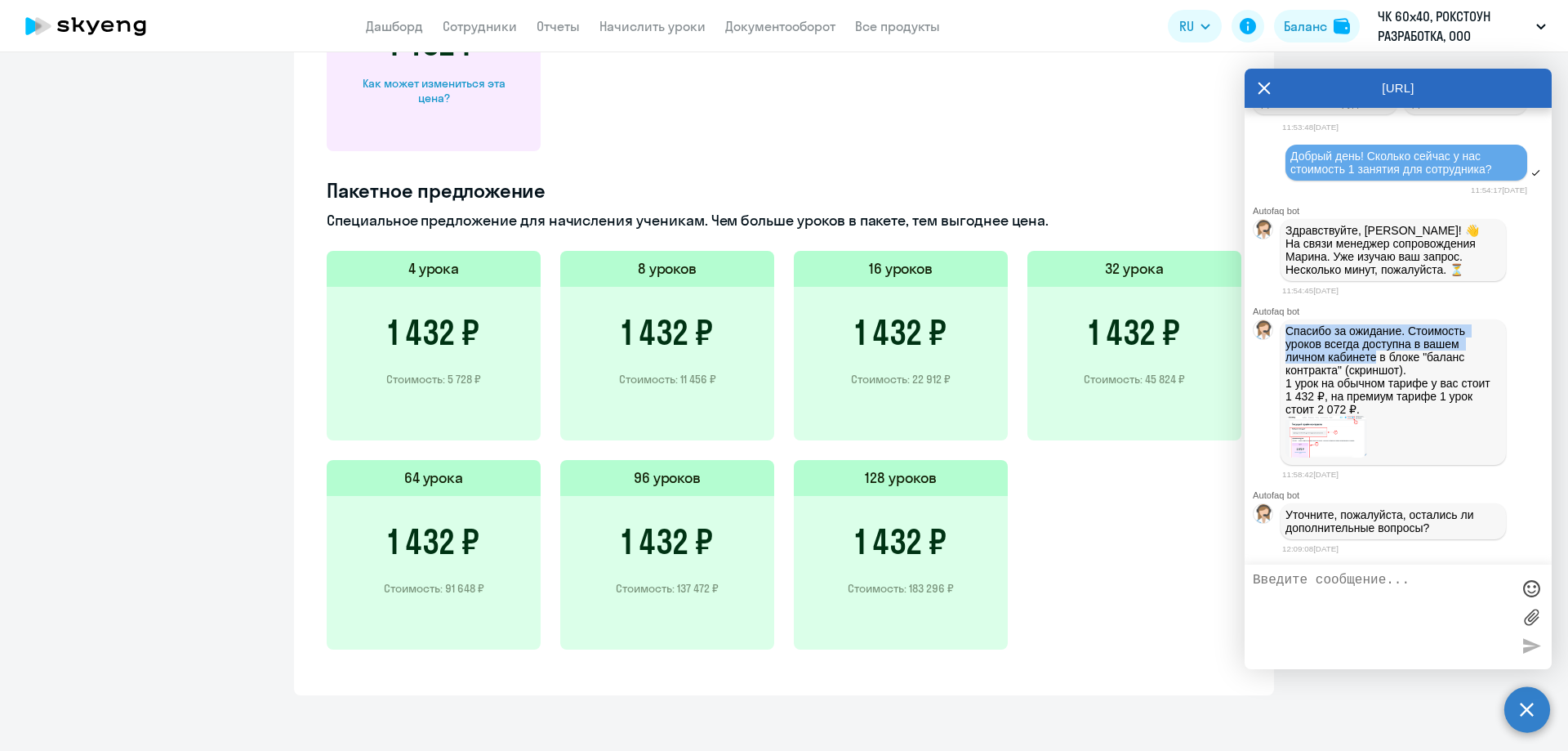
click at [1357, 360] on p "Спасибо за ожидание. Стоимость уроков всегда доступна в вашем личном кабинете в…" at bounding box center [1393, 370] width 216 height 91
click at [1384, 361] on p "Спасибо за ожидание. Стоимость уроков всегда доступна в вашем личном кабинете в…" at bounding box center [1393, 370] width 216 height 91
click at [1334, 441] on img at bounding box center [1326, 437] width 82 height 42
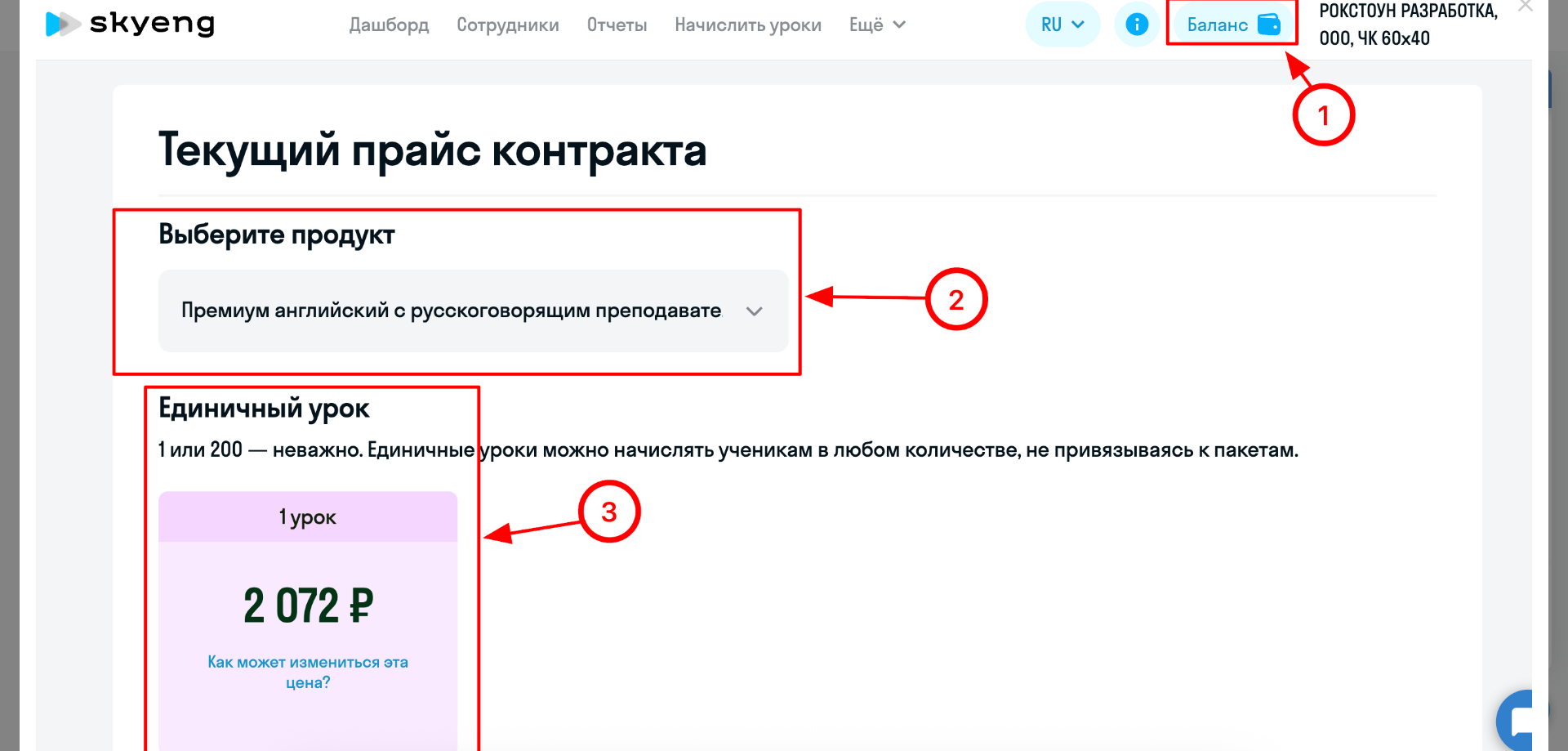
scroll to position [0, 0]
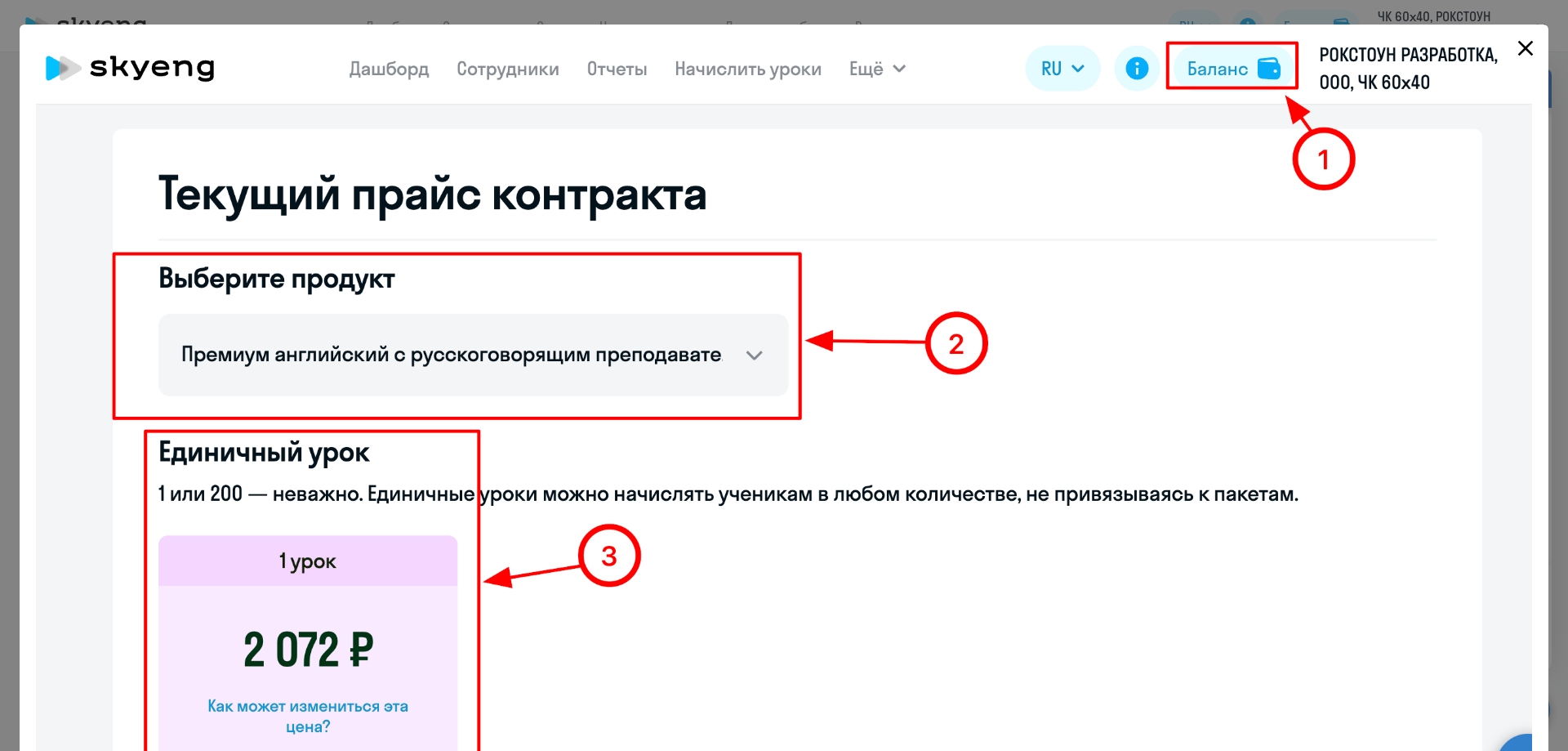
click at [1521, 50] on icon "Close" at bounding box center [1526, 49] width 16 height 16
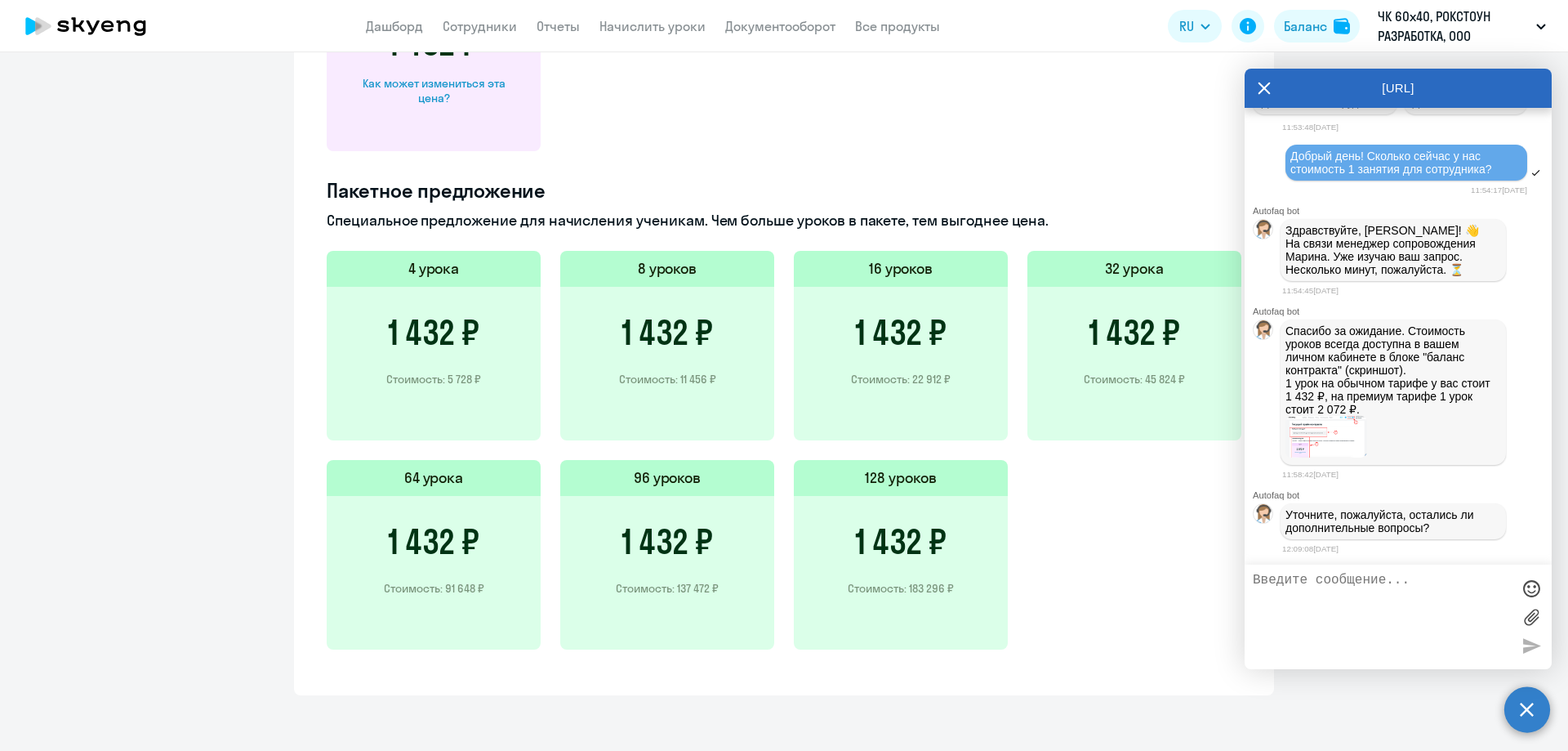
click at [1371, 517] on p "Уточните, пожалуйста, остались ли дополнительные вопросы?" at bounding box center [1393, 521] width 216 height 26
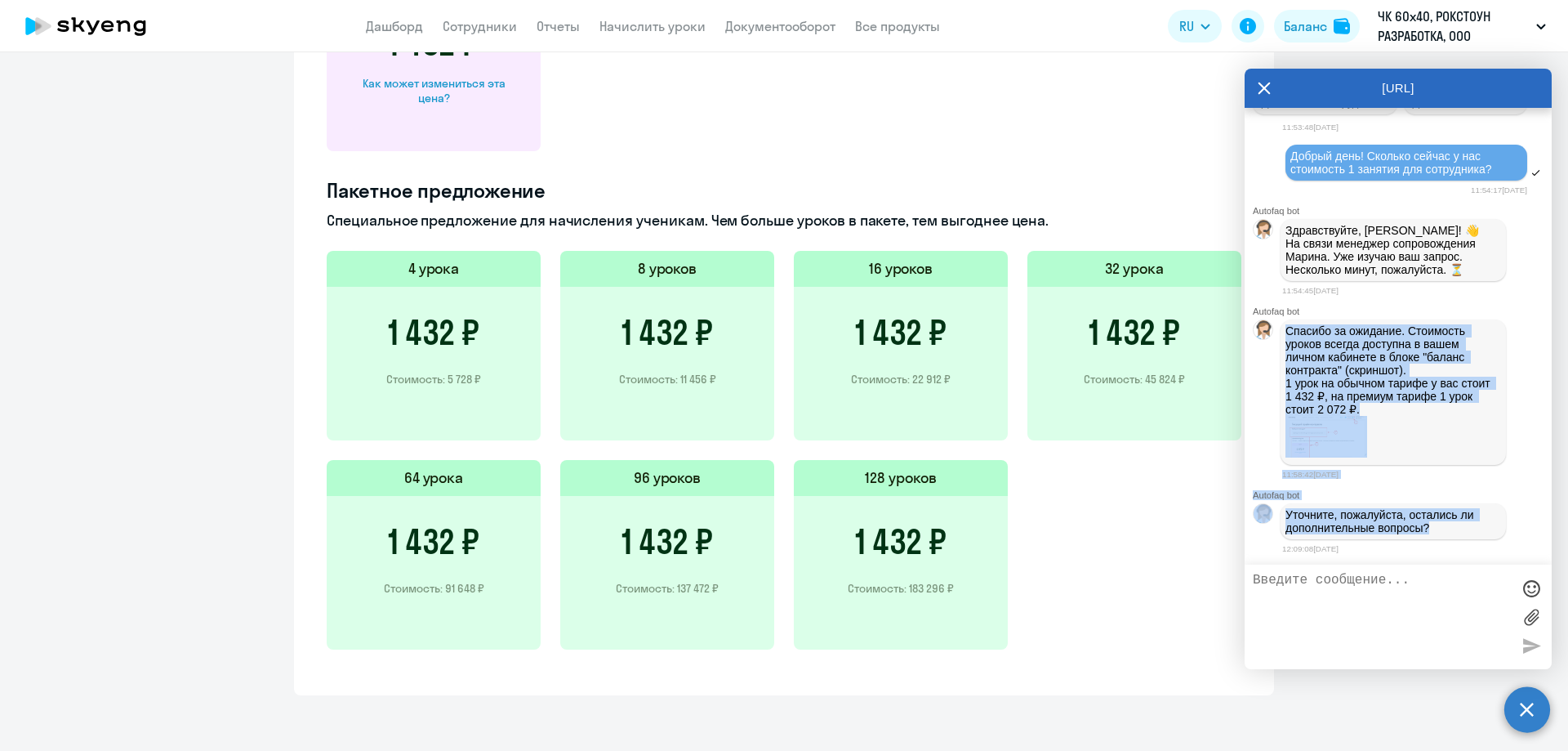
drag, startPoint x: 1371, startPoint y: 517, endPoint x: 1428, endPoint y: 350, distance: 176.5
click at [1428, 350] on p "Спасибо за ожидание. Стоимость уроков всегда доступна в вашем личном кабинете в…" at bounding box center [1393, 370] width 216 height 91
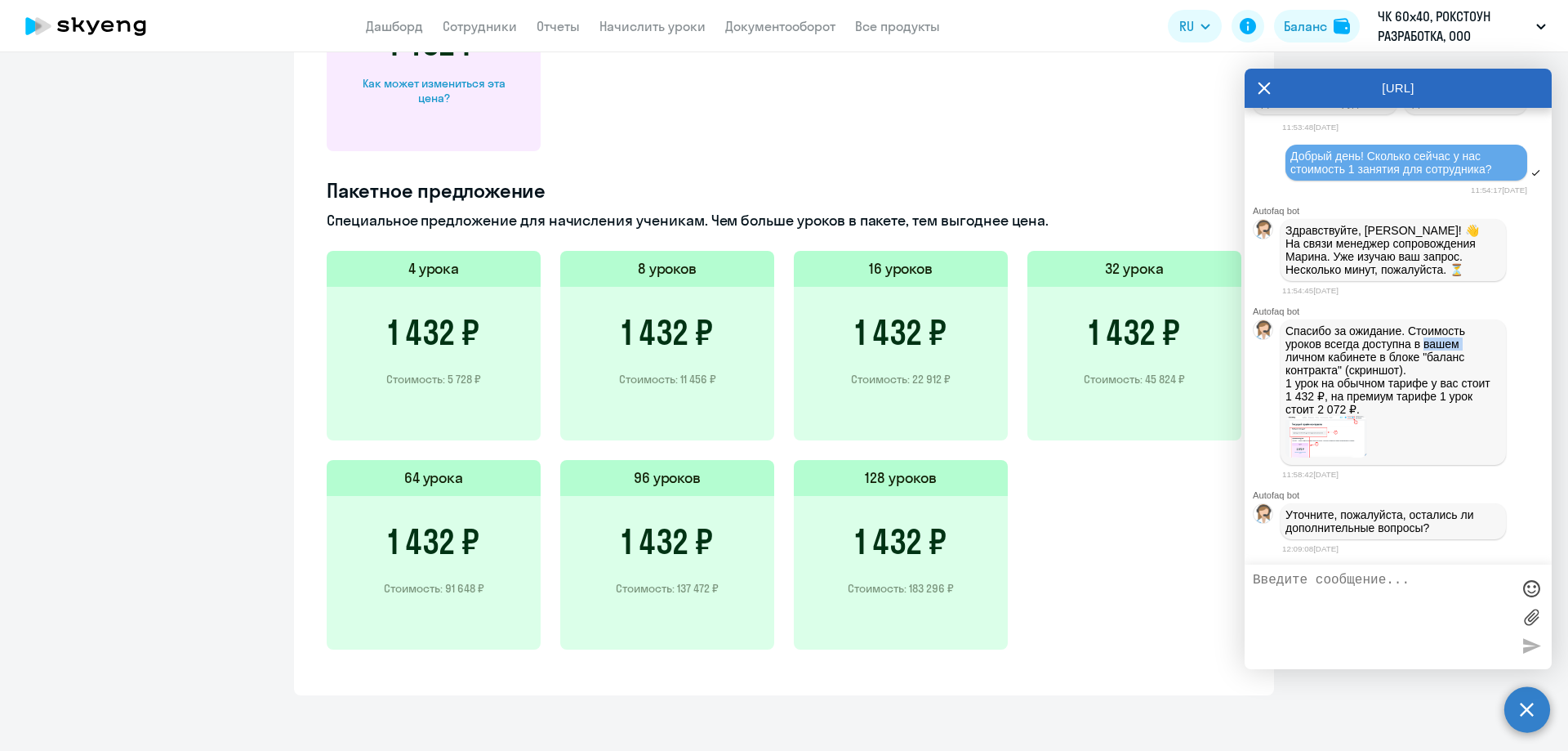
click at [1428, 350] on p "Спасибо за ожидание. Стоимость уроков всегда доступна в вашем личном кабинете в…" at bounding box center [1393, 370] width 216 height 91
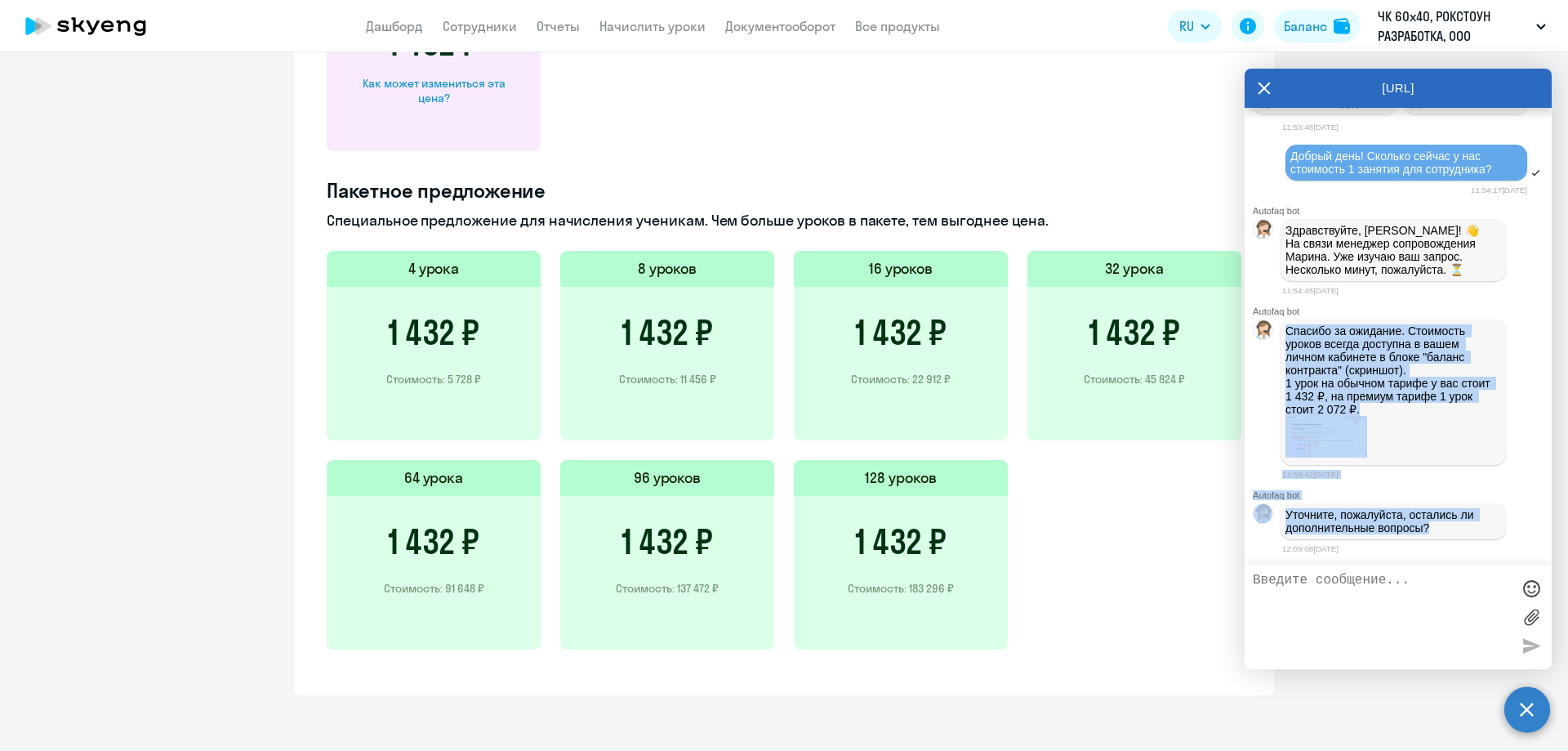
drag, startPoint x: 1428, startPoint y: 350, endPoint x: 1413, endPoint y: 524, distance: 174.6
click at [1413, 524] on p "Уточните, пожалуйста, остались ли дополнительные вопросы?" at bounding box center [1393, 521] width 216 height 26
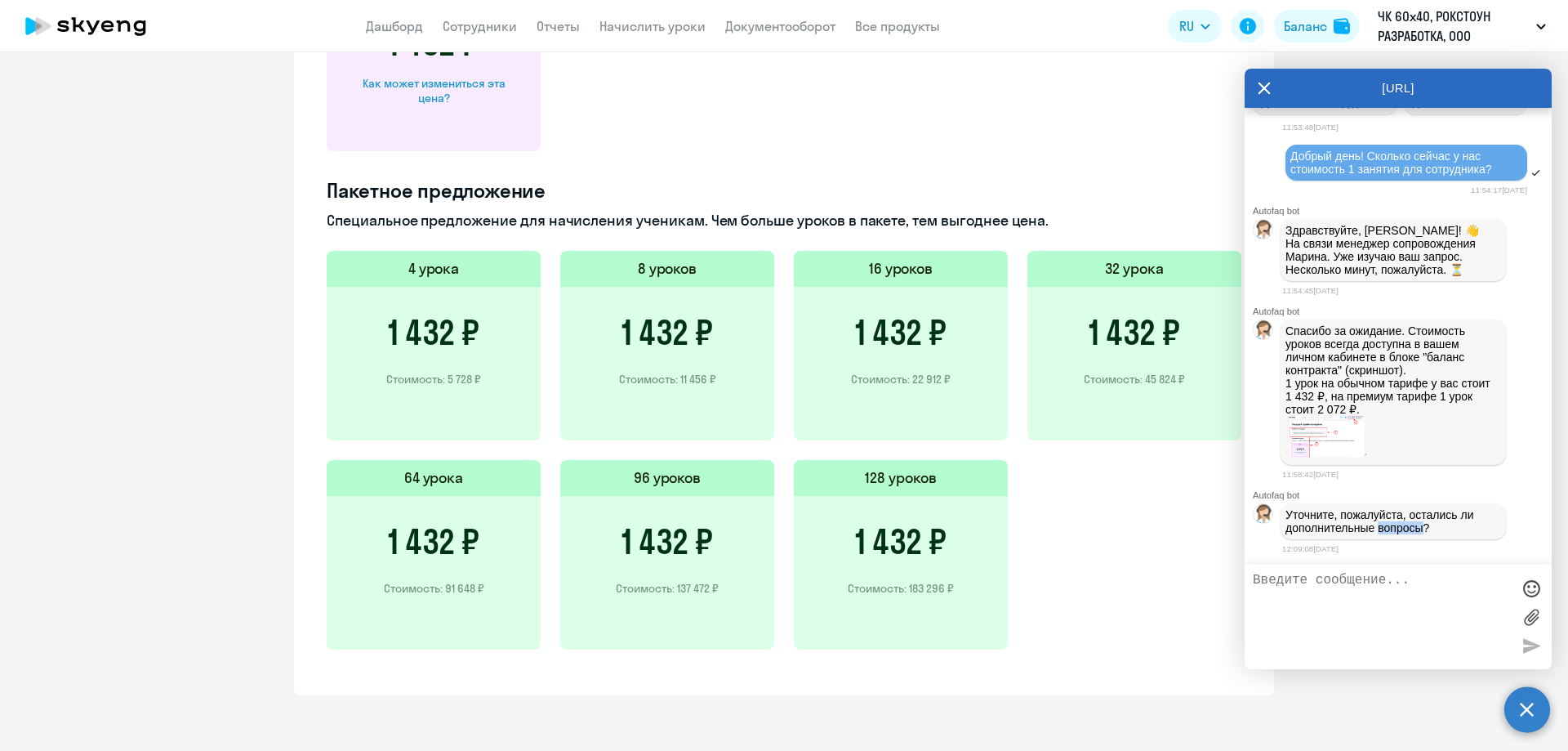
click at [1413, 524] on p "Уточните, пожалуйста, остались ли дополнительные вопросы?" at bounding box center [1393, 521] width 216 height 26
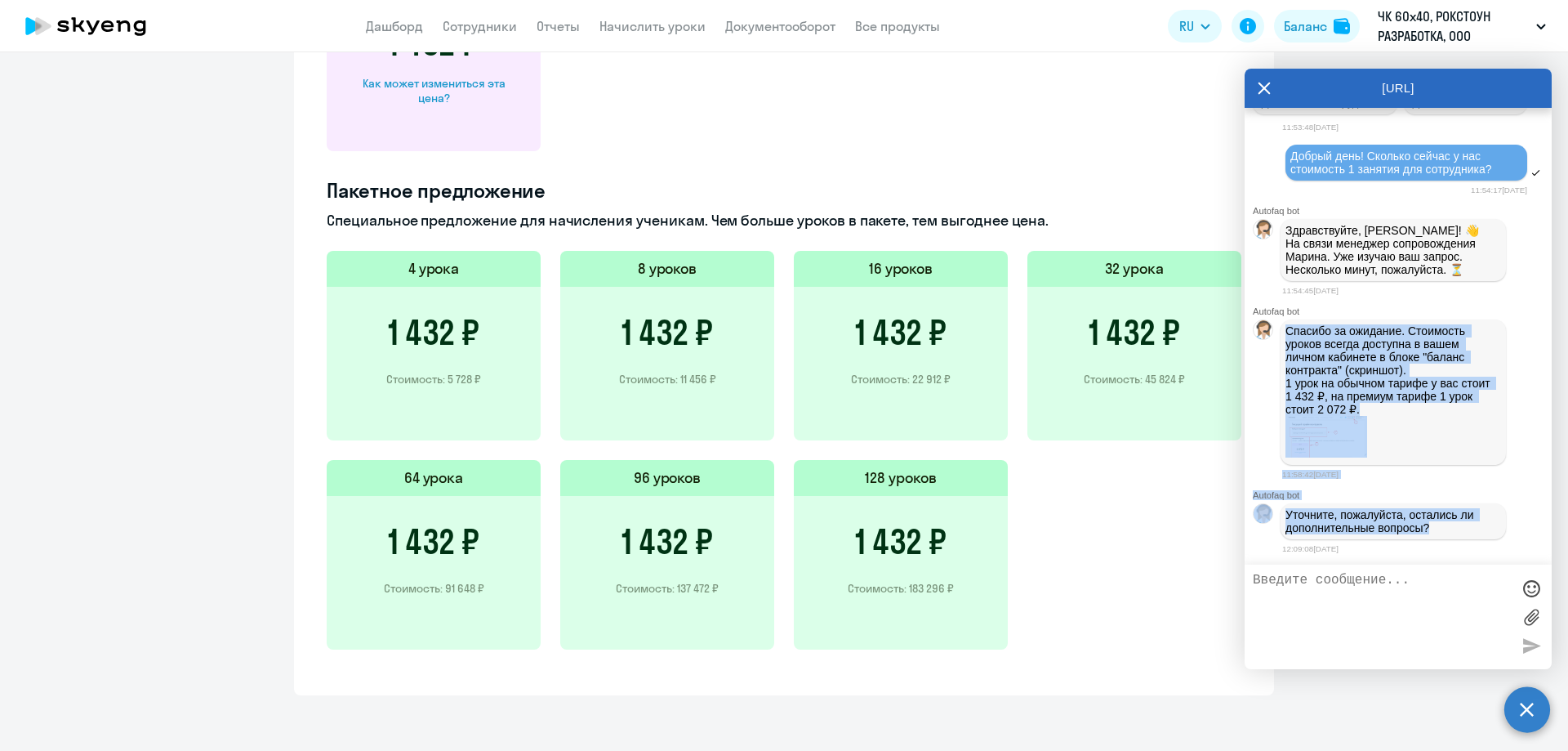
drag, startPoint x: 1413, startPoint y: 524, endPoint x: 1413, endPoint y: 357, distance: 167.0
click at [1413, 357] on p "Спасибо за ожидание. Стоимость уроков всегда доступна в вашем личном кабинете в…" at bounding box center [1393, 370] width 216 height 91
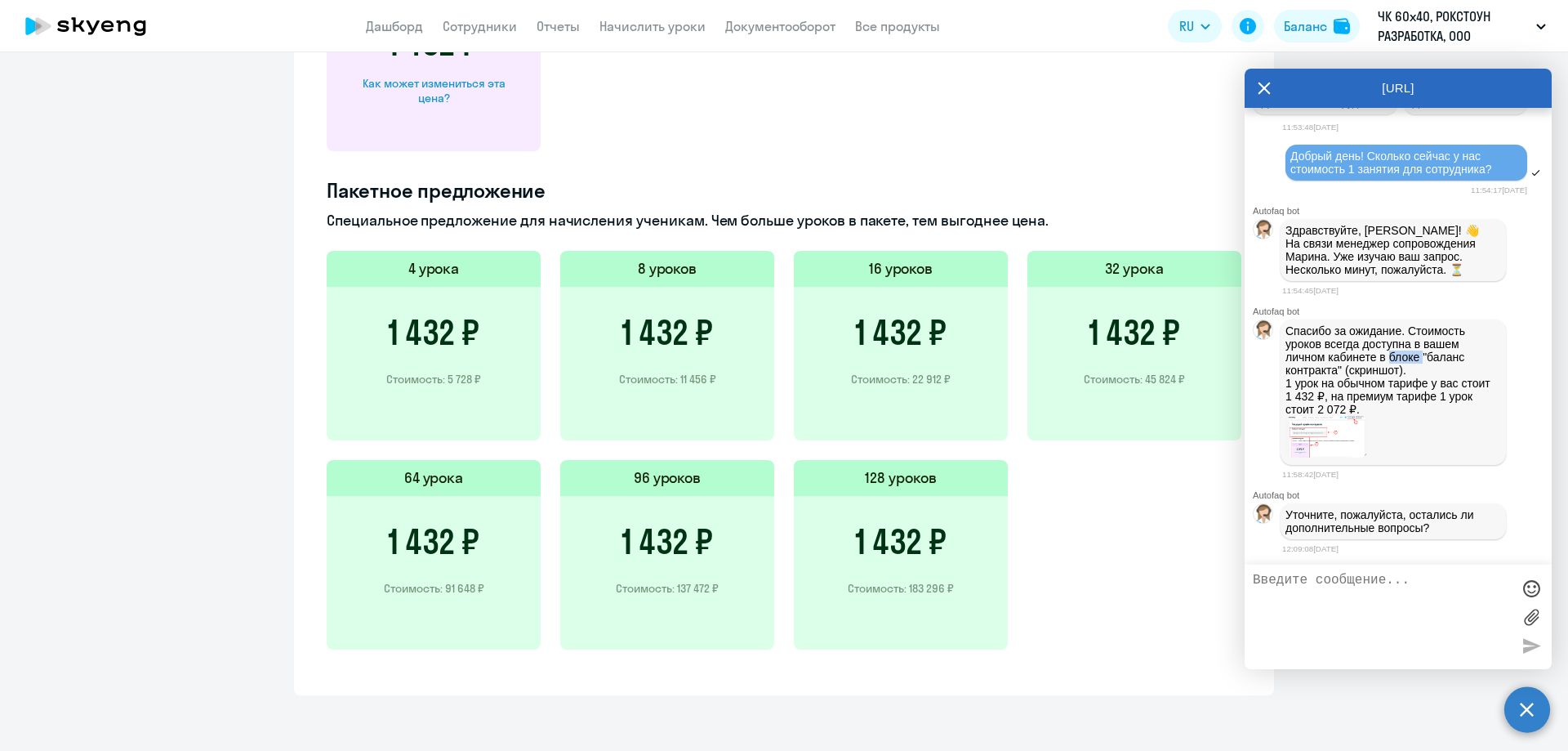
click at [1413, 357] on p "Спасибо за ожидание. Стоимость уроков всегда доступна в вашем личном кабинете в…" at bounding box center [1393, 370] width 216 height 91
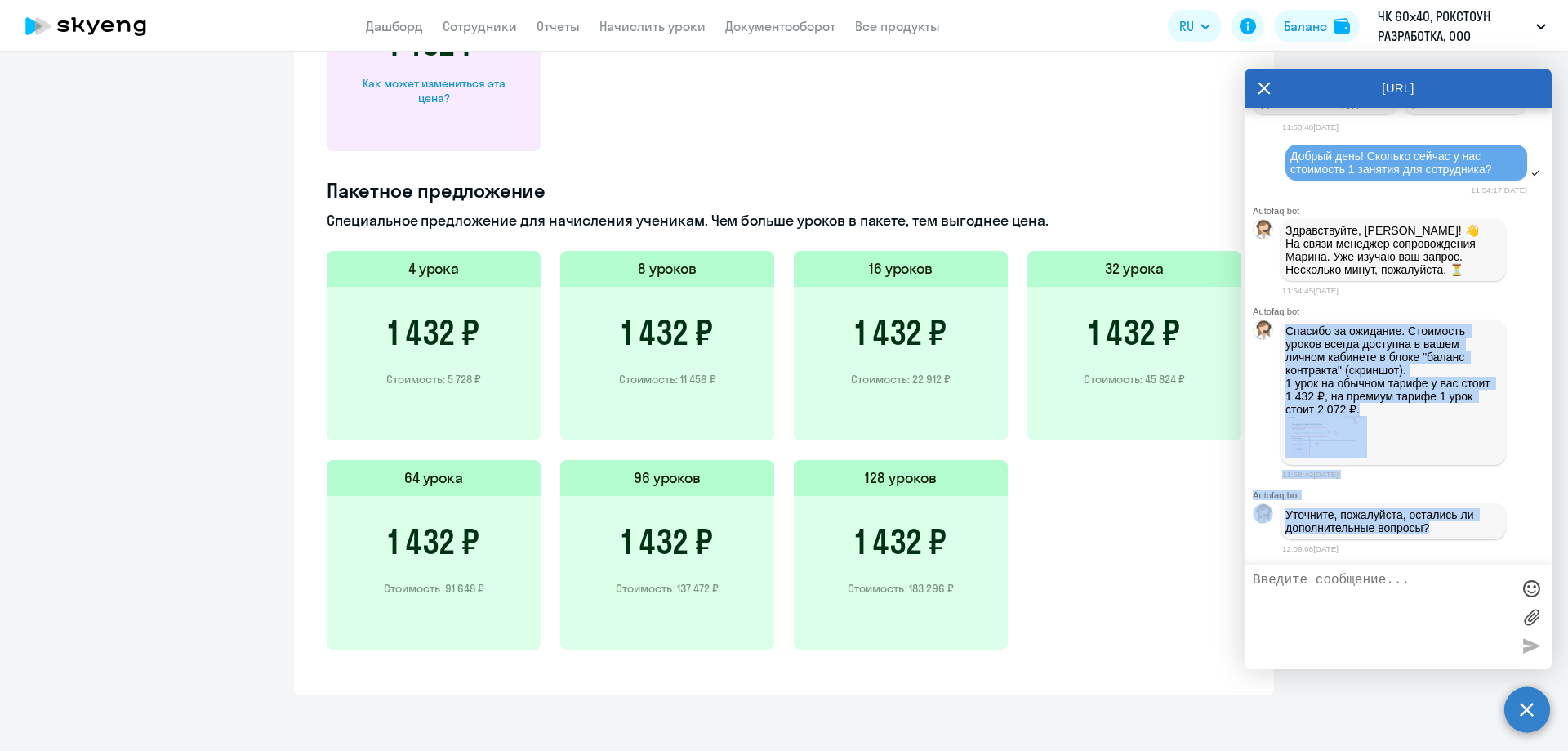
drag, startPoint x: 1413, startPoint y: 357, endPoint x: 1420, endPoint y: 536, distance: 179.1
click at [1420, 536] on div "Уточните, пожалуйста, остались ли дополнительные вопросы?" at bounding box center [1393, 521] width 226 height 36
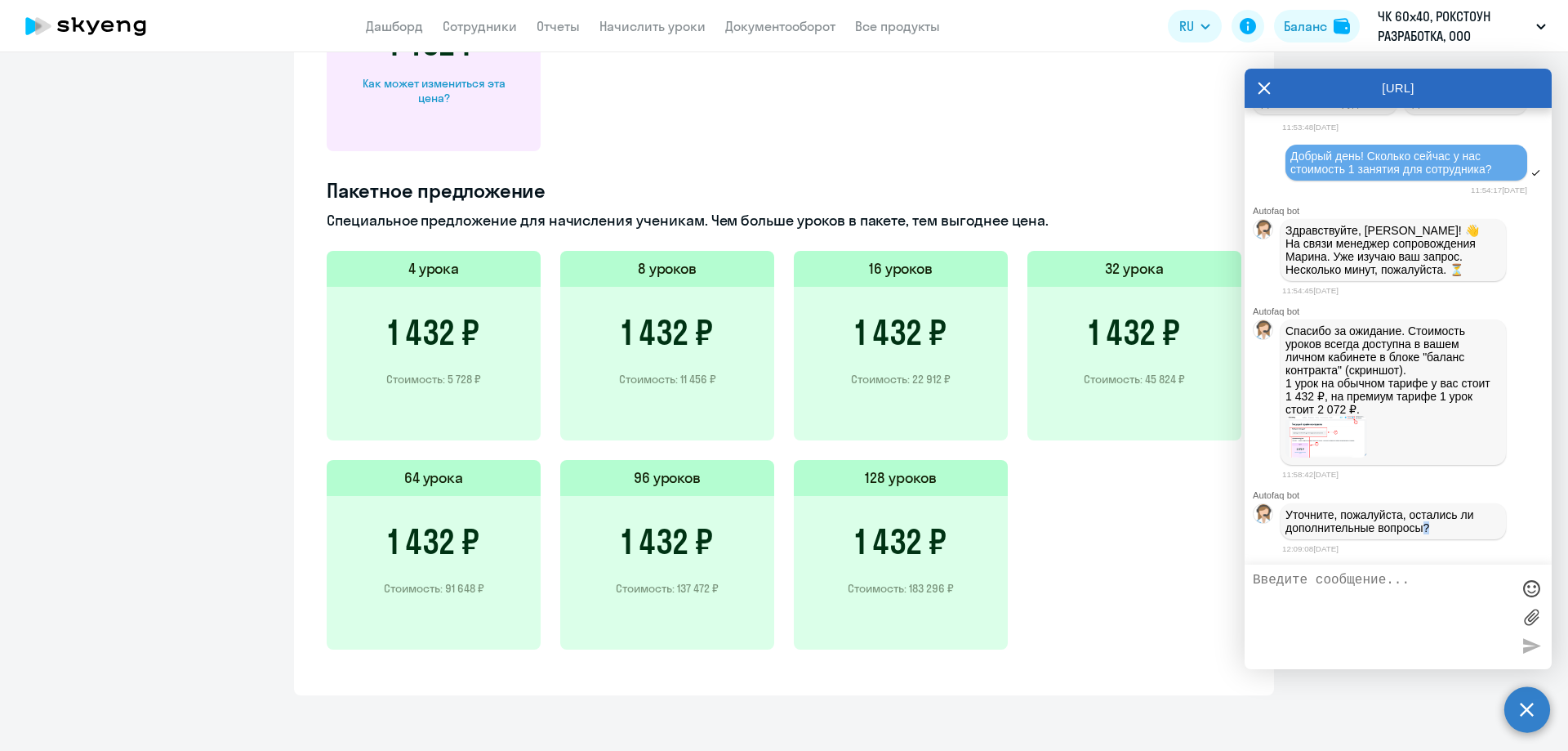
click at [1420, 536] on div "Уточните, пожалуйста, остались ли дополнительные вопросы?" at bounding box center [1393, 521] width 226 height 36
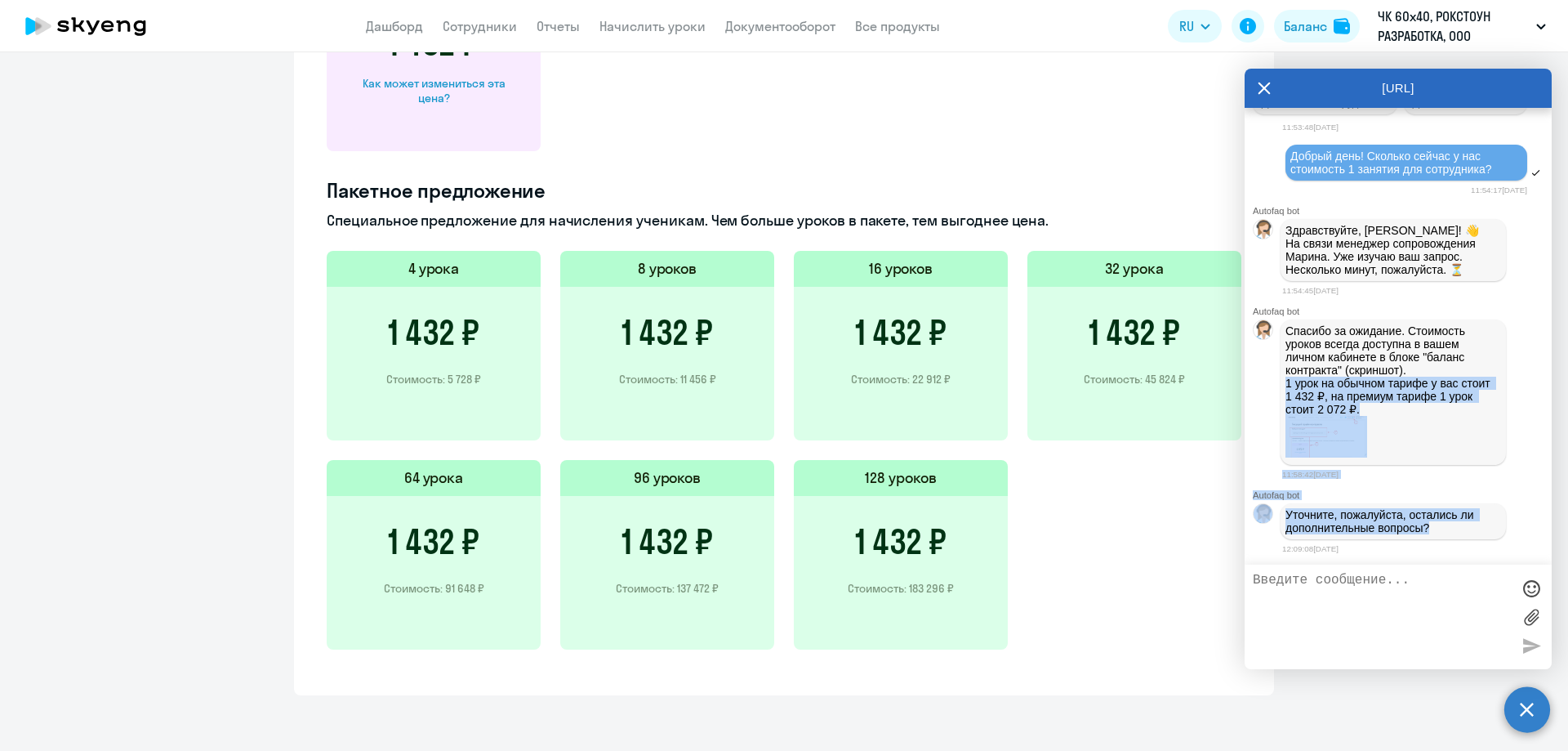
drag, startPoint x: 1420, startPoint y: 536, endPoint x: 1423, endPoint y: 376, distance: 160.0
click at [1424, 367] on p "Спасибо за ожидание. Стоимость уроков всегда доступна в вашем личном кабинете в…" at bounding box center [1393, 370] width 216 height 91
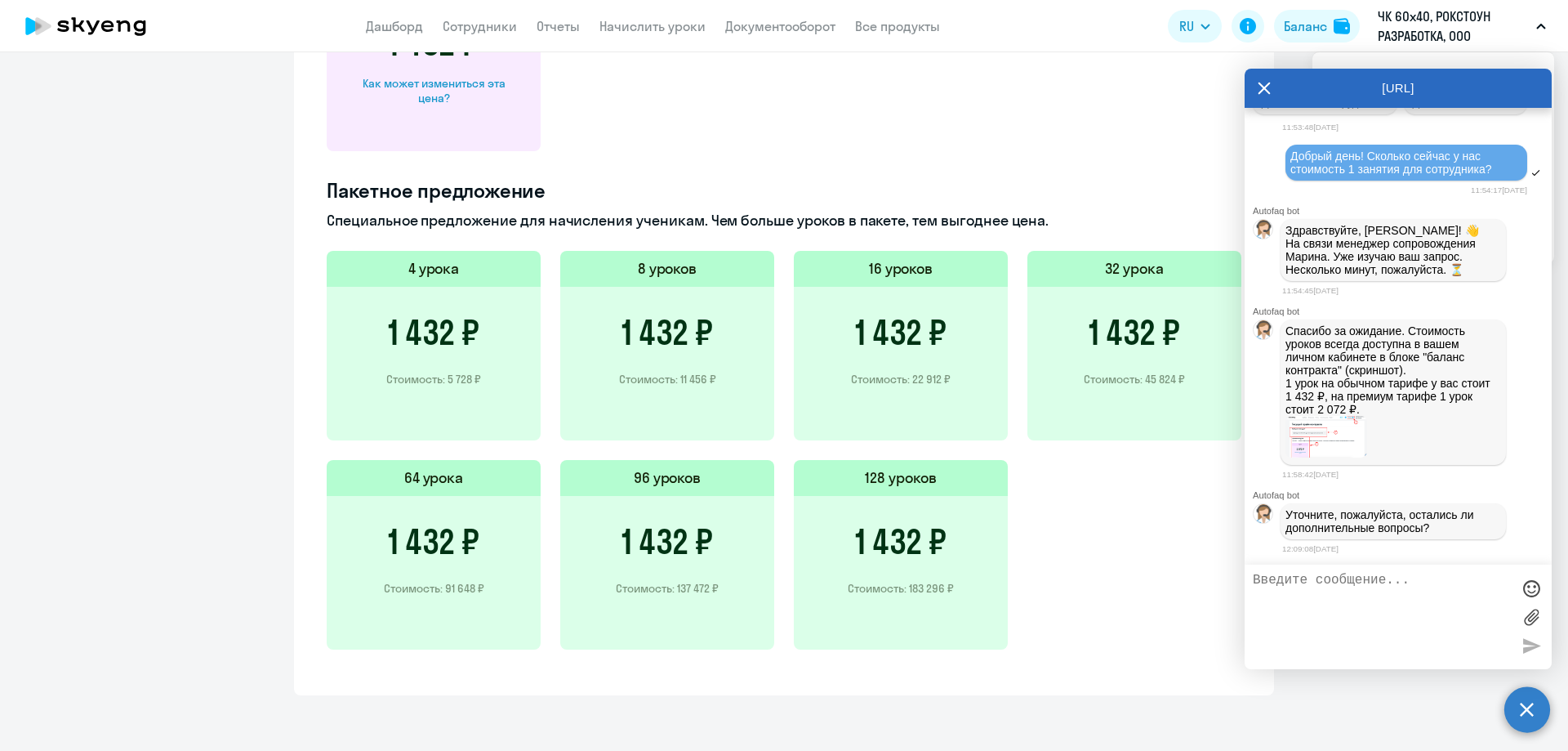
click at [1408, 28] on p "ЧК 60х40, РОКСТОУН РАЗРАБОТКА, ООО" at bounding box center [1454, 26] width 152 height 39
click at [1326, 32] on div "Баланс" at bounding box center [1306, 26] width 43 height 19
click at [1327, 22] on button "Баланс" at bounding box center [1317, 26] width 86 height 33
click at [1263, 82] on icon at bounding box center [1265, 88] width 13 height 39
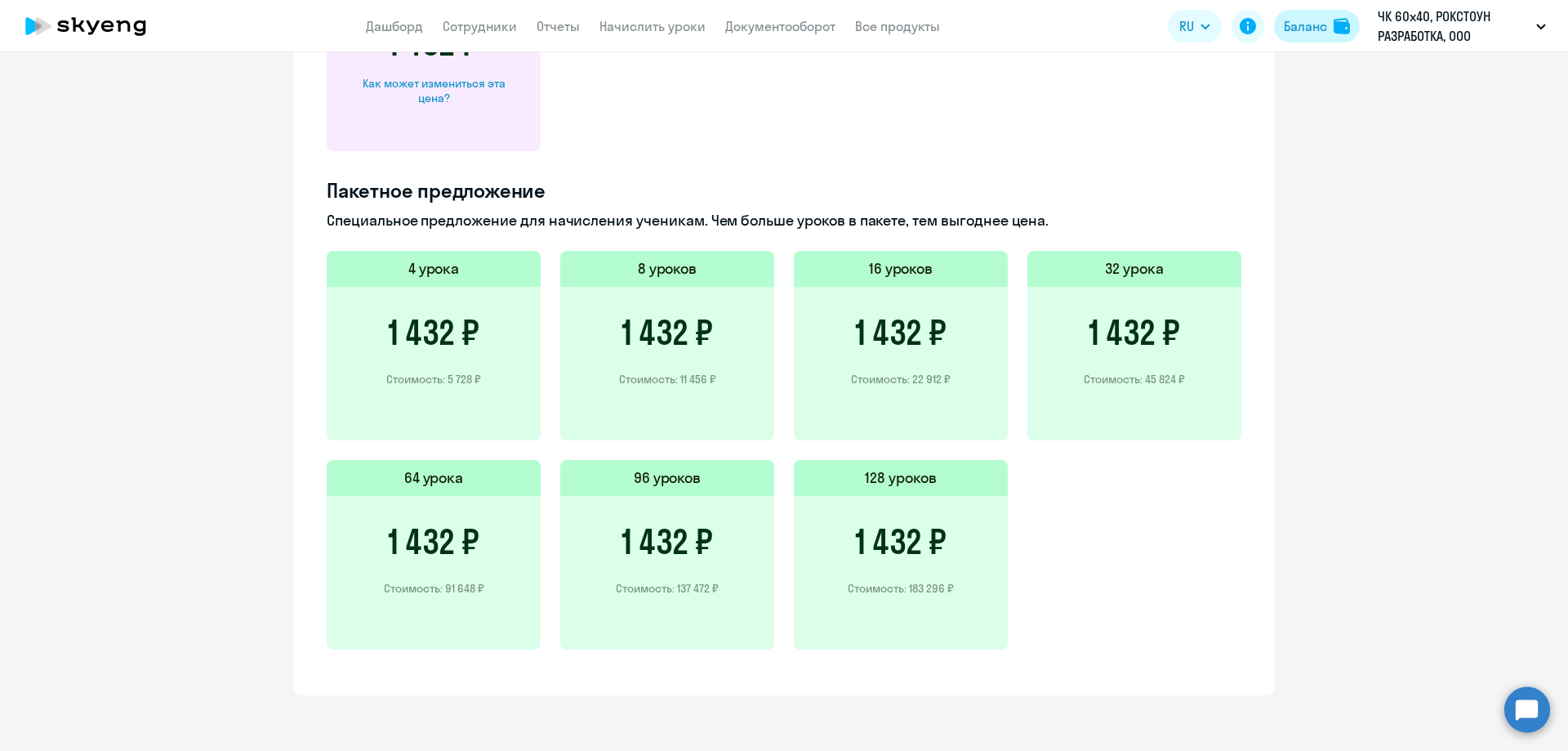
click at [1328, 30] on button "Баланс" at bounding box center [1317, 26] width 86 height 33
click at [1309, 13] on button "Баланс" at bounding box center [1317, 26] width 86 height 33
click at [1350, 17] on button "Баланс" at bounding box center [1317, 26] width 86 height 33
click at [1347, 23] on img at bounding box center [1342, 27] width 17 height 17
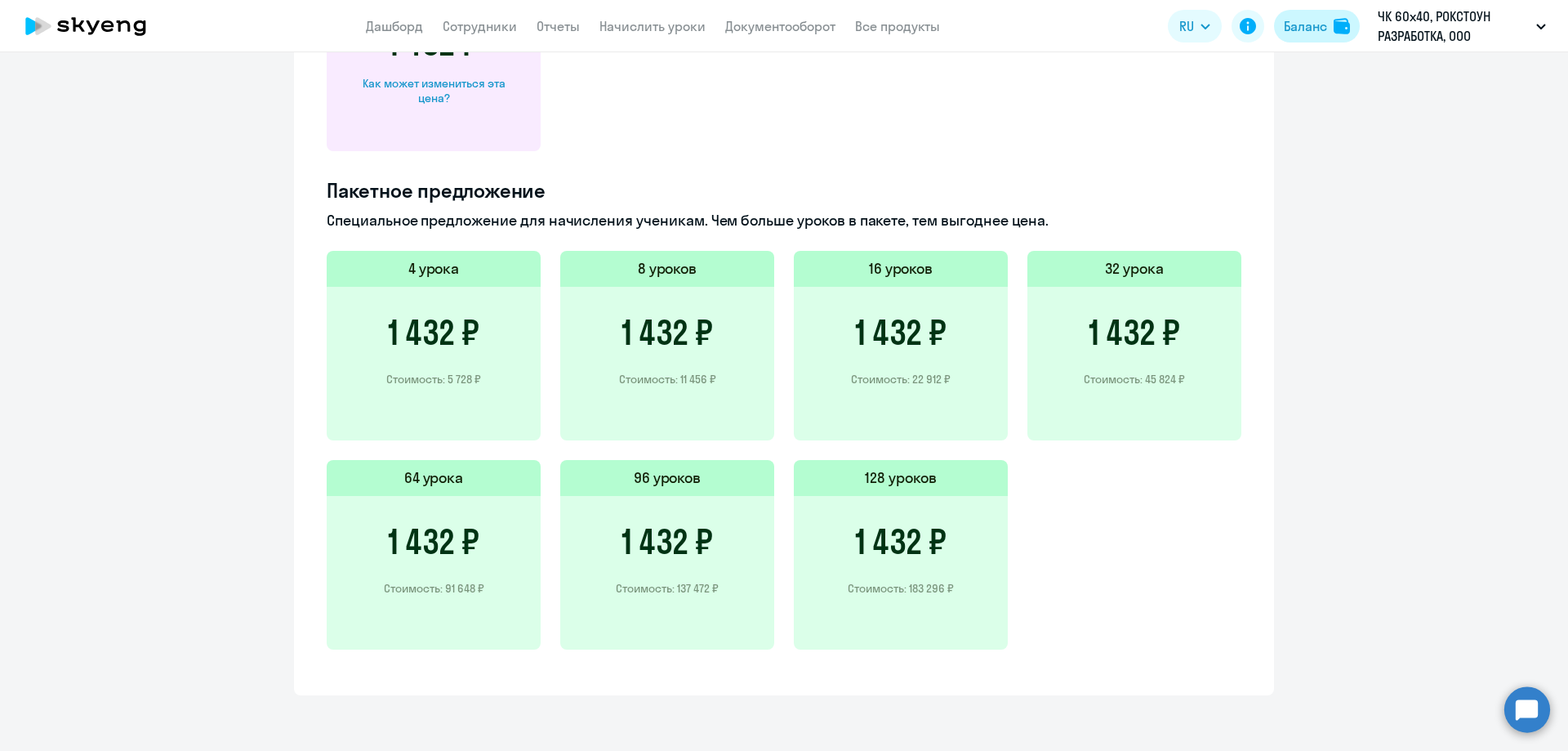
click at [1347, 23] on img at bounding box center [1342, 27] width 17 height 17
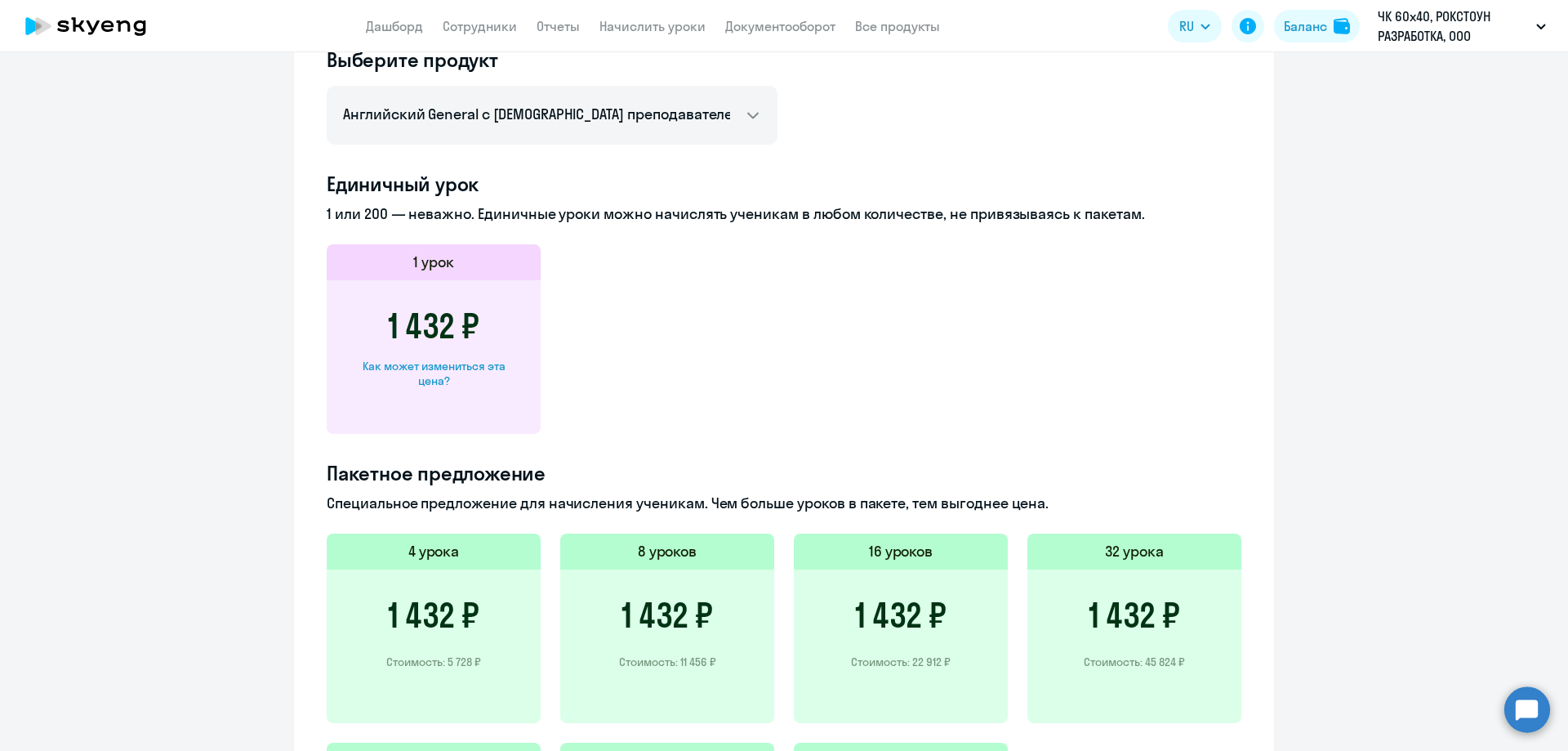
scroll to position [386, 0]
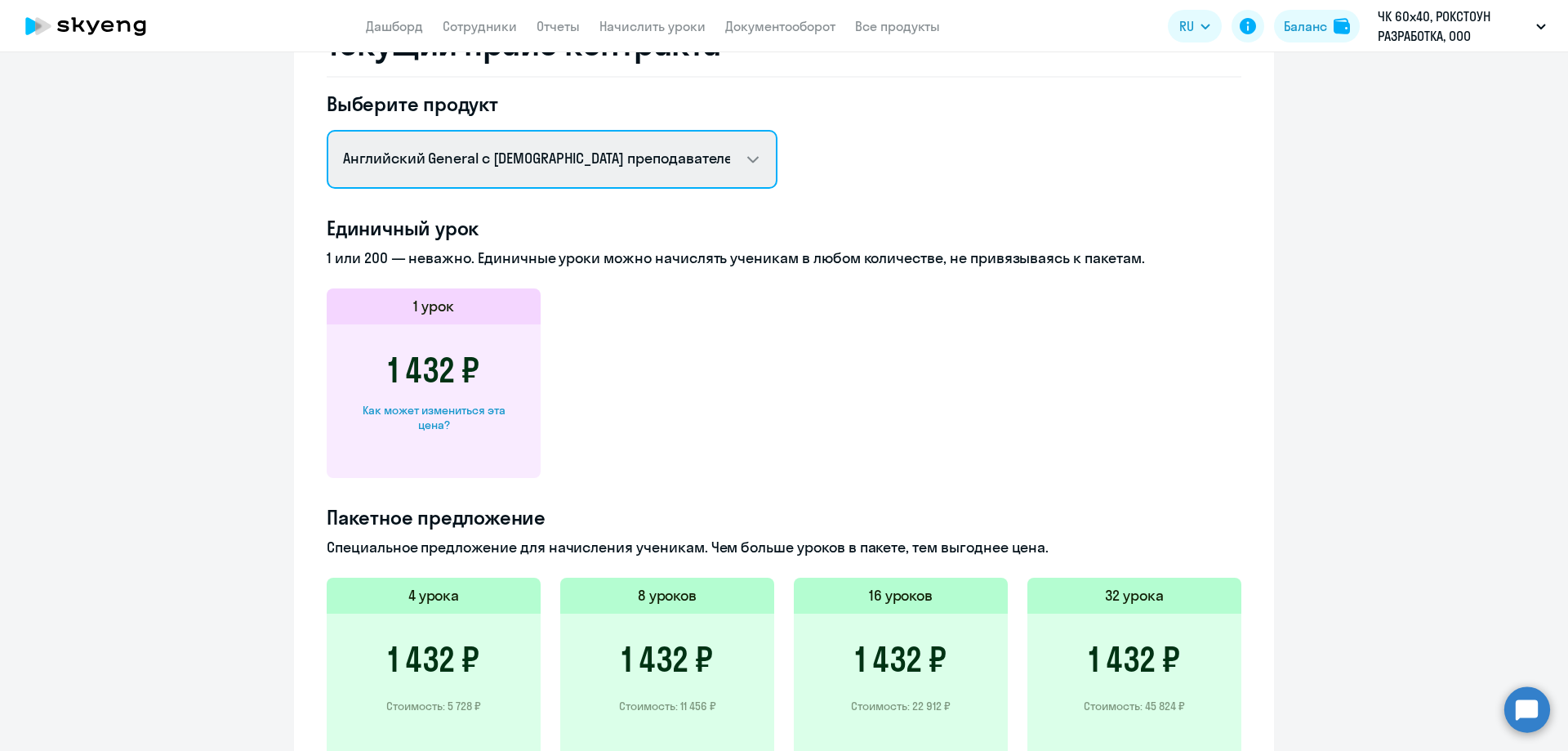
click at [498, 156] on select "Английский General с [DEMOGRAPHIC_DATA] преподавателем Английский General с [DE…" at bounding box center [552, 159] width 451 height 59
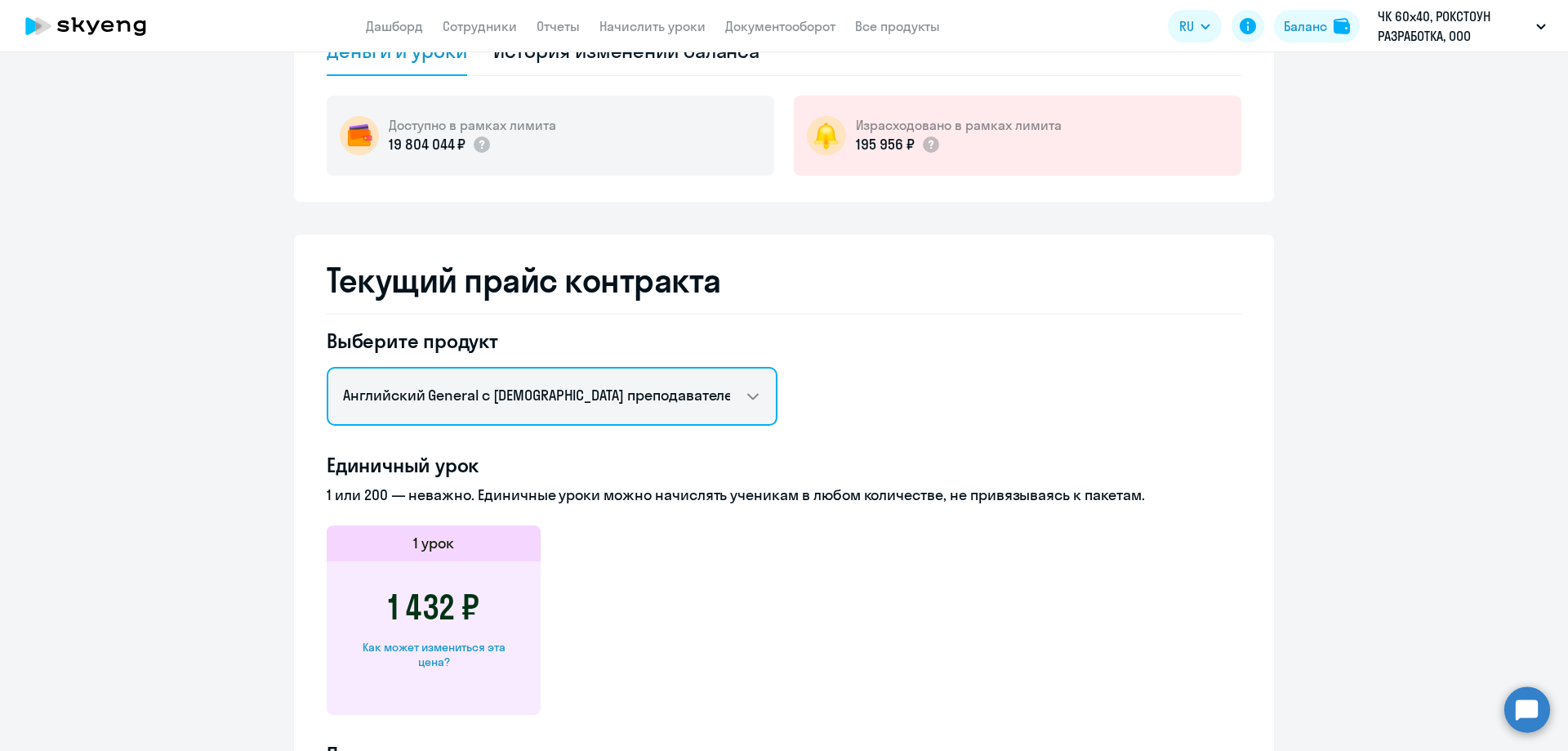
scroll to position [141, 0]
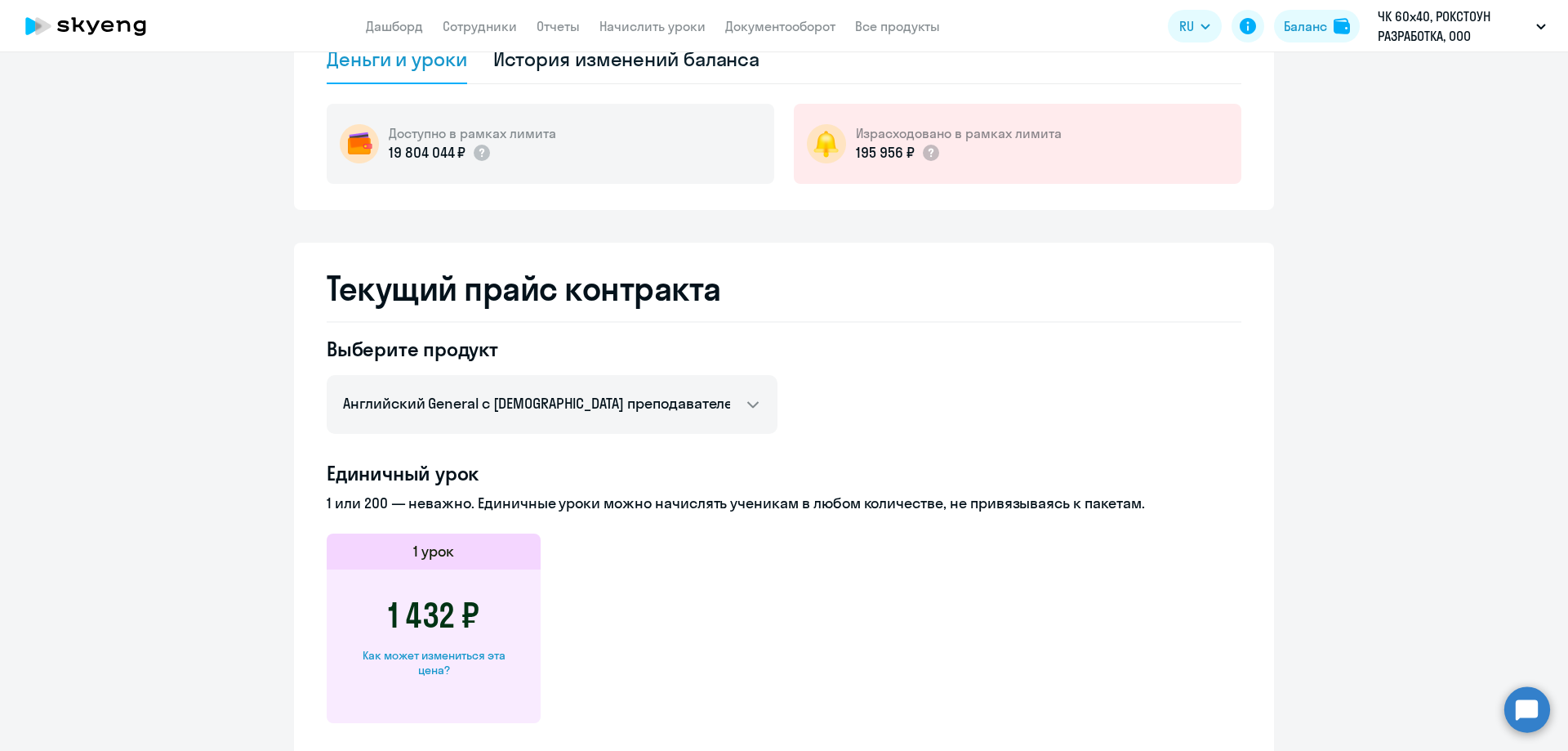
click at [583, 341] on h4 "Выберите продукт" at bounding box center [552, 349] width 451 height 26
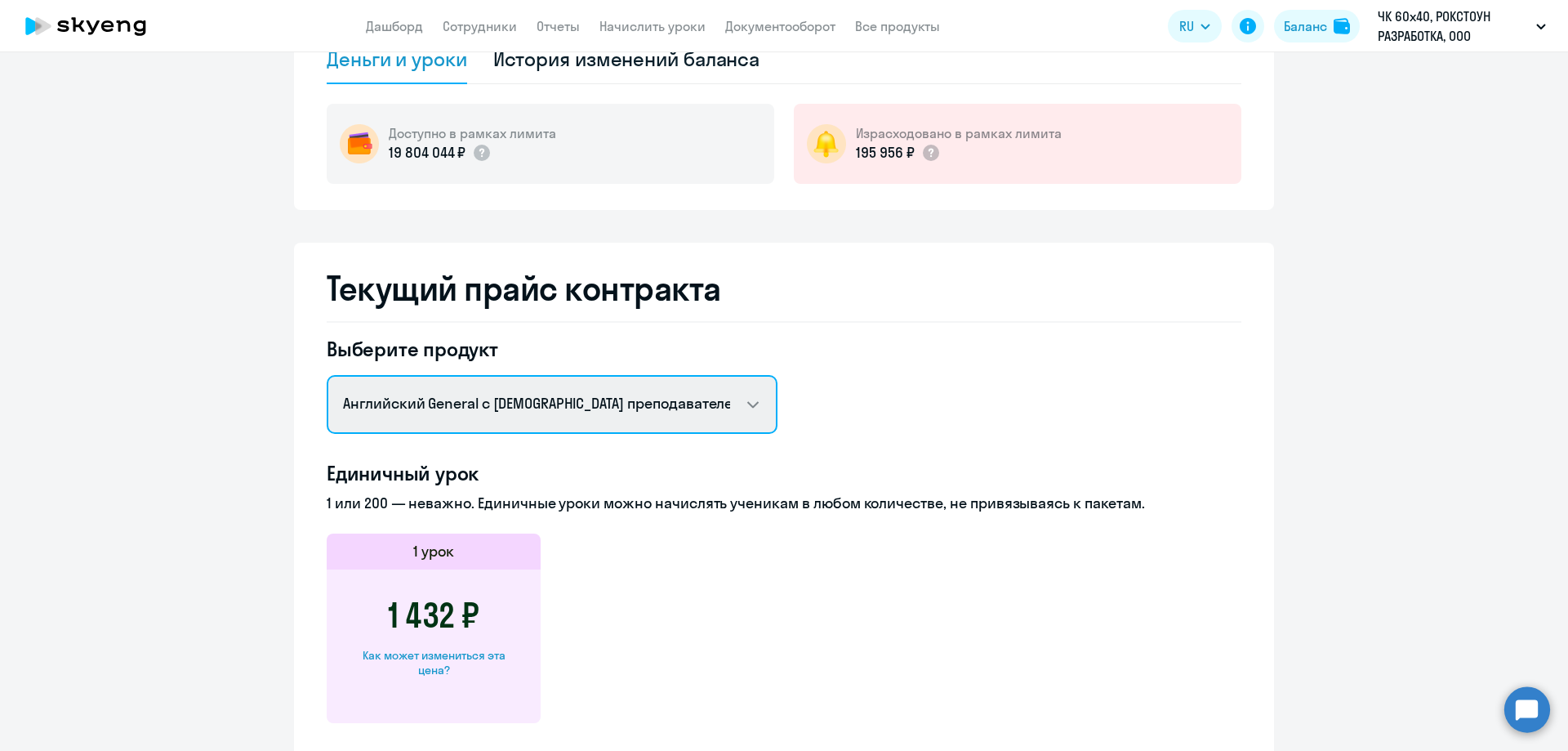
click at [569, 396] on select "Английский General с [DEMOGRAPHIC_DATA] преподавателем Английский General с [DE…" at bounding box center [552, 405] width 451 height 59
select select "english_adult_not_native_speaker_premium"
click at [327, 376] on select "Английский General с [DEMOGRAPHIC_DATA] преподавателем Английский General с [DE…" at bounding box center [552, 405] width 451 height 59
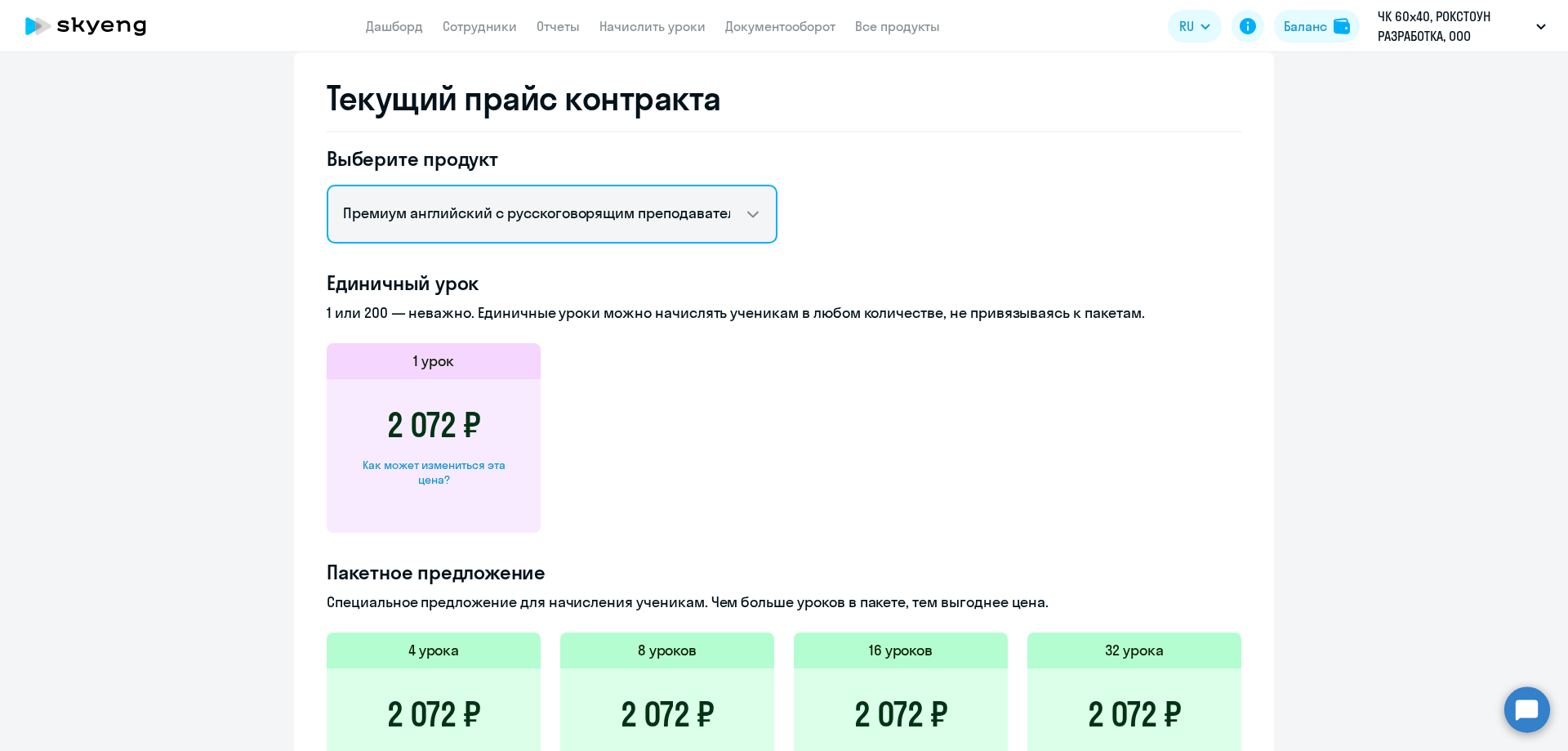
scroll to position [386, 0]
